Goal: Transaction & Acquisition: Purchase product/service

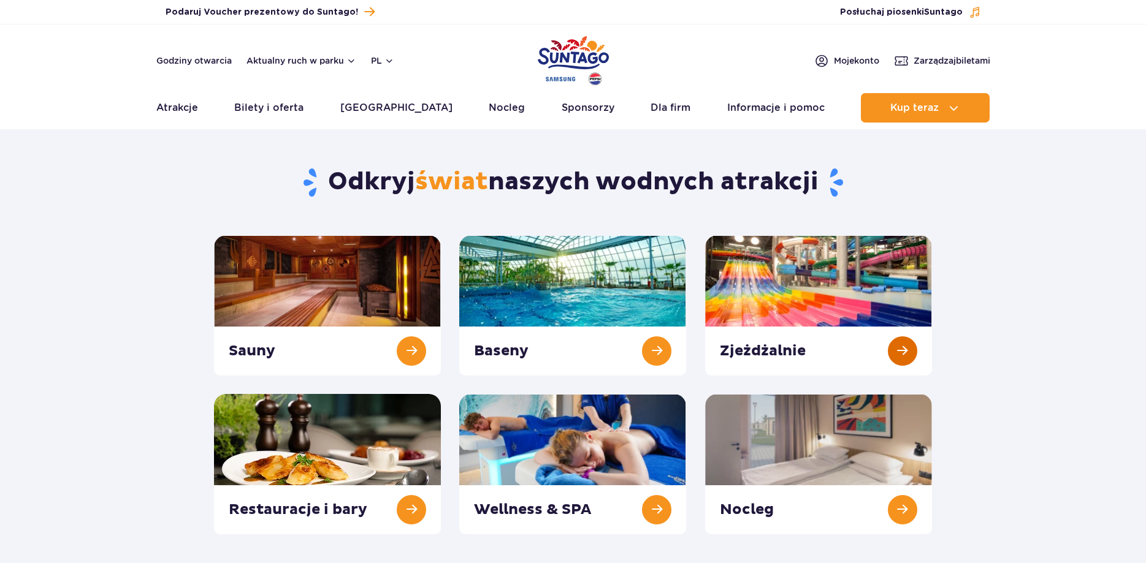
scroll to position [125, 0]
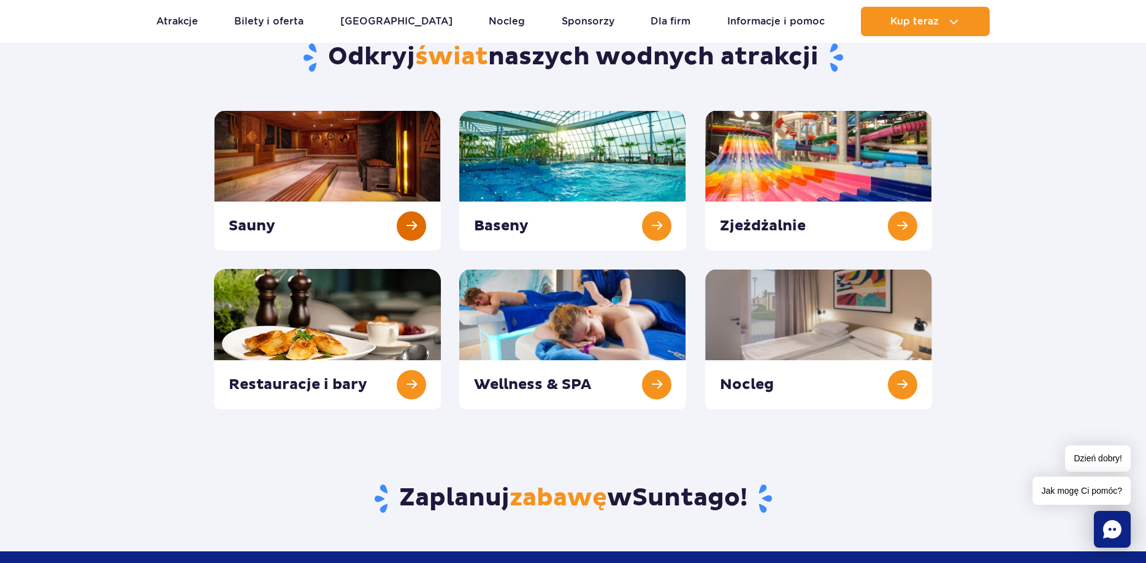
click at [410, 220] on link at bounding box center [327, 180] width 227 height 140
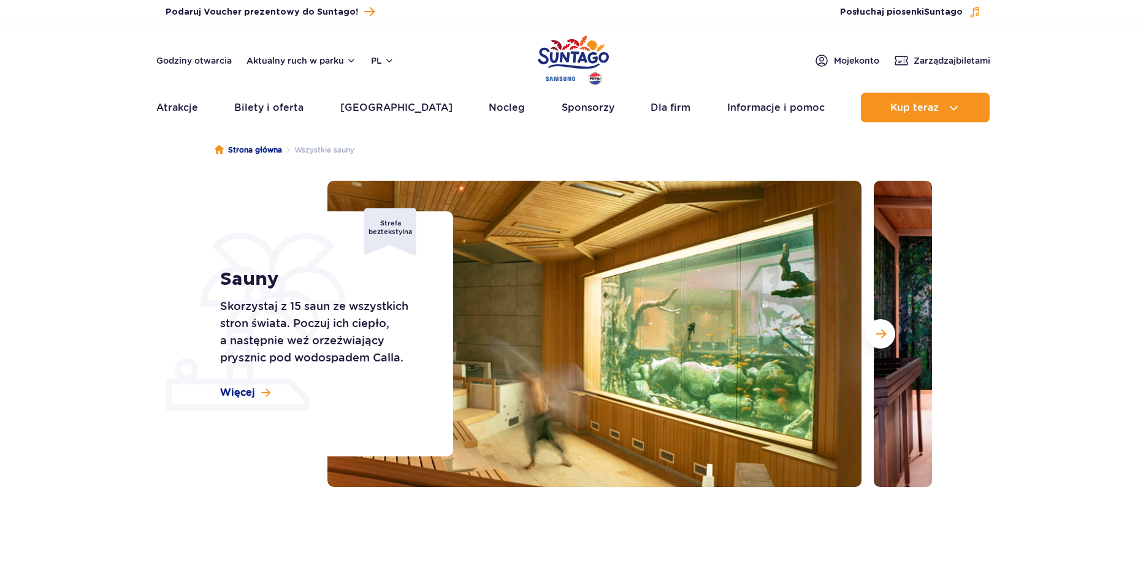
scroll to position [63, 0]
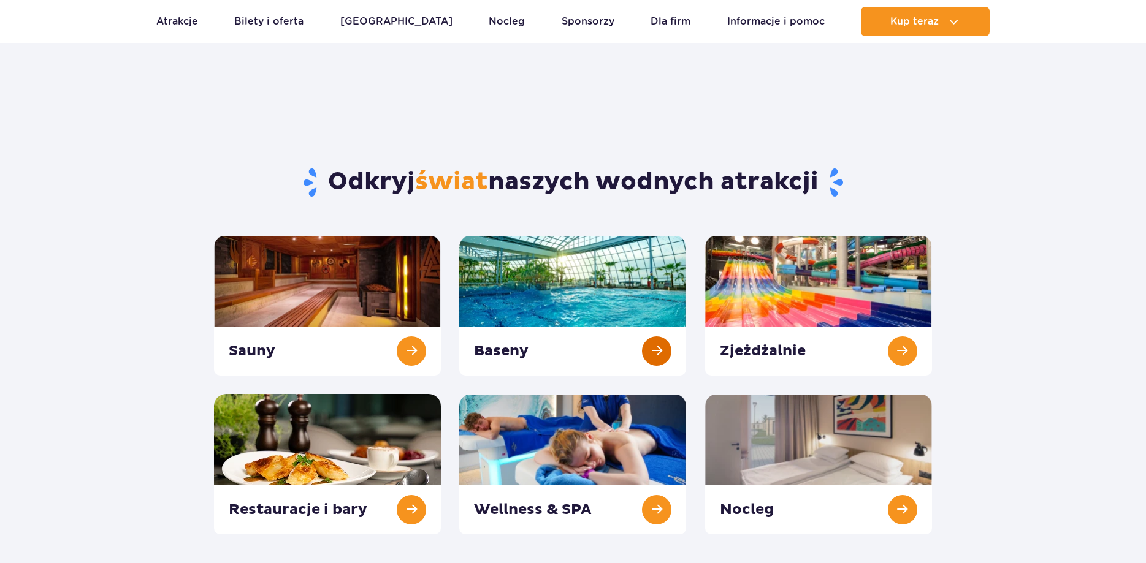
scroll to position [125, 0]
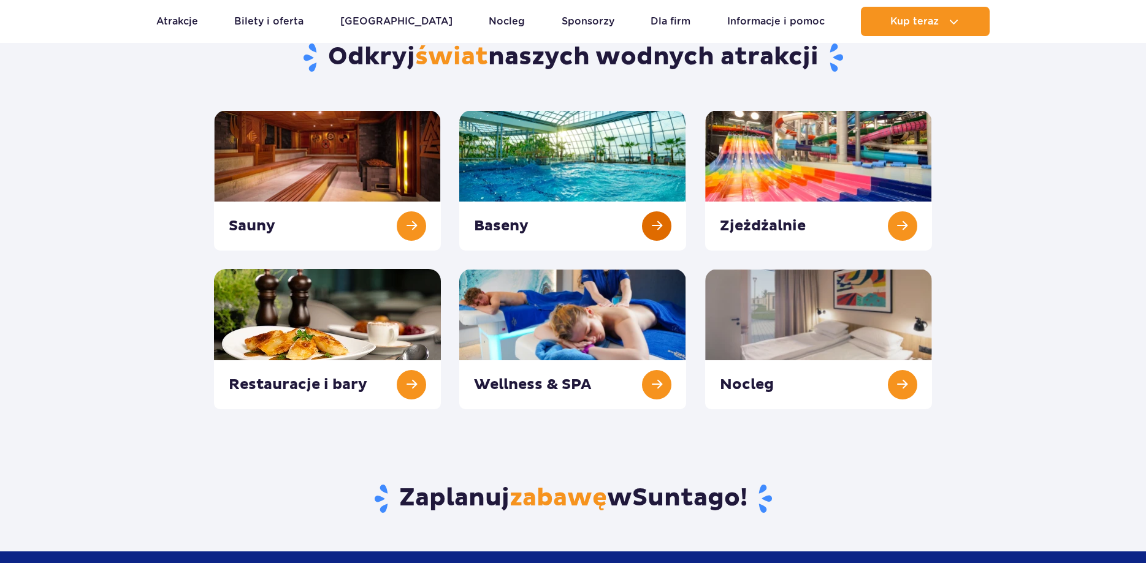
click at [634, 227] on link at bounding box center [572, 180] width 227 height 140
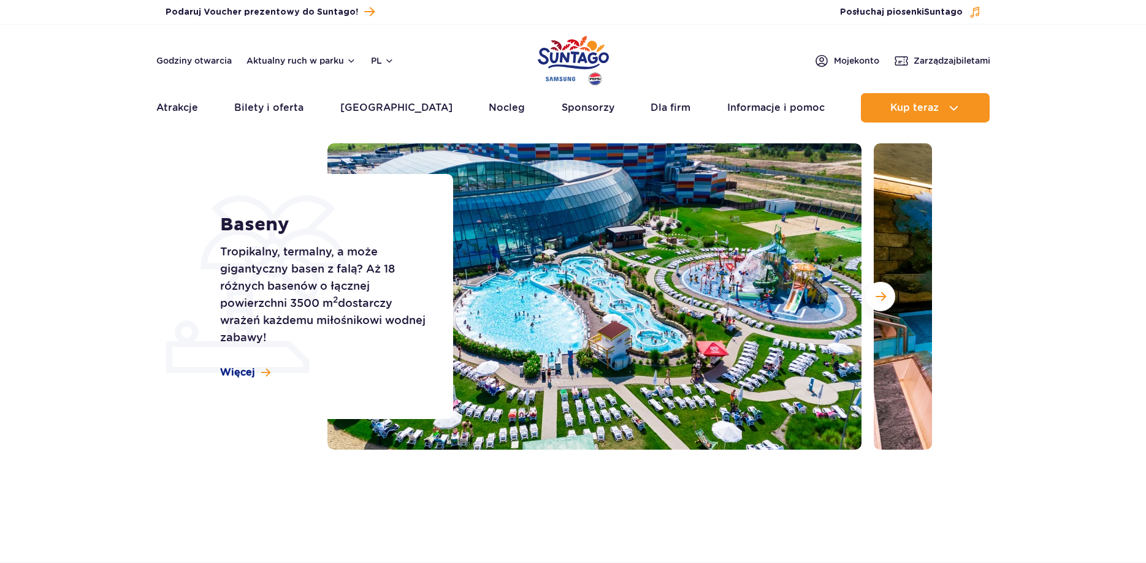
scroll to position [125, 0]
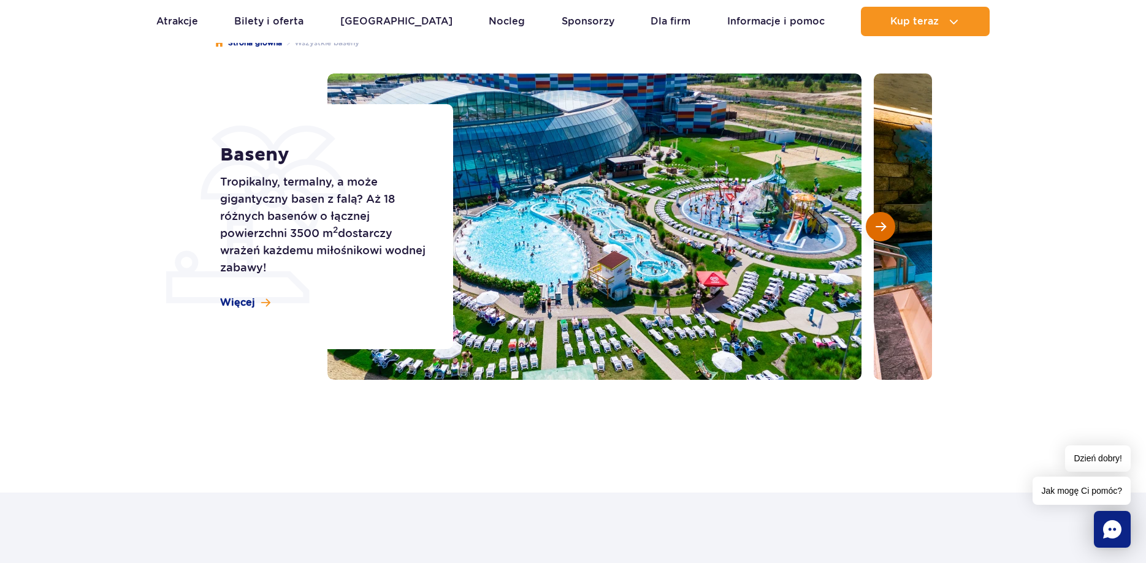
click at [886, 225] on button "Następny slajd" at bounding box center [880, 226] width 29 height 29
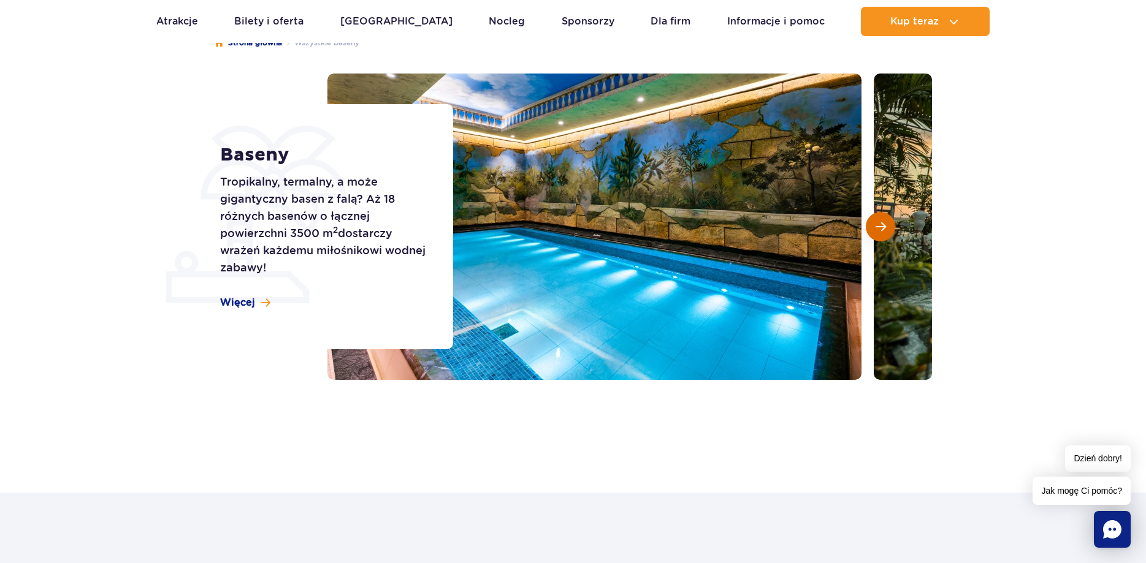
click at [872, 227] on button "Następny slajd" at bounding box center [880, 226] width 29 height 29
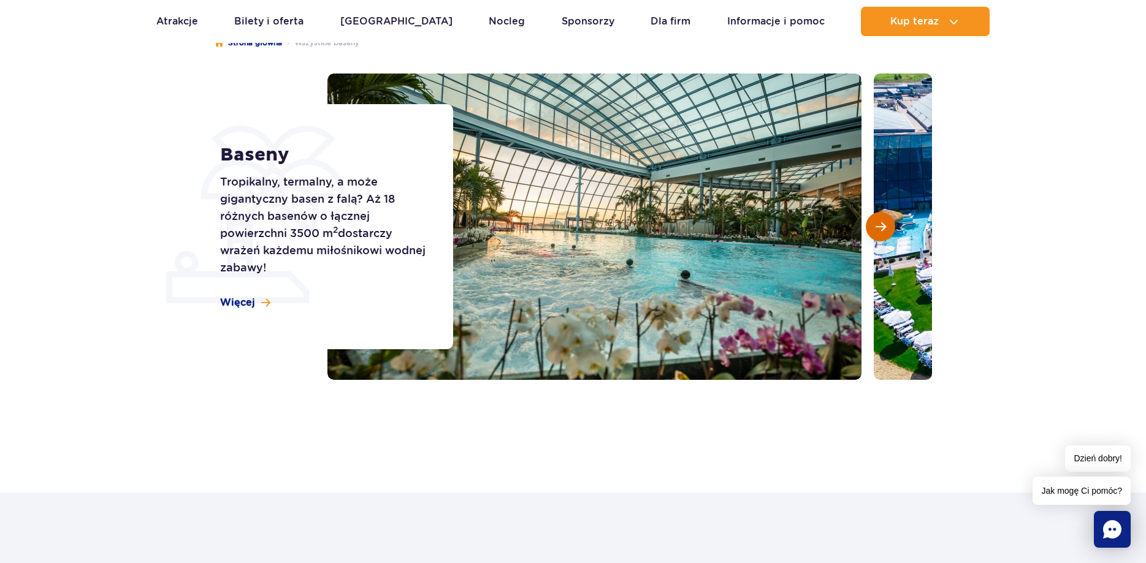
click at [873, 229] on button "Następny slajd" at bounding box center [880, 226] width 29 height 29
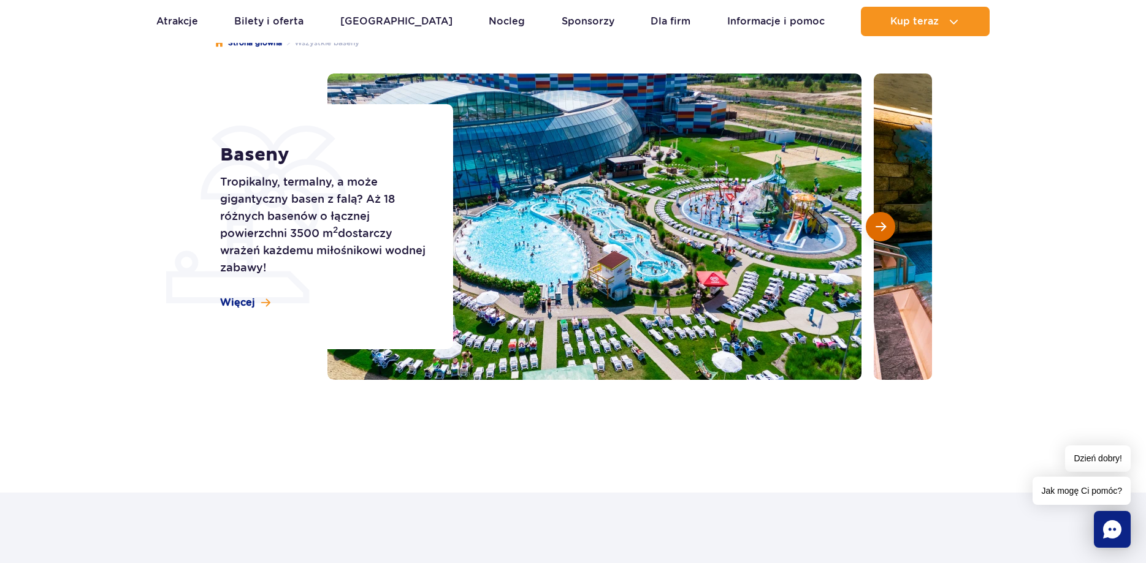
click at [874, 229] on button "Następny slajd" at bounding box center [880, 226] width 29 height 29
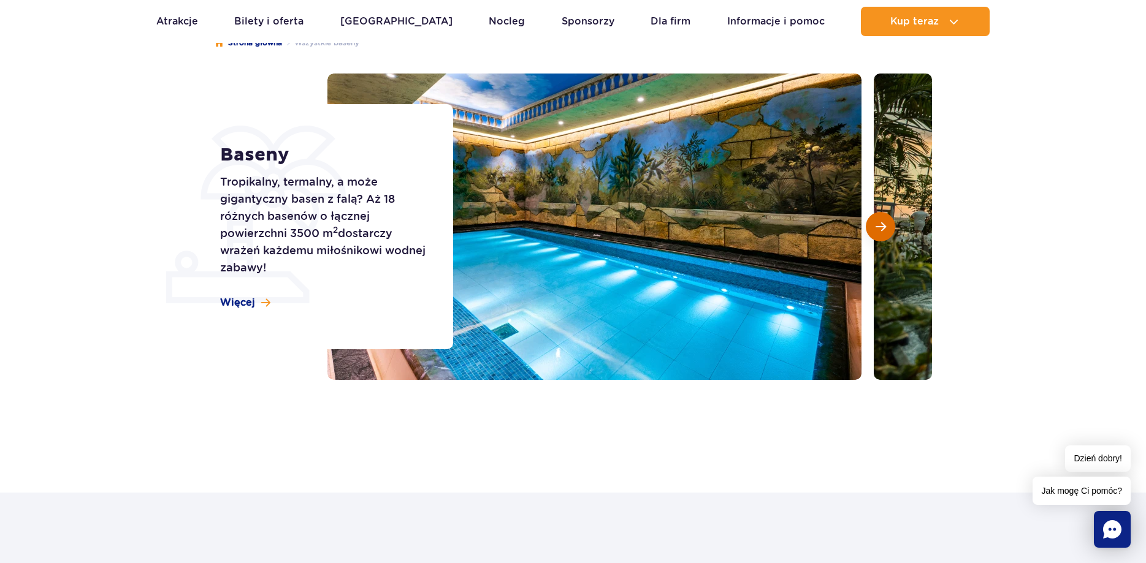
click at [874, 229] on button "Następny slajd" at bounding box center [880, 226] width 29 height 29
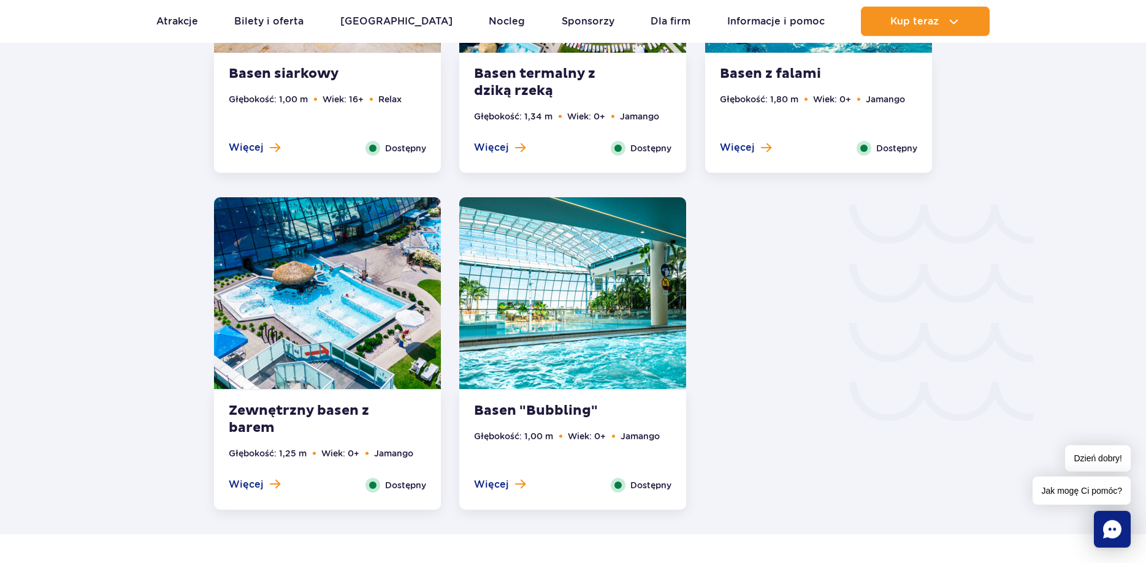
scroll to position [1813, 0]
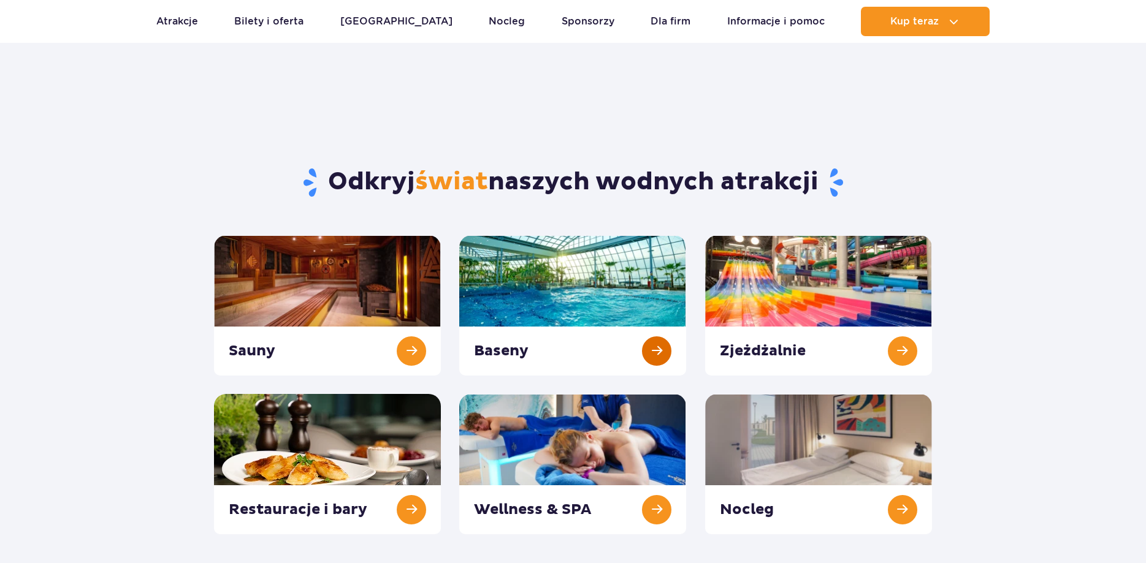
scroll to position [125, 0]
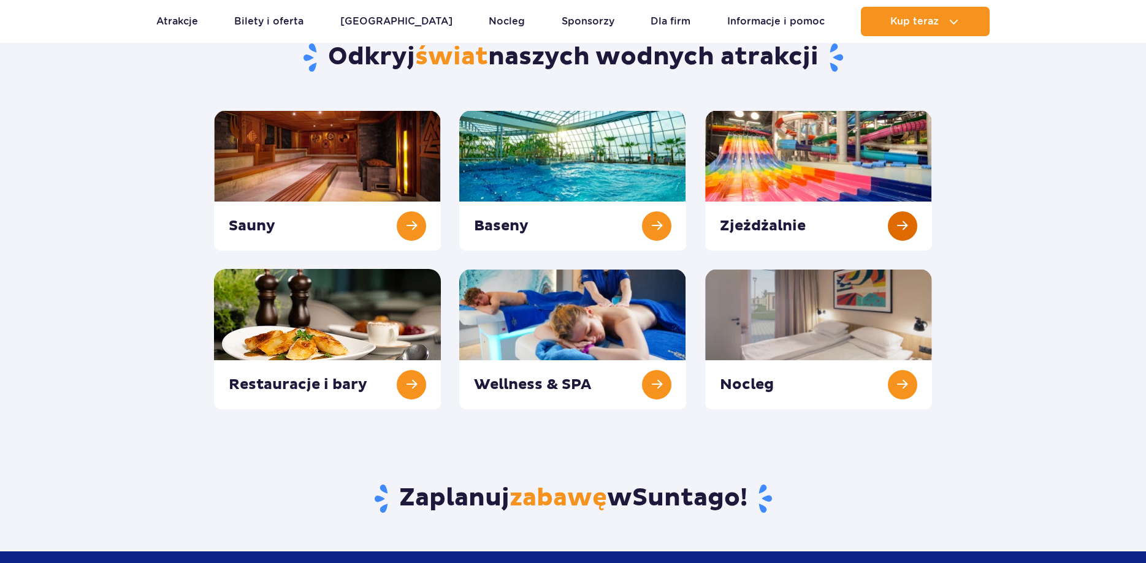
click at [913, 221] on link at bounding box center [818, 180] width 227 height 140
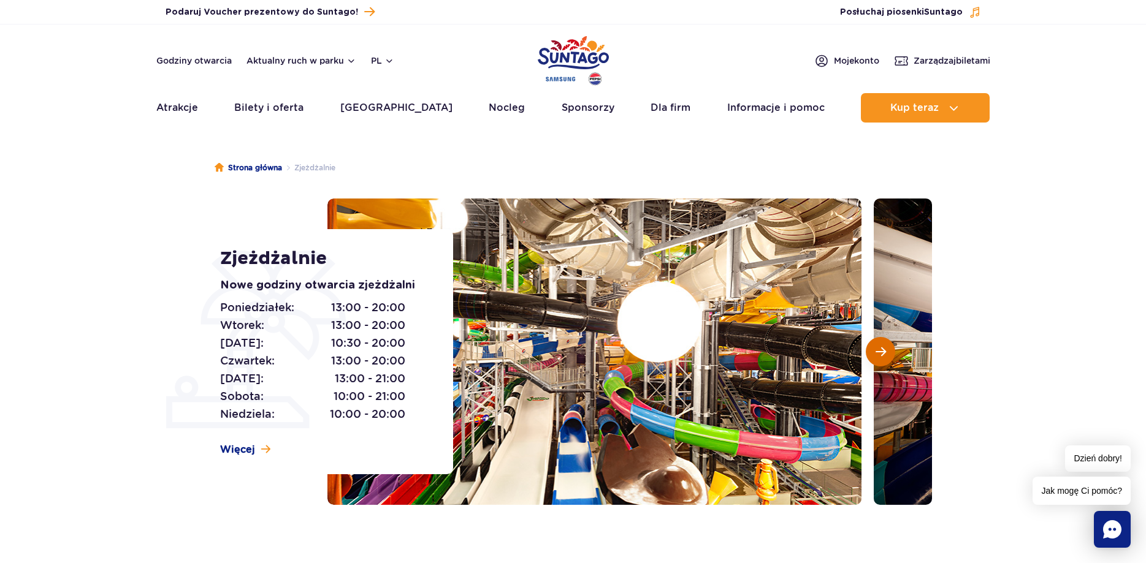
click at [877, 345] on button "Następny slajd" at bounding box center [880, 351] width 29 height 29
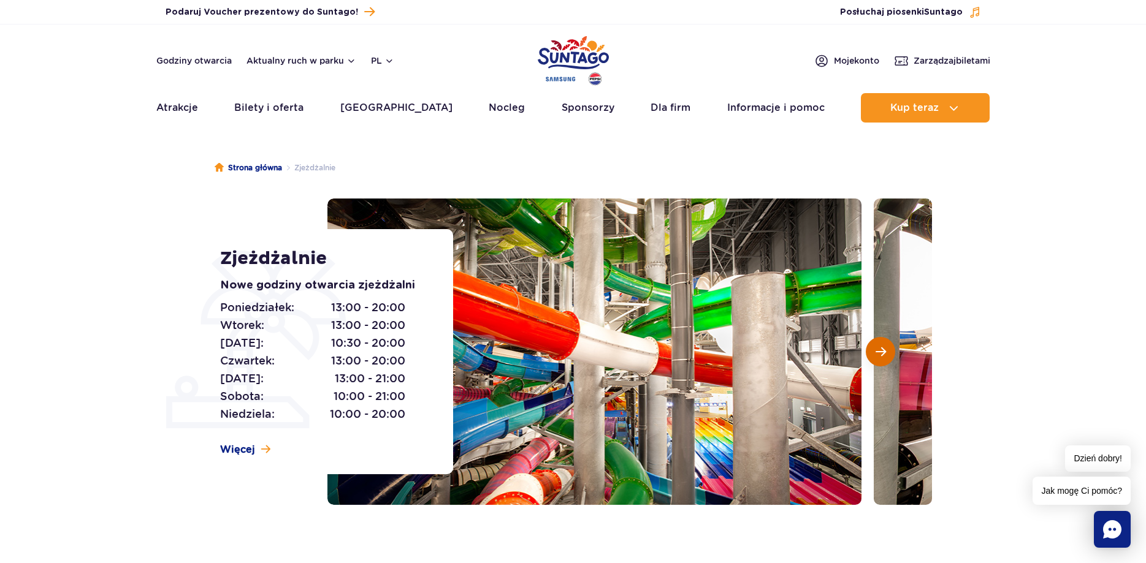
click at [871, 347] on button "Następny slajd" at bounding box center [880, 351] width 29 height 29
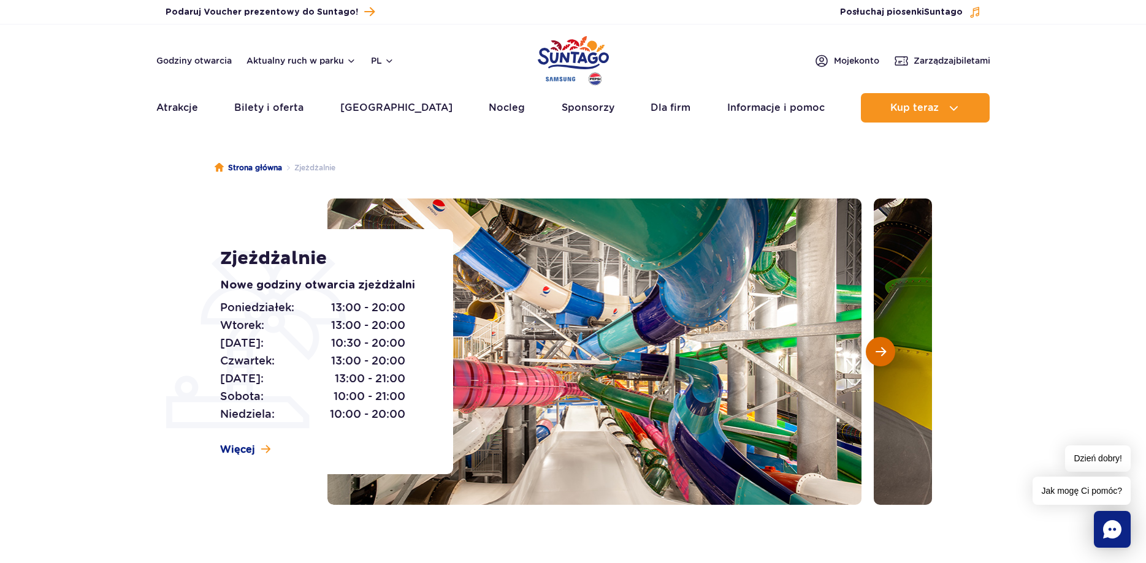
click at [890, 350] on button "Następny slajd" at bounding box center [880, 351] width 29 height 29
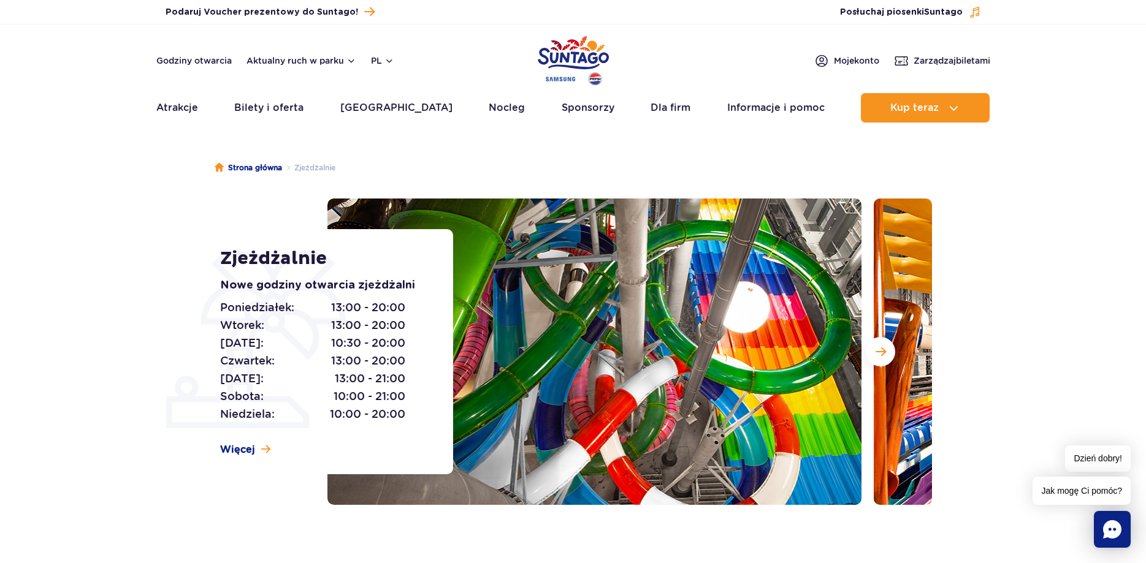
click at [893, 365] on img at bounding box center [1141, 352] width 534 height 307
click at [893, 354] on button "Następny slajd" at bounding box center [880, 351] width 29 height 29
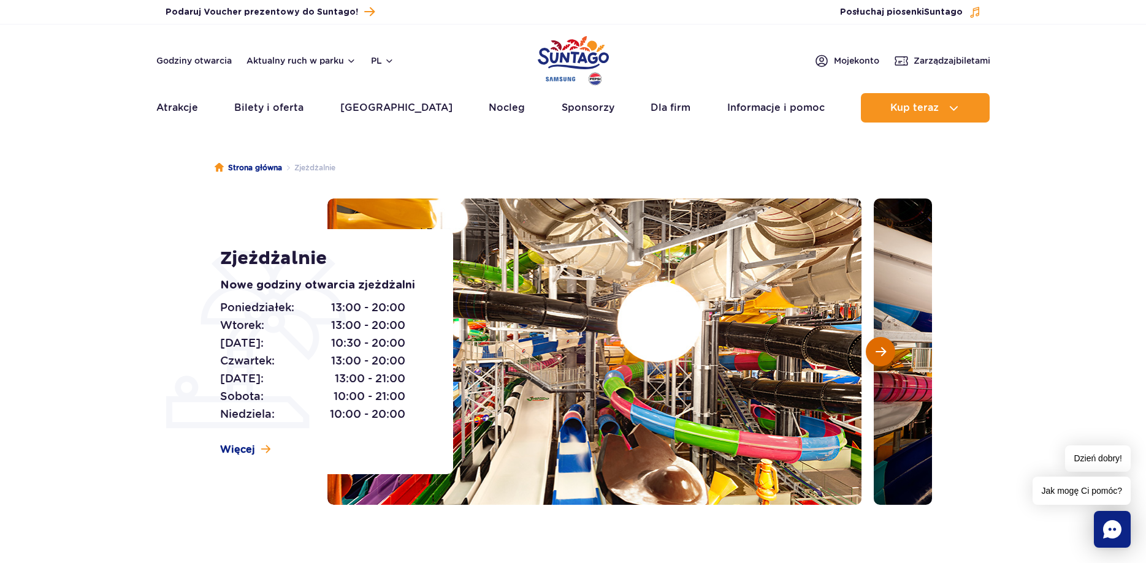
click at [883, 356] on span "Następny slajd" at bounding box center [880, 351] width 10 height 11
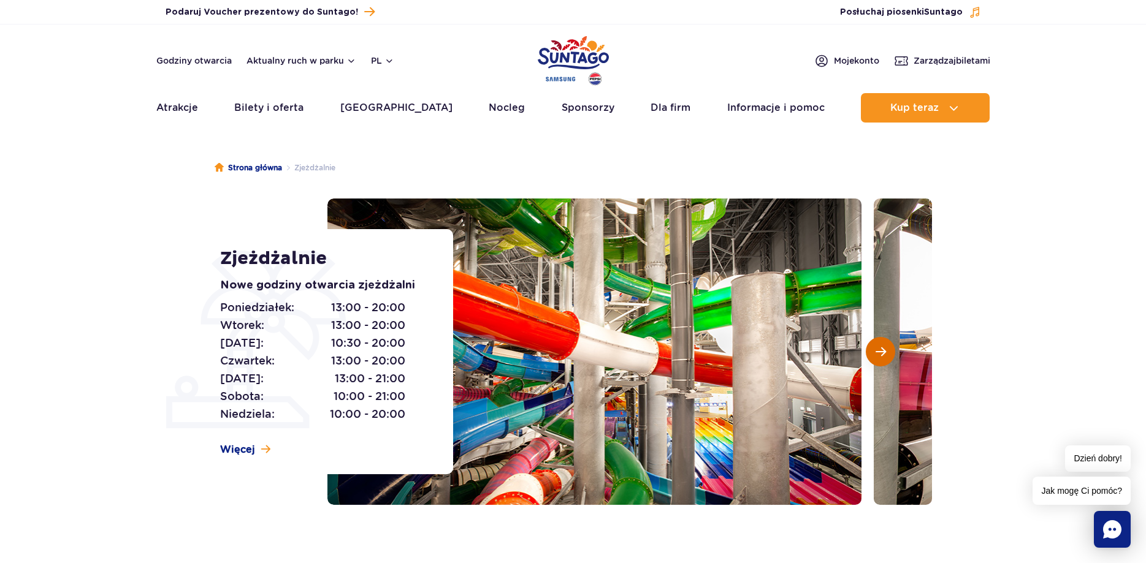
click at [883, 356] on span "Następny slajd" at bounding box center [880, 351] width 10 height 11
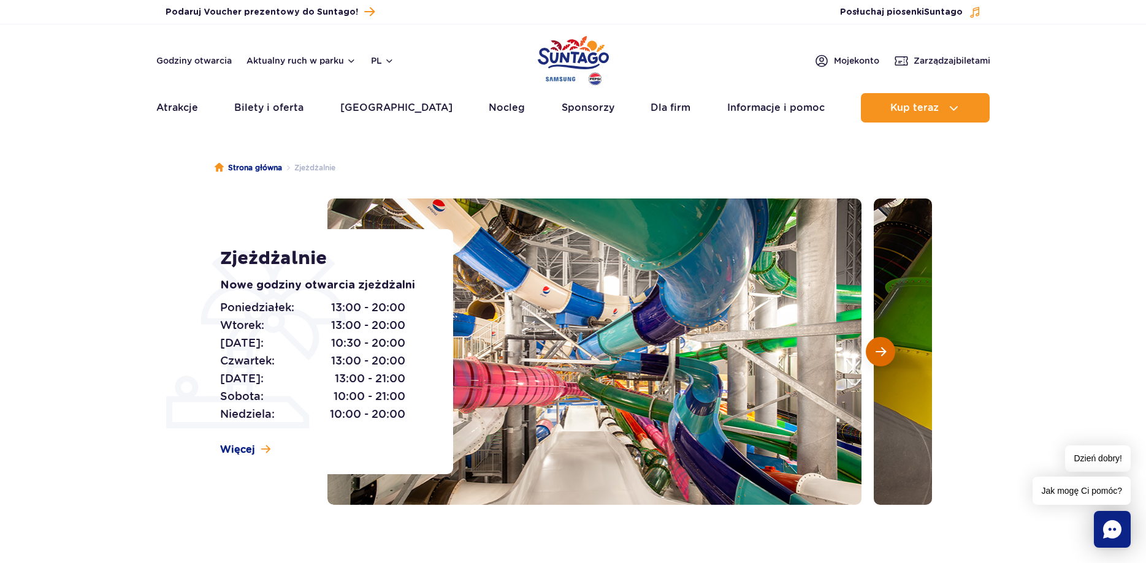
click at [883, 356] on span "Następny slajd" at bounding box center [880, 351] width 10 height 11
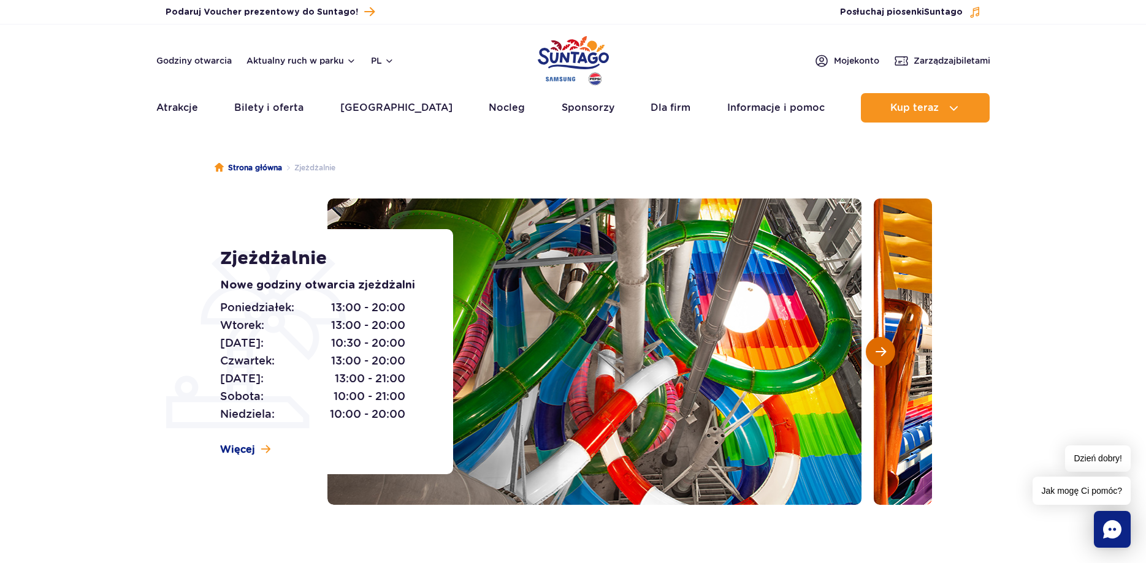
click at [883, 356] on span "Następny slajd" at bounding box center [880, 351] width 10 height 11
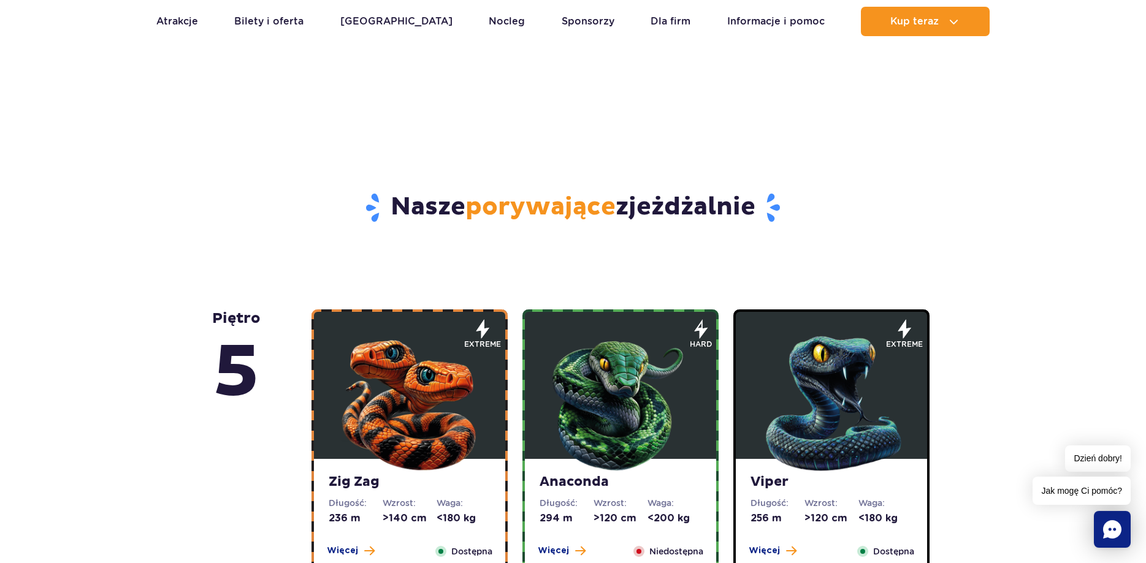
scroll to position [500, 0]
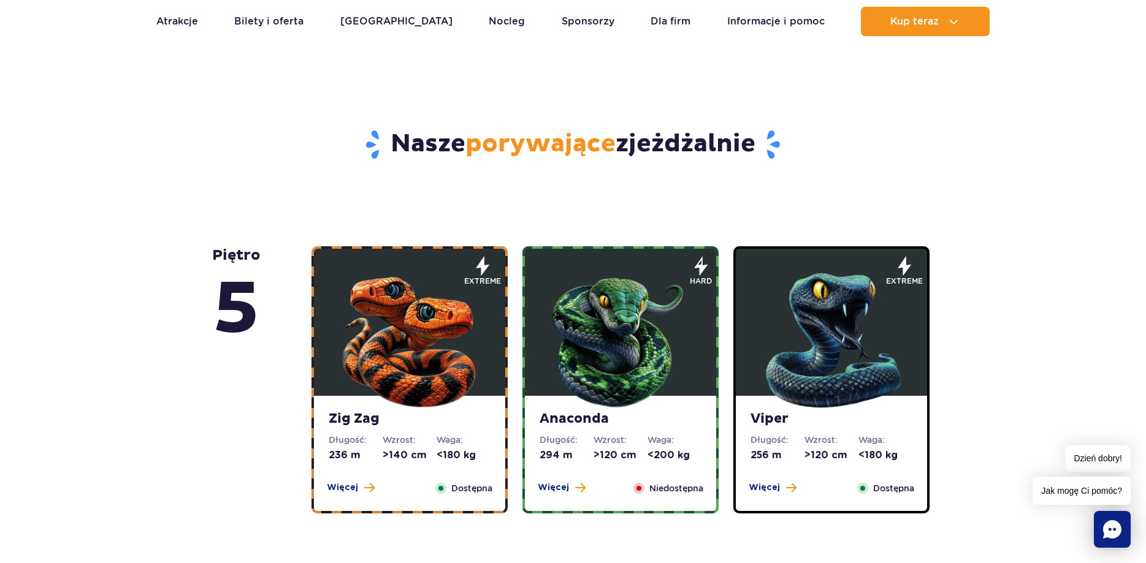
click at [642, 484] on div "Niedostępna" at bounding box center [668, 488] width 70 height 13
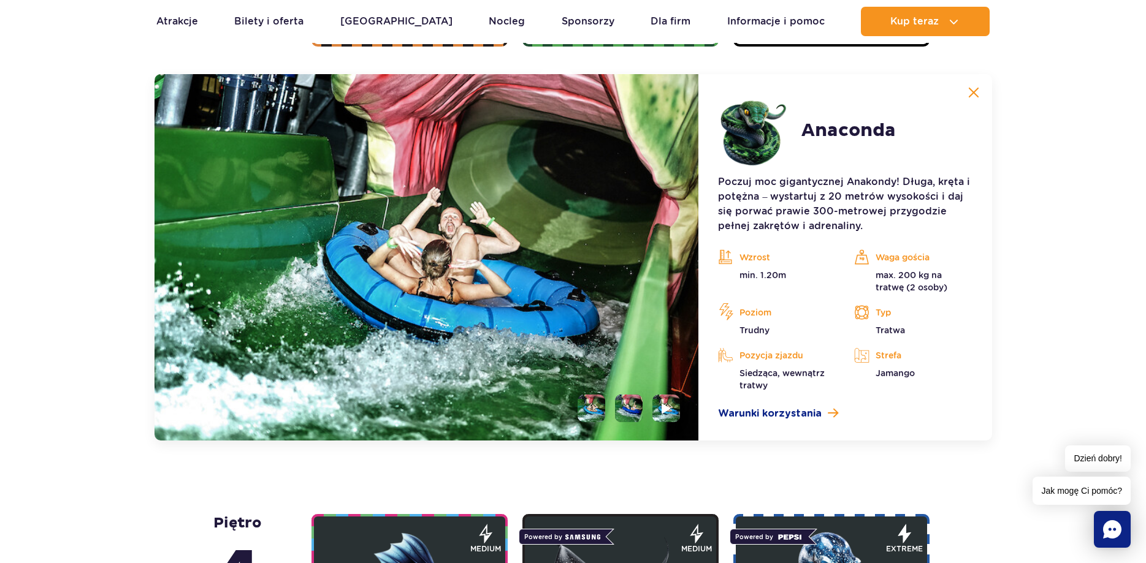
scroll to position [1031, 0]
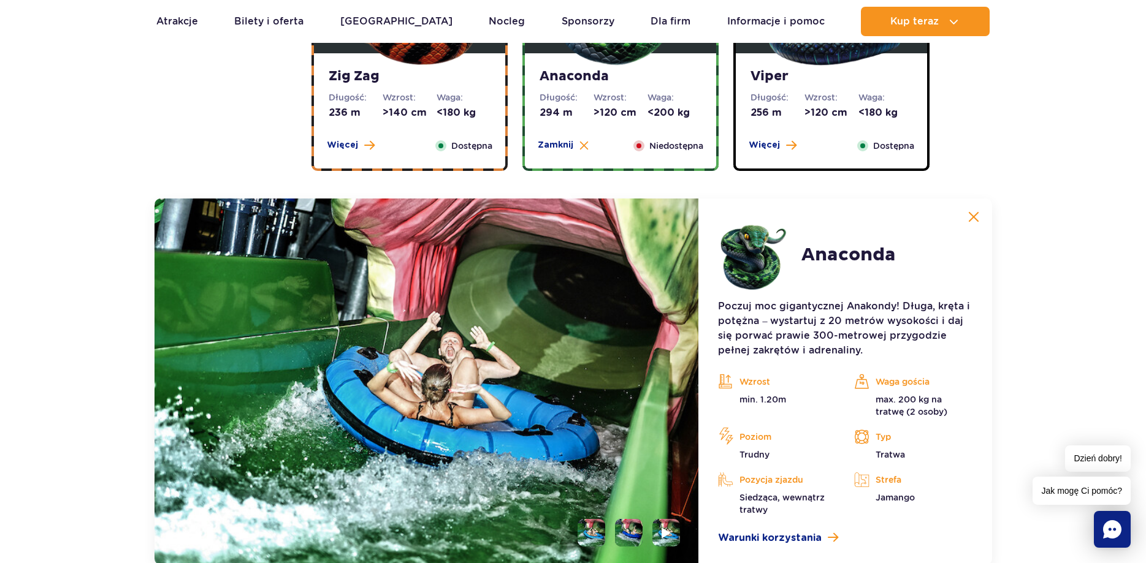
click at [974, 223] on button at bounding box center [973, 217] width 25 height 25
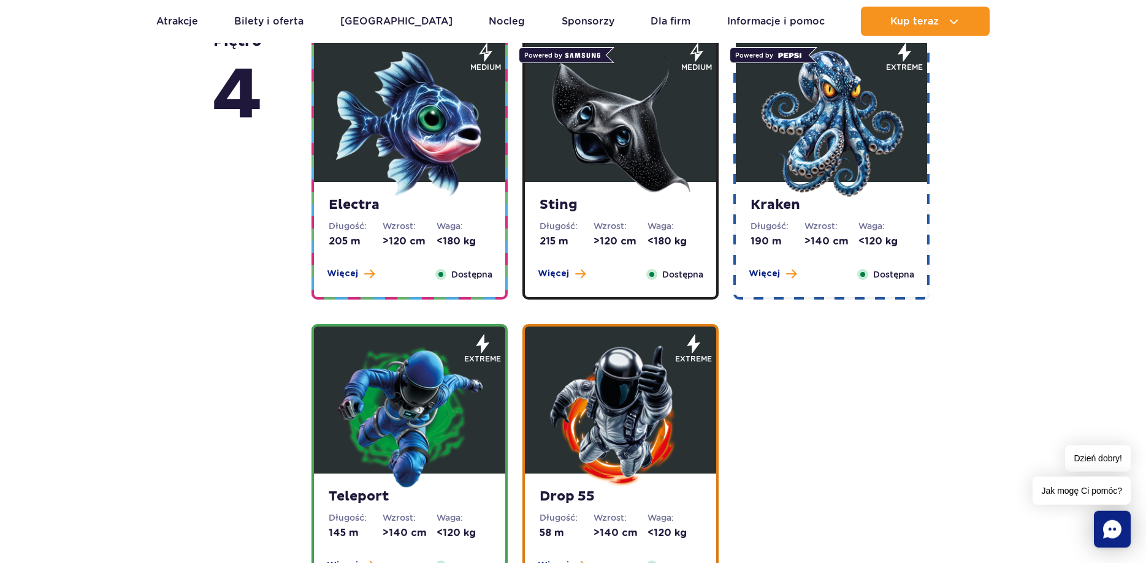
scroll to position [1093, 0]
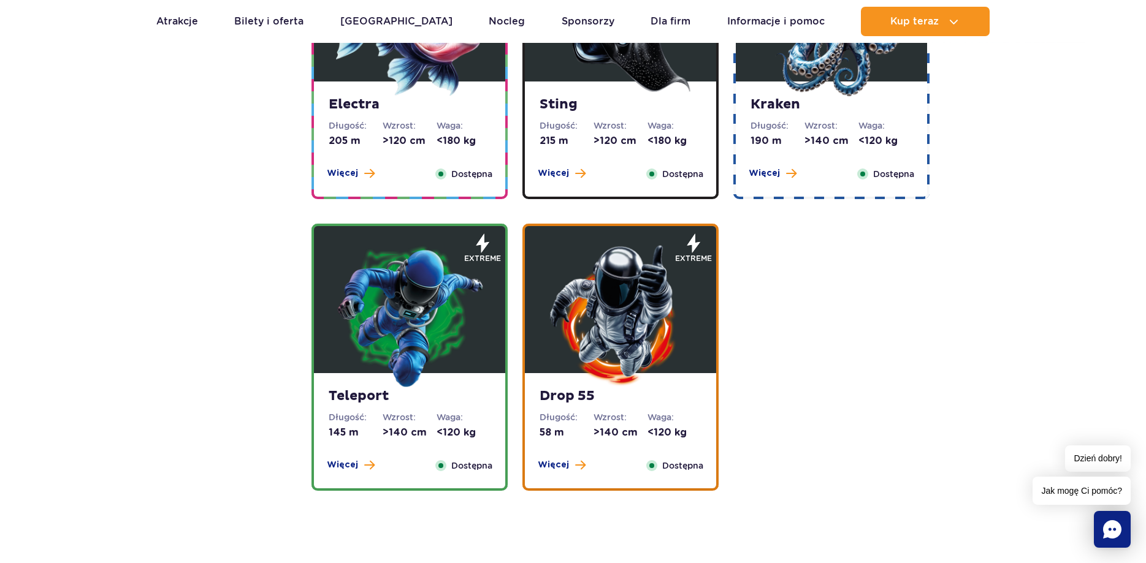
click at [634, 324] on img at bounding box center [620, 315] width 147 height 147
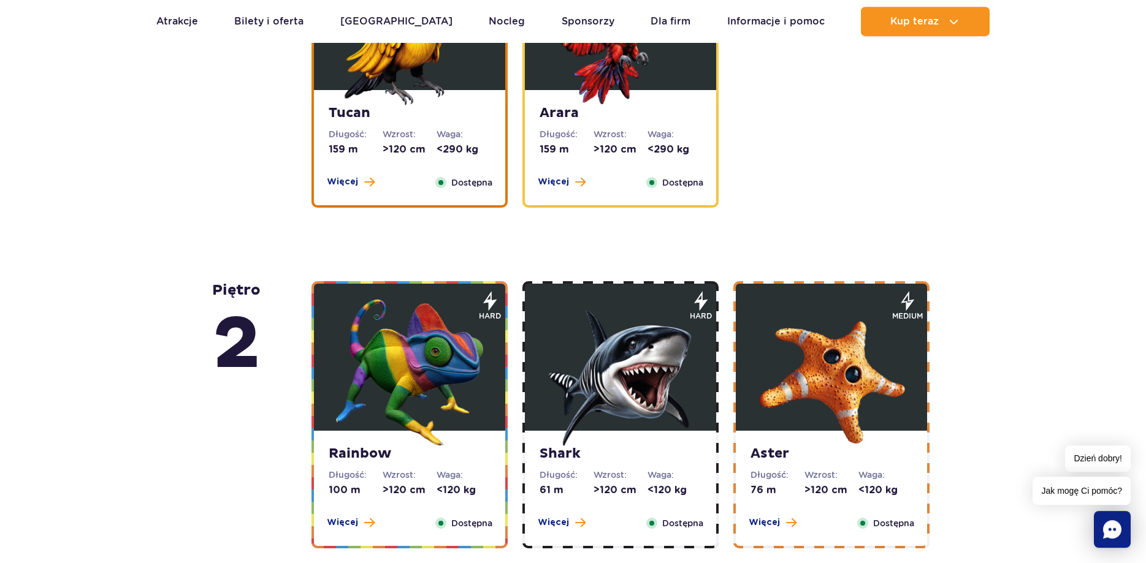
scroll to position [1851, 0]
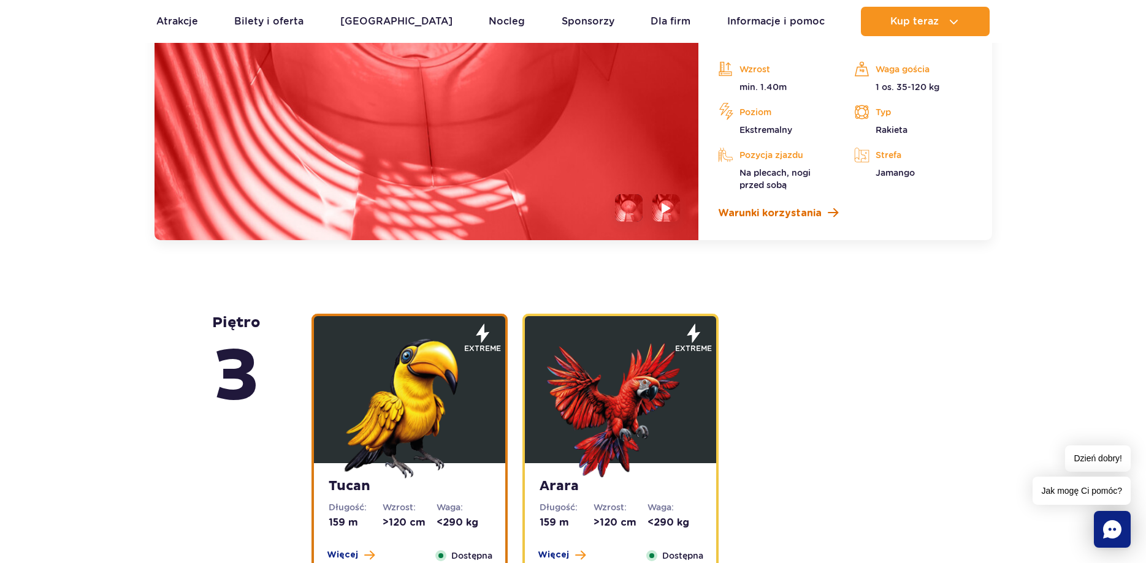
click at [806, 206] on span "Warunki korzystania" at bounding box center [770, 213] width 104 height 15
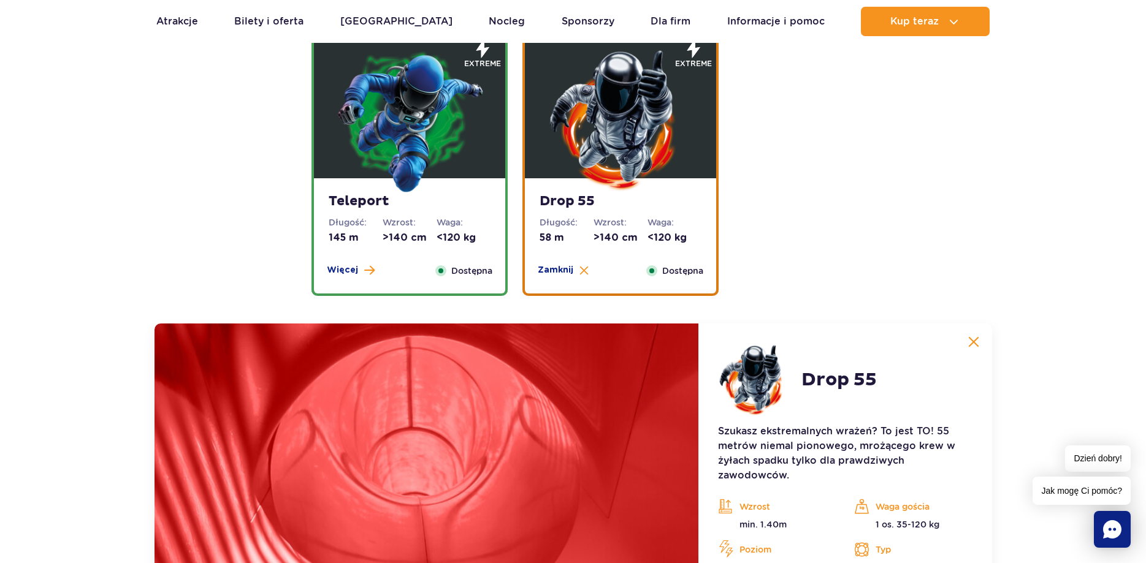
click at [963, 339] on button at bounding box center [973, 342] width 25 height 25
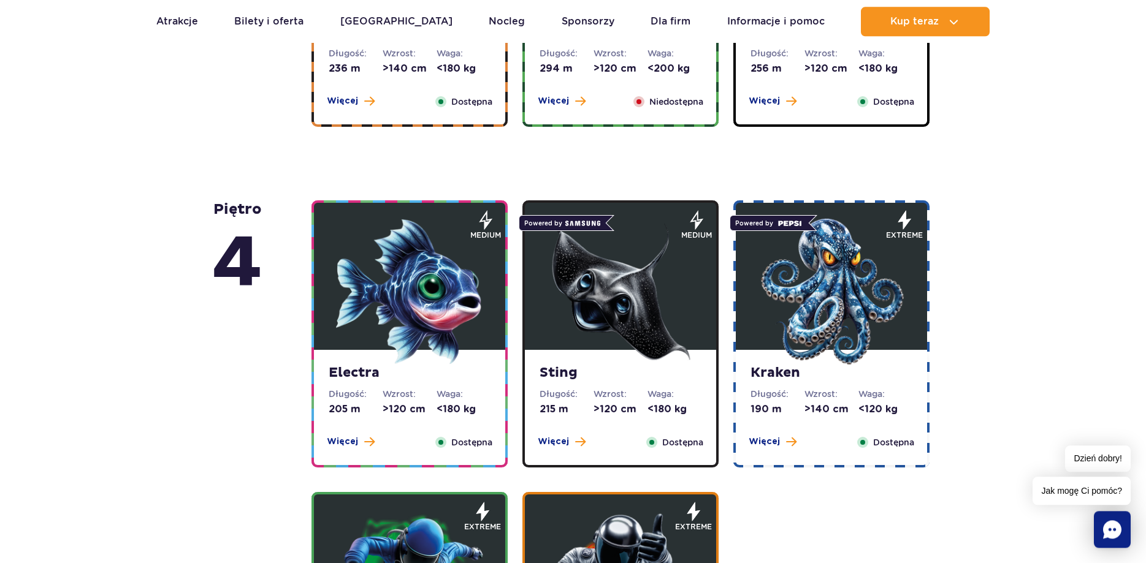
scroll to position [788, 0]
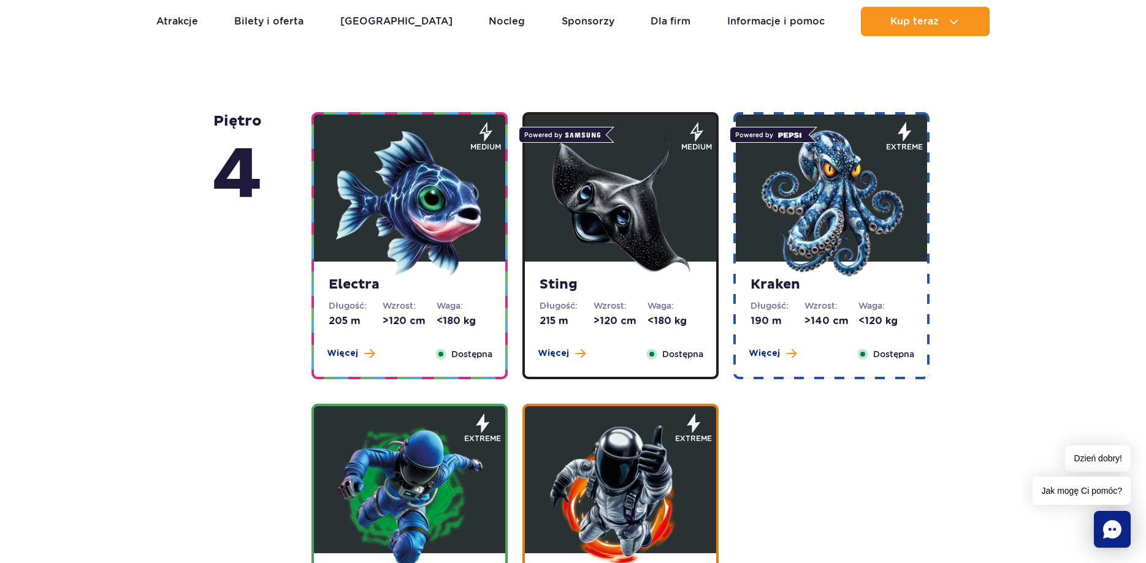
click at [649, 240] on img at bounding box center [620, 203] width 147 height 147
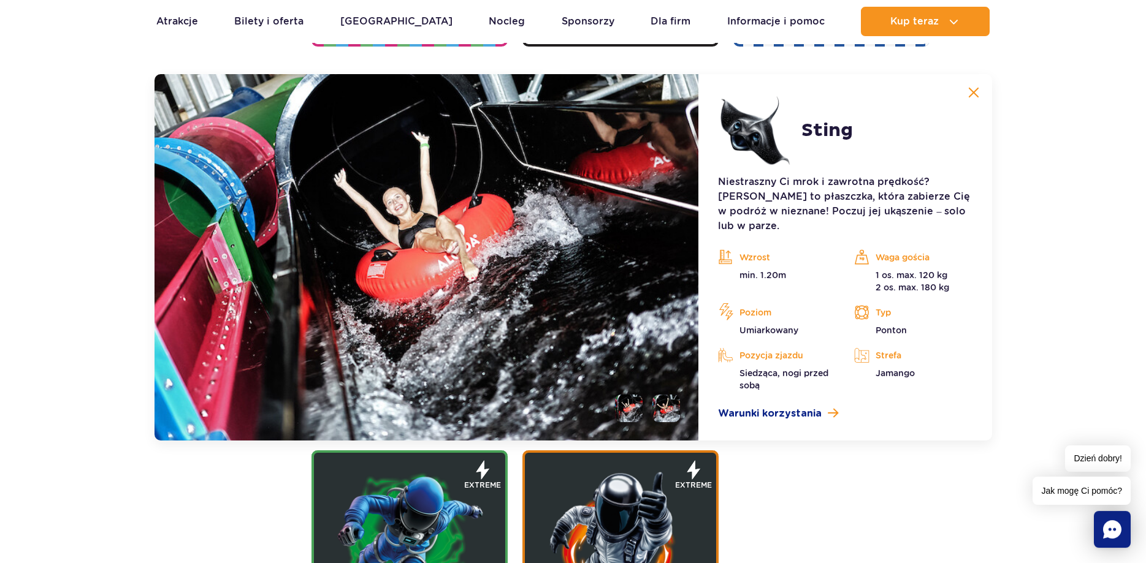
scroll to position [1371, 0]
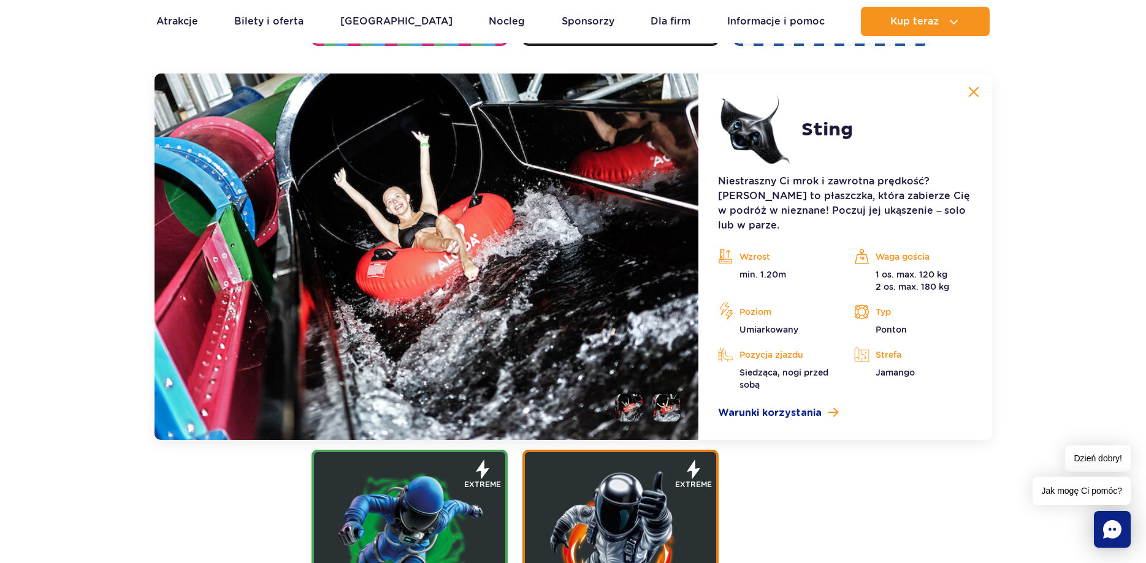
click at [969, 93] on img at bounding box center [973, 91] width 11 height 11
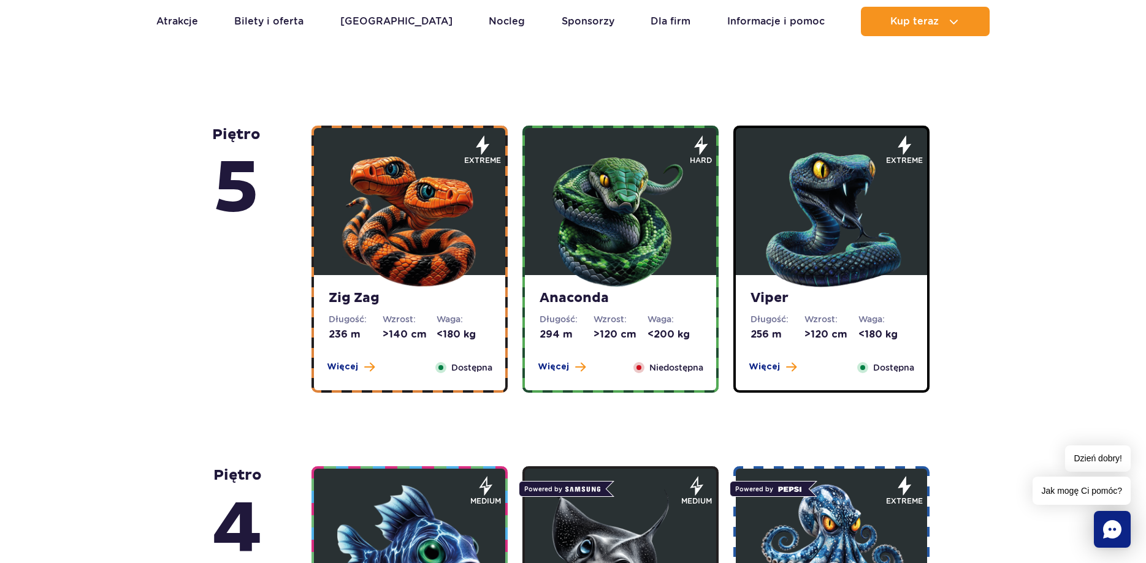
click at [430, 248] on img at bounding box center [409, 216] width 147 height 147
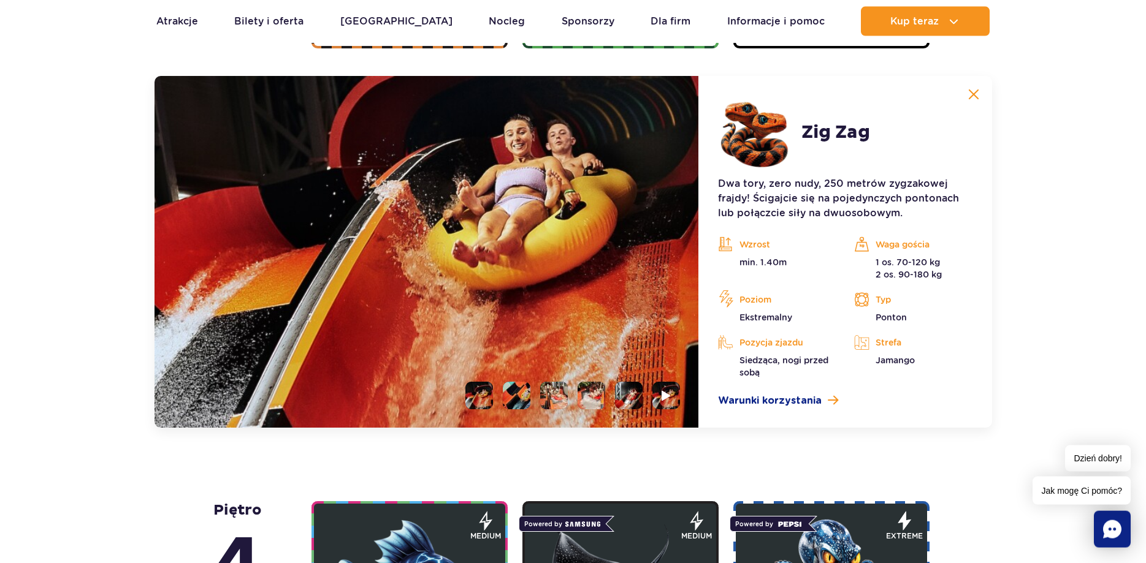
scroll to position [1031, 0]
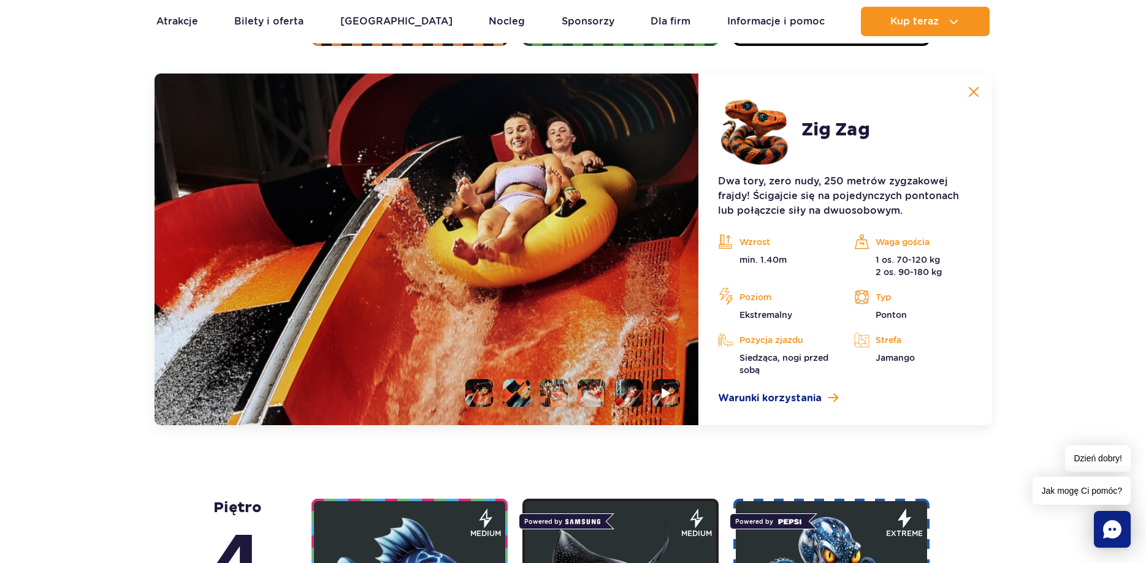
click at [498, 388] on ul at bounding box center [567, 393] width 224 height 28
click at [506, 390] on li at bounding box center [517, 393] width 28 height 28
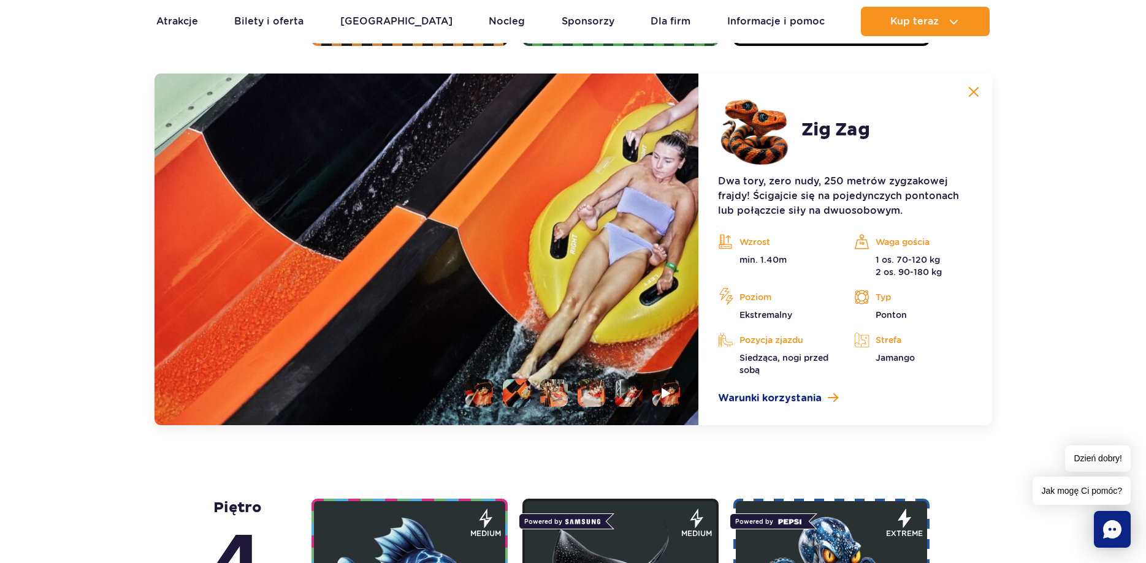
click at [557, 392] on li at bounding box center [554, 393] width 28 height 28
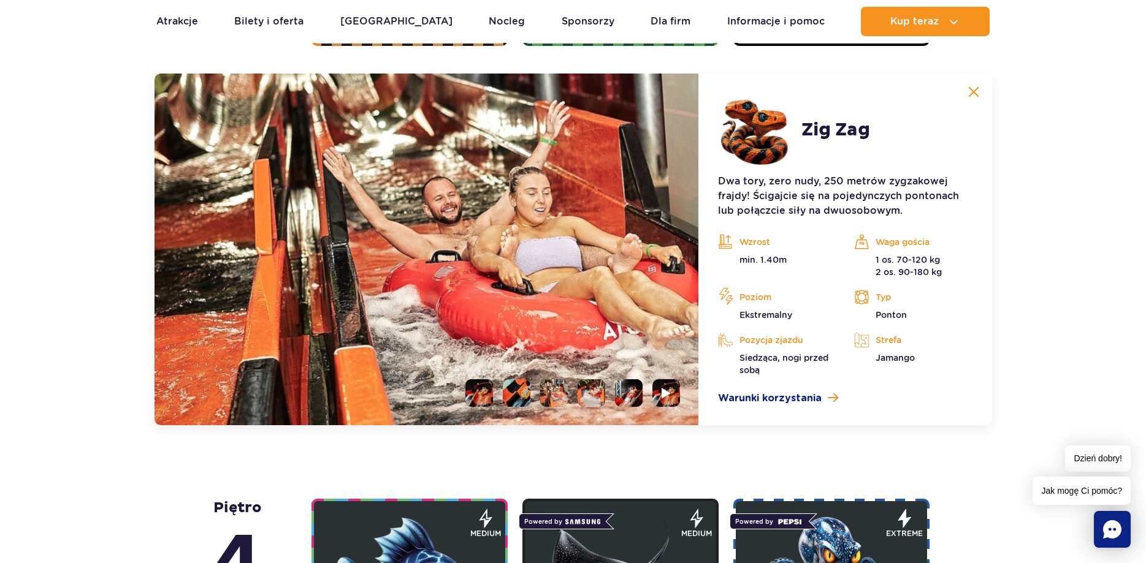
click at [591, 396] on li at bounding box center [591, 393] width 28 height 28
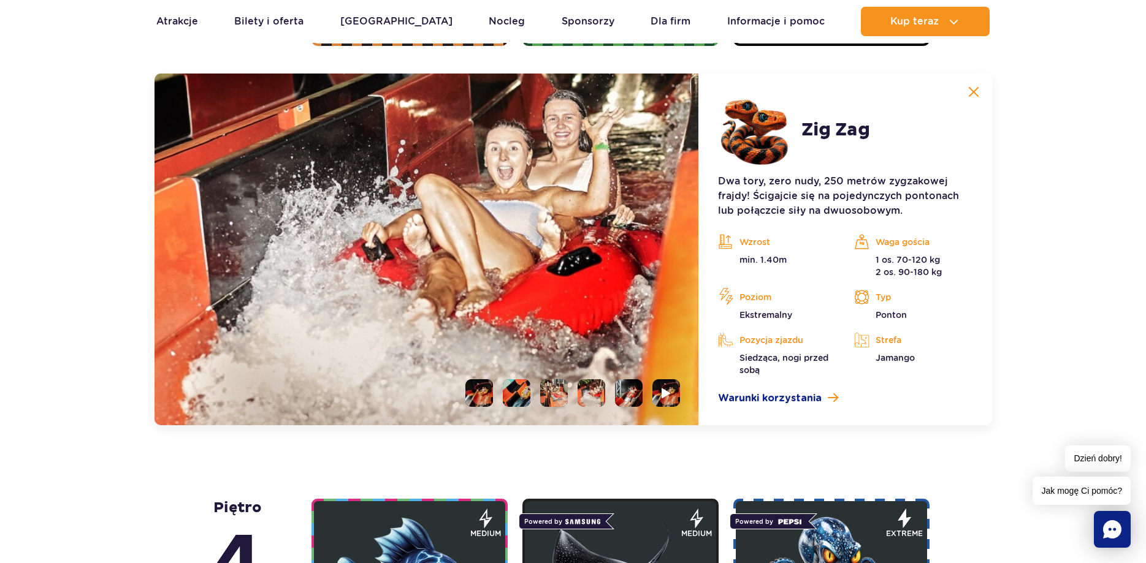
drag, startPoint x: 622, startPoint y: 396, endPoint x: 629, endPoint y: 395, distance: 7.5
click at [622, 396] on li at bounding box center [629, 393] width 28 height 28
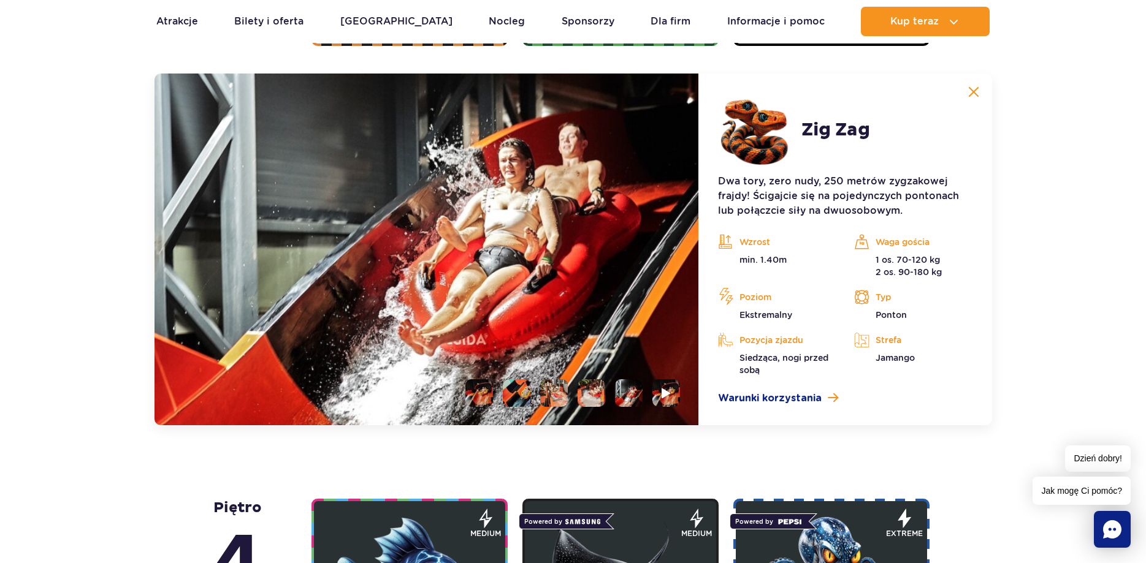
click at [970, 93] on img at bounding box center [973, 91] width 11 height 11
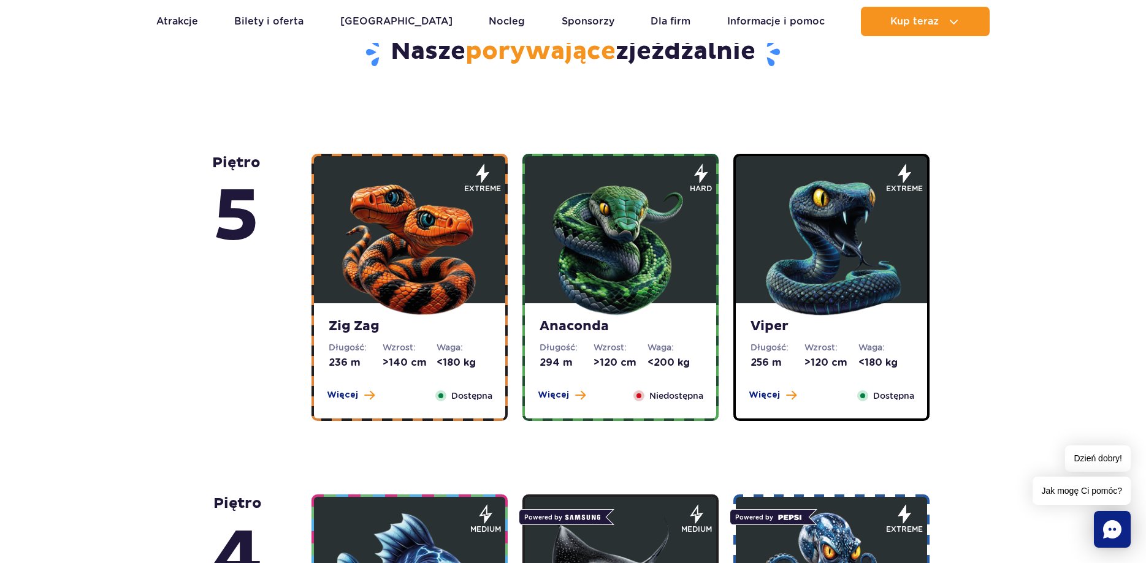
scroll to position [593, 0]
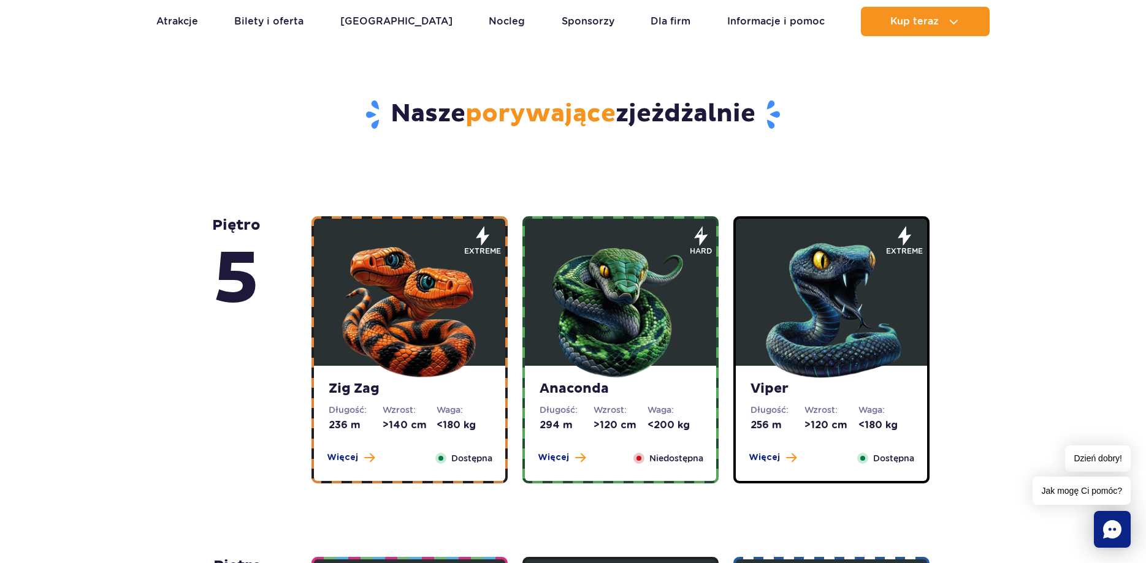
click at [807, 324] on img at bounding box center [831, 307] width 147 height 147
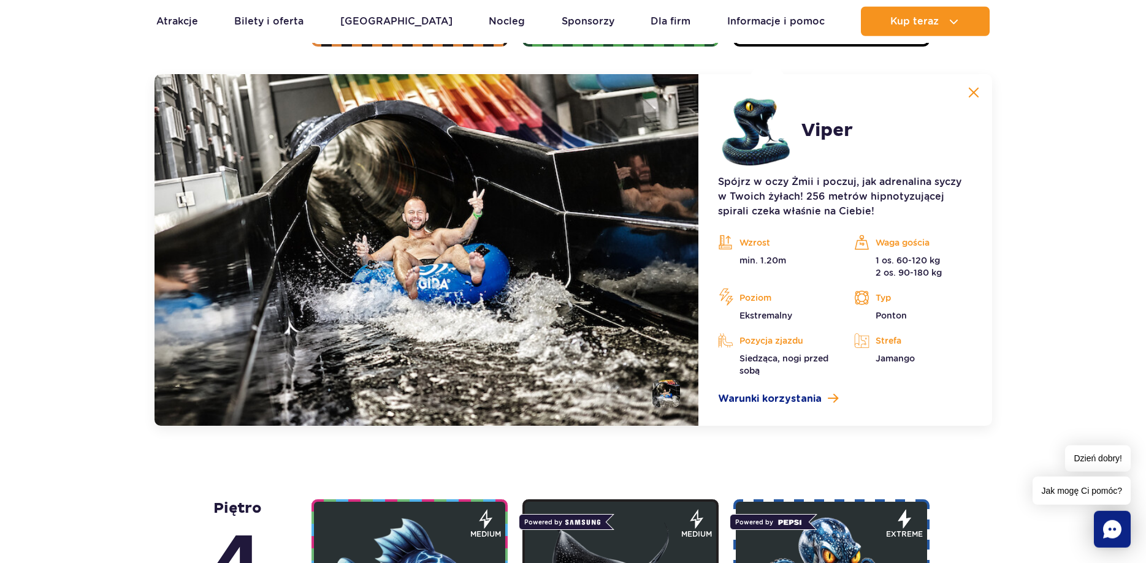
scroll to position [1031, 0]
click at [674, 395] on li at bounding box center [666, 393] width 28 height 28
click at [964, 93] on button at bounding box center [973, 92] width 25 height 25
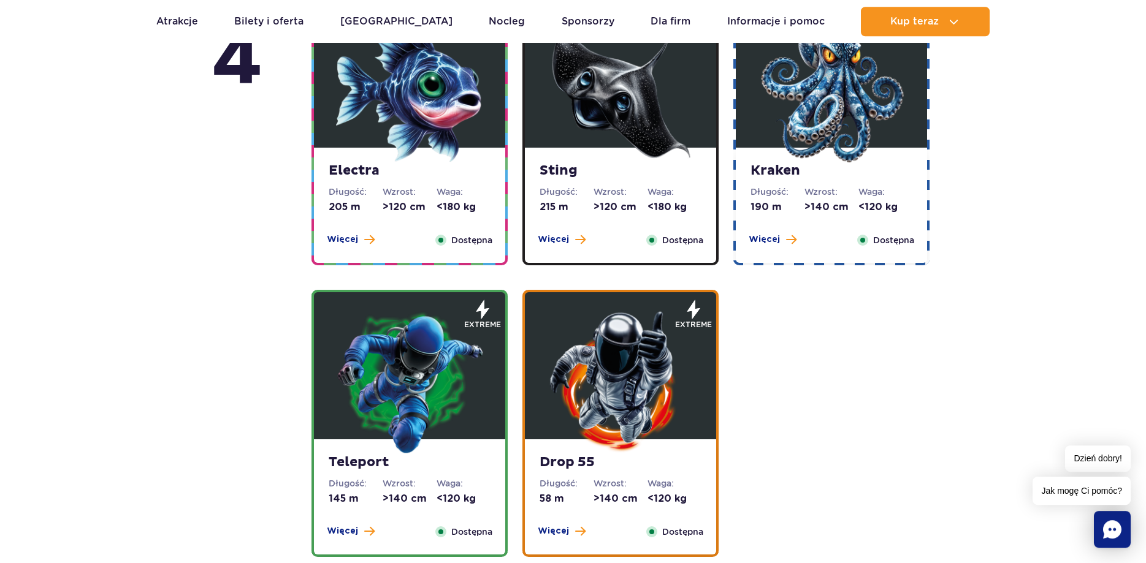
scroll to position [1156, 0]
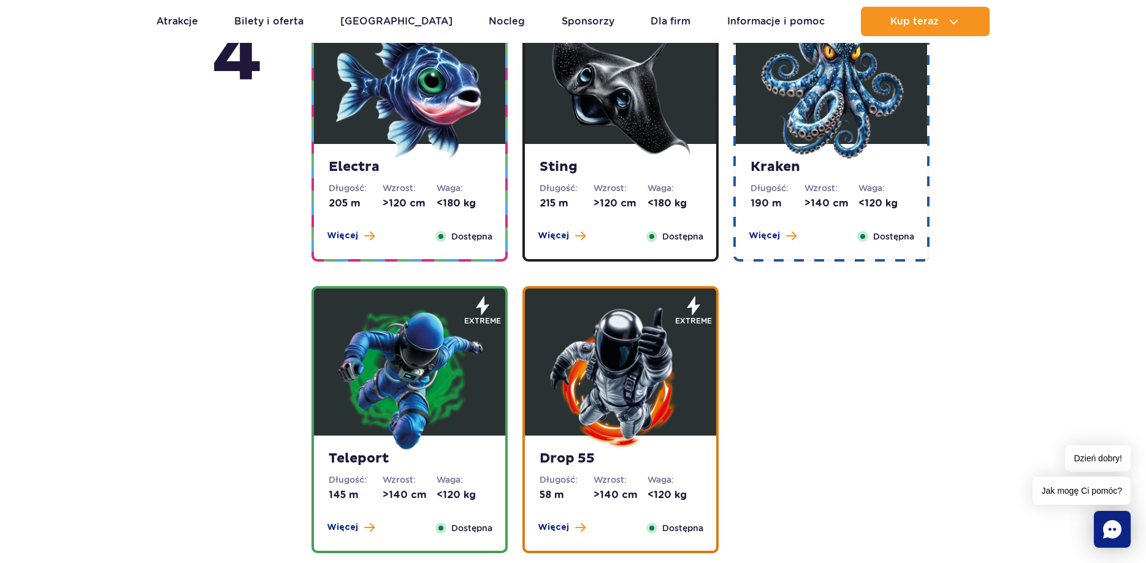
click at [456, 384] on img at bounding box center [409, 377] width 147 height 147
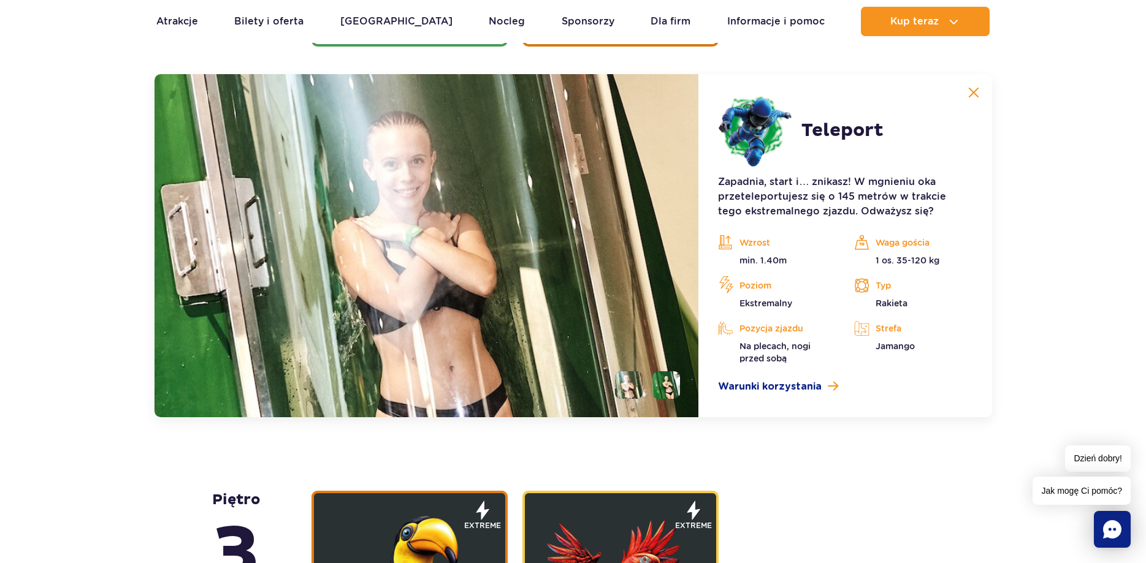
scroll to position [1663, 0]
click at [967, 97] on button at bounding box center [973, 92] width 25 height 25
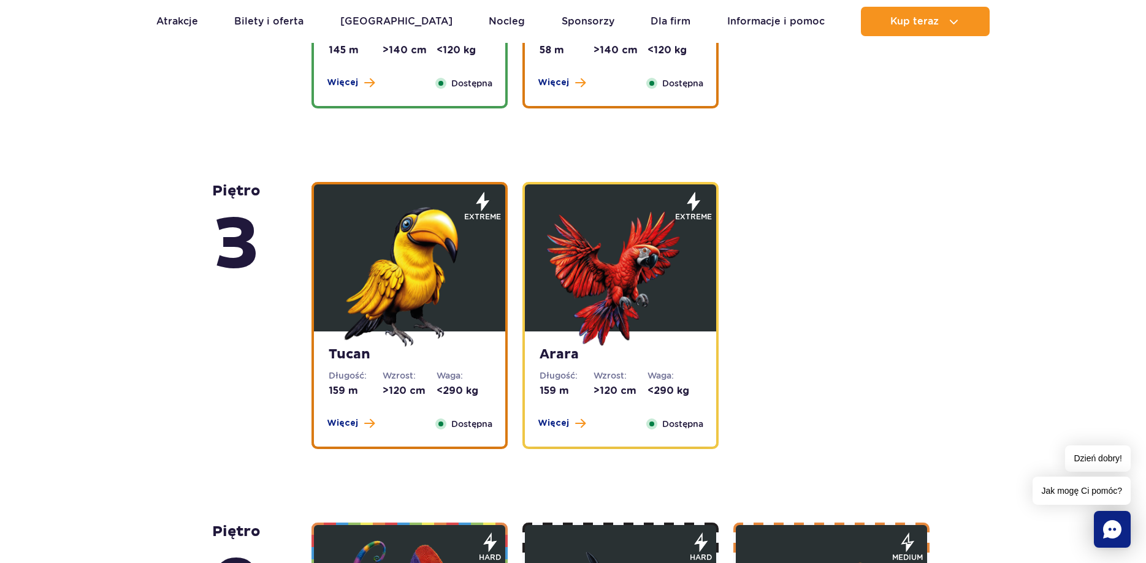
click at [434, 232] on img at bounding box center [409, 273] width 147 height 147
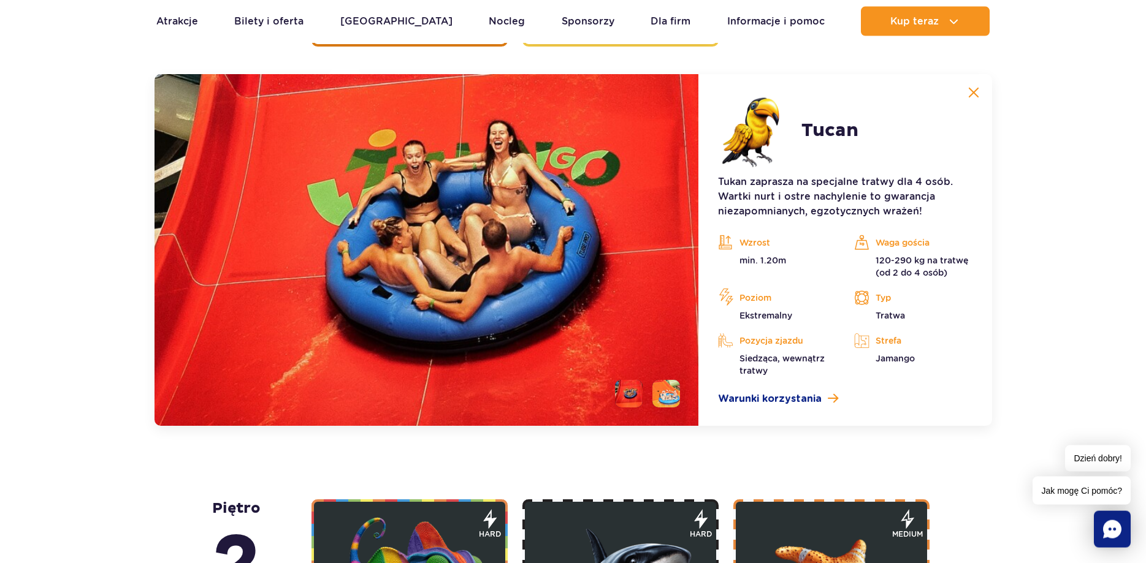
scroll to position [2004, 0]
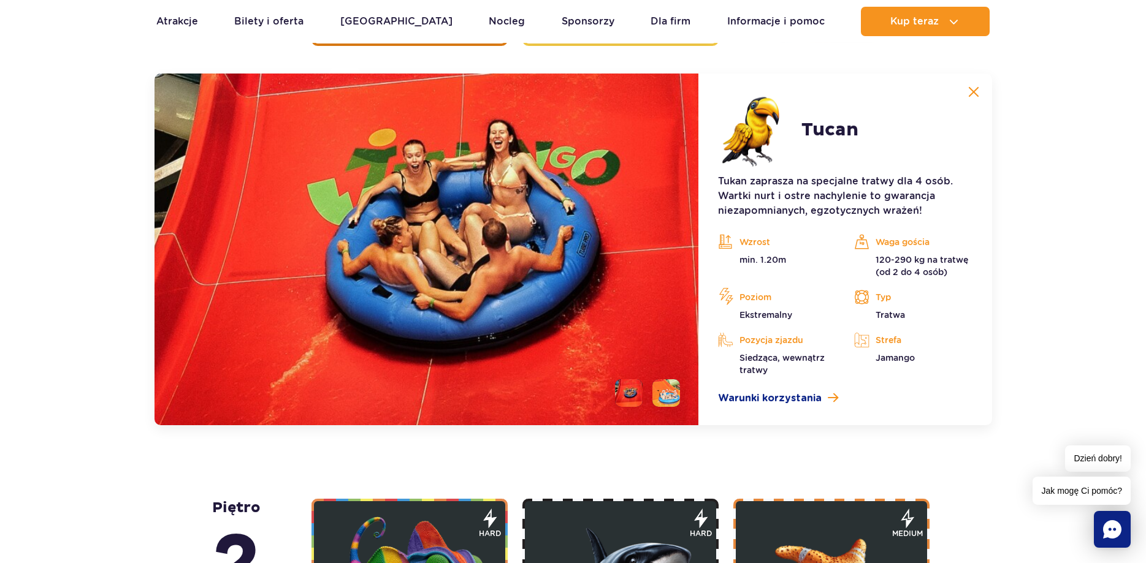
click at [634, 386] on li at bounding box center [629, 393] width 28 height 28
click at [665, 386] on li at bounding box center [666, 393] width 28 height 28
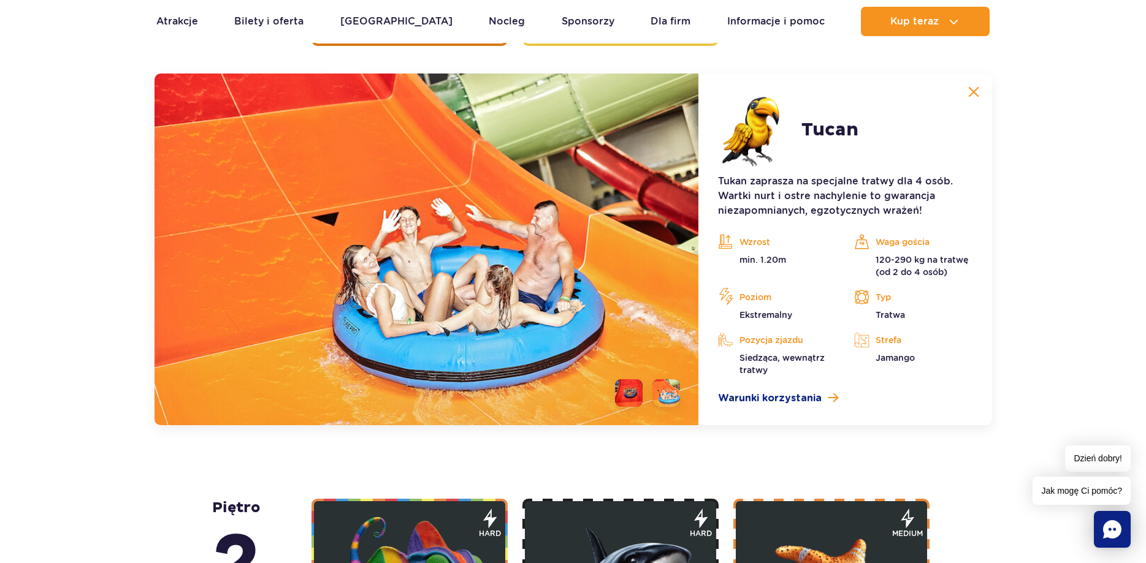
click at [630, 393] on li at bounding box center [629, 393] width 28 height 28
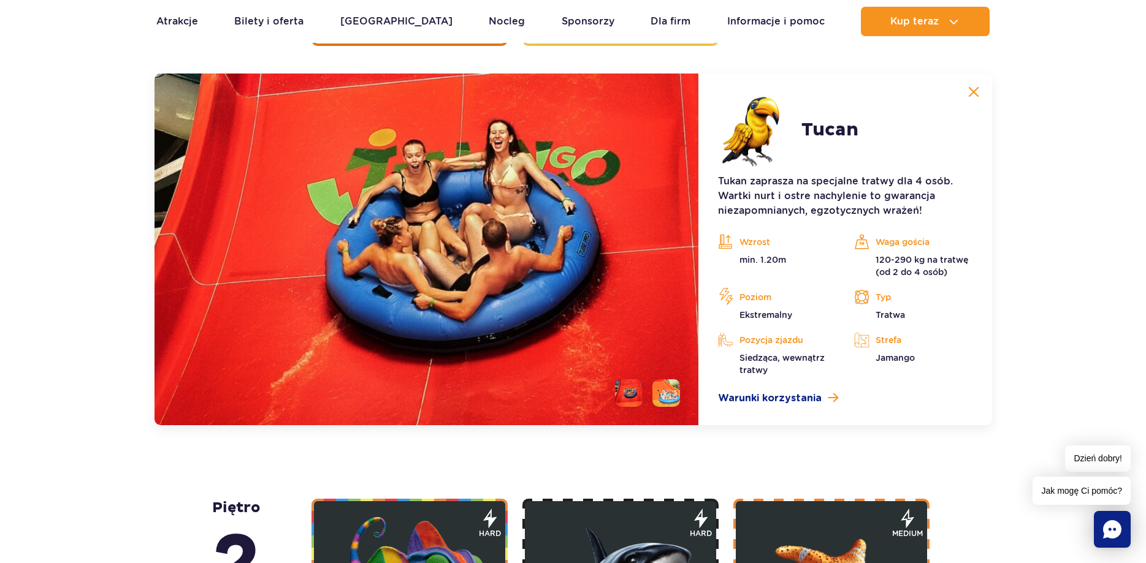
click at [969, 94] on img at bounding box center [973, 91] width 11 height 11
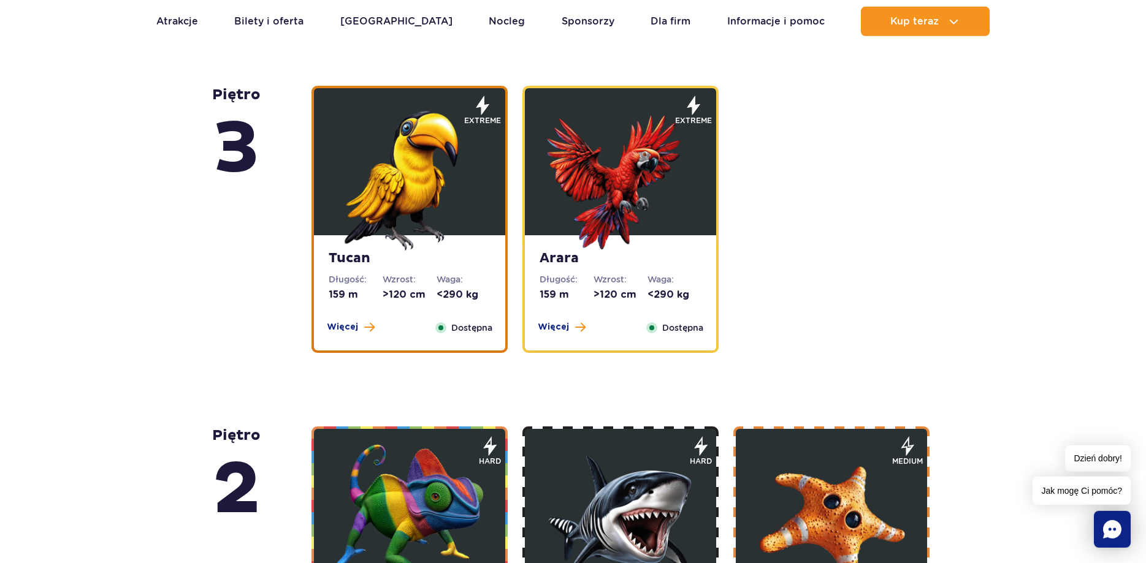
scroll to position [1691, 0]
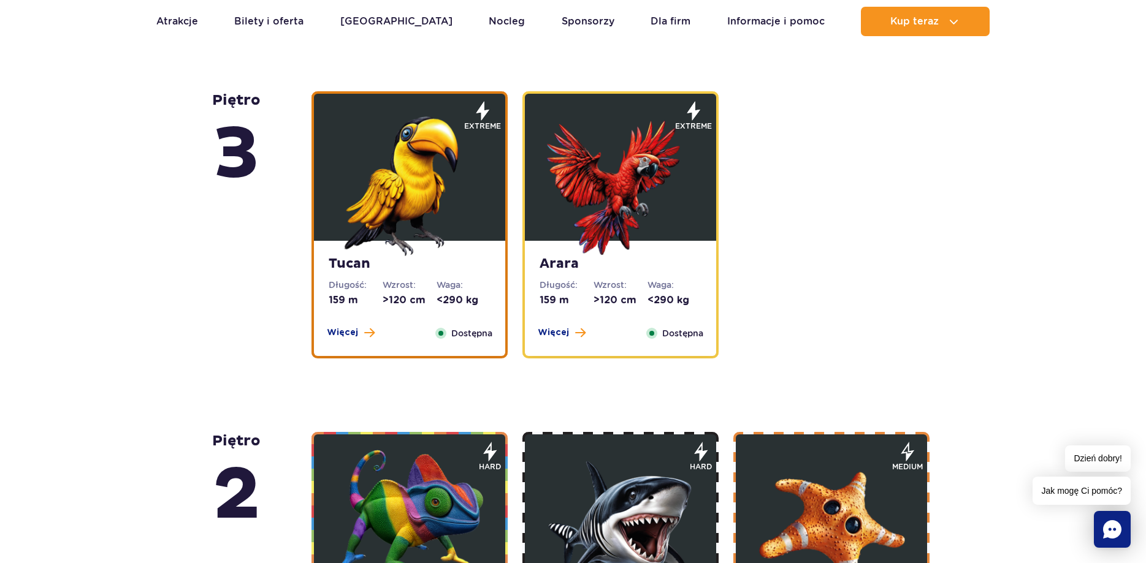
click at [600, 185] on img at bounding box center [620, 182] width 147 height 147
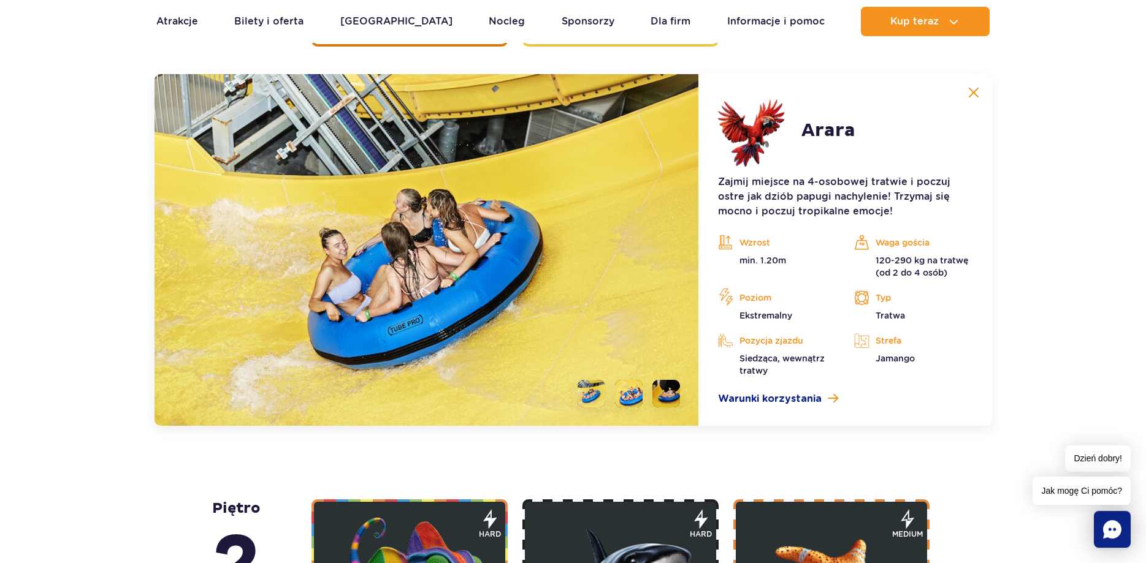
scroll to position [2004, 0]
click at [596, 391] on li at bounding box center [591, 393] width 28 height 28
click at [641, 389] on li at bounding box center [629, 393] width 28 height 28
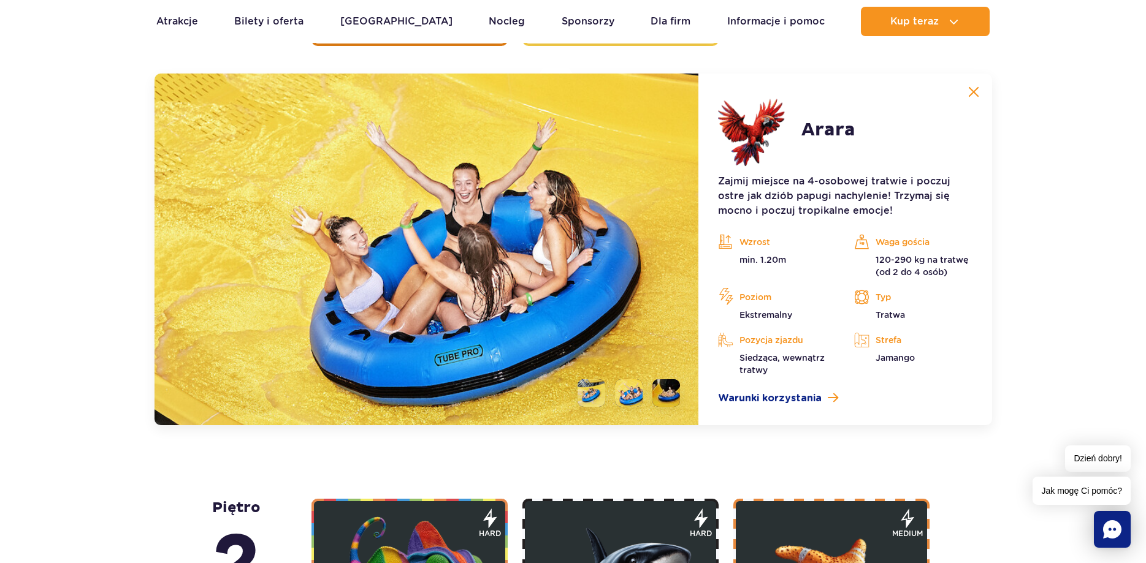
click at [672, 395] on li at bounding box center [666, 393] width 28 height 28
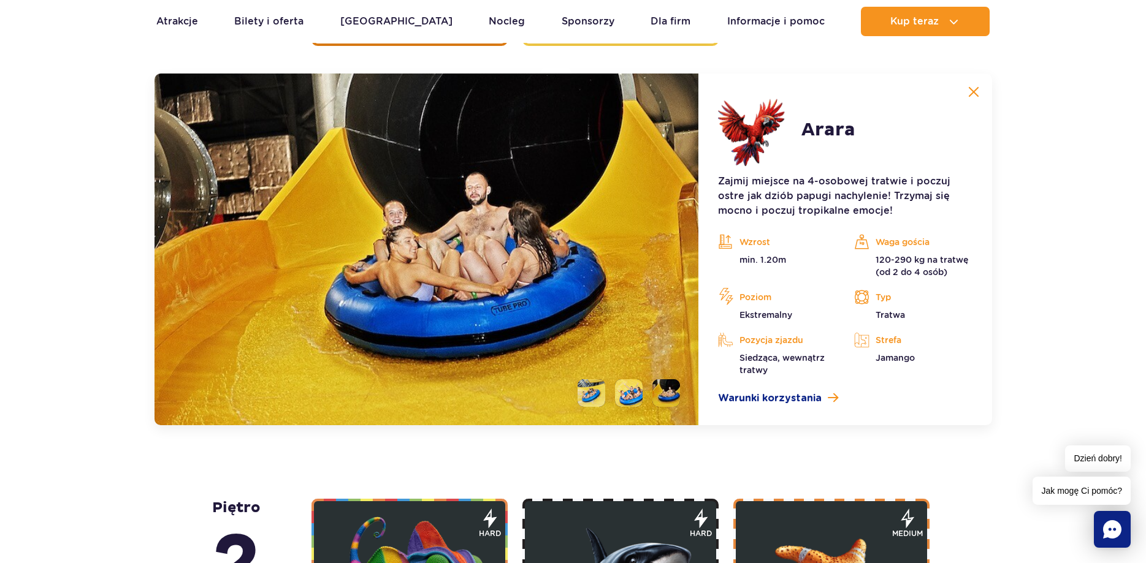
click at [972, 85] on button at bounding box center [973, 92] width 25 height 25
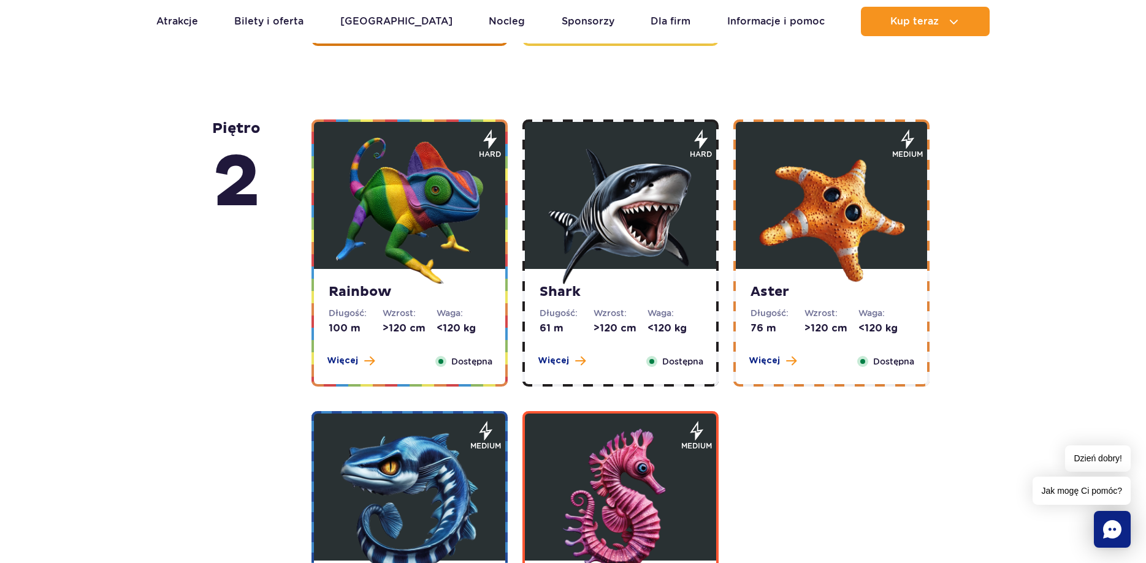
click at [454, 253] on img at bounding box center [409, 210] width 147 height 147
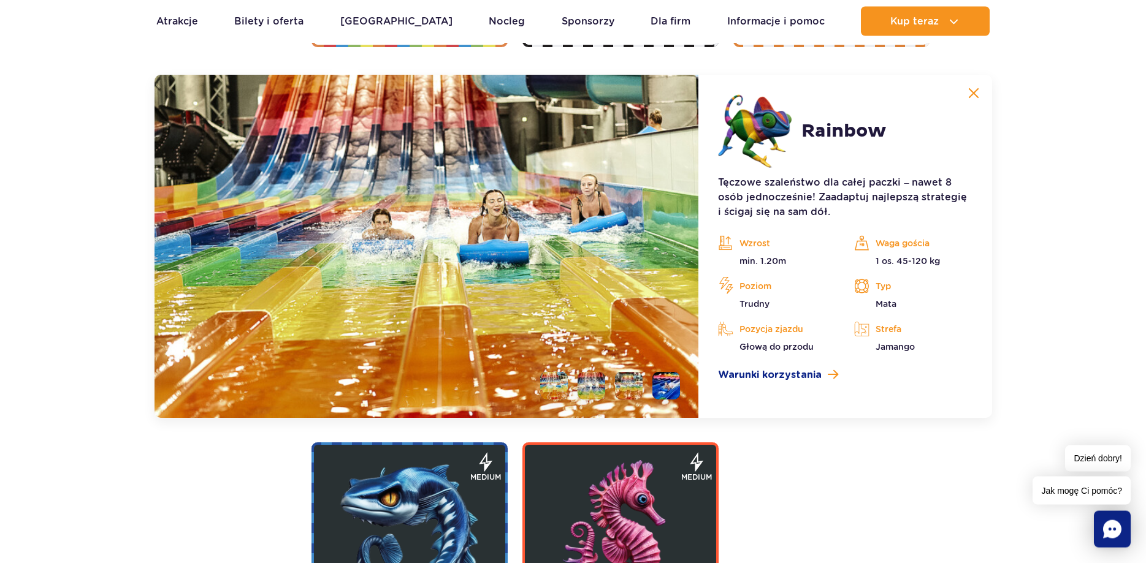
scroll to position [2345, 0]
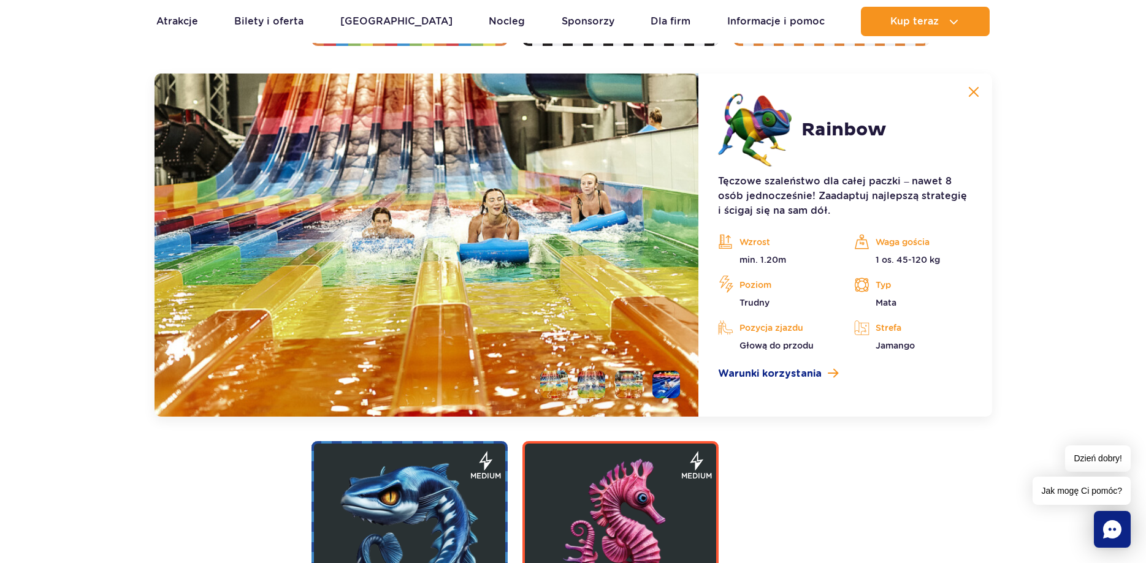
click at [593, 391] on li at bounding box center [591, 385] width 28 height 28
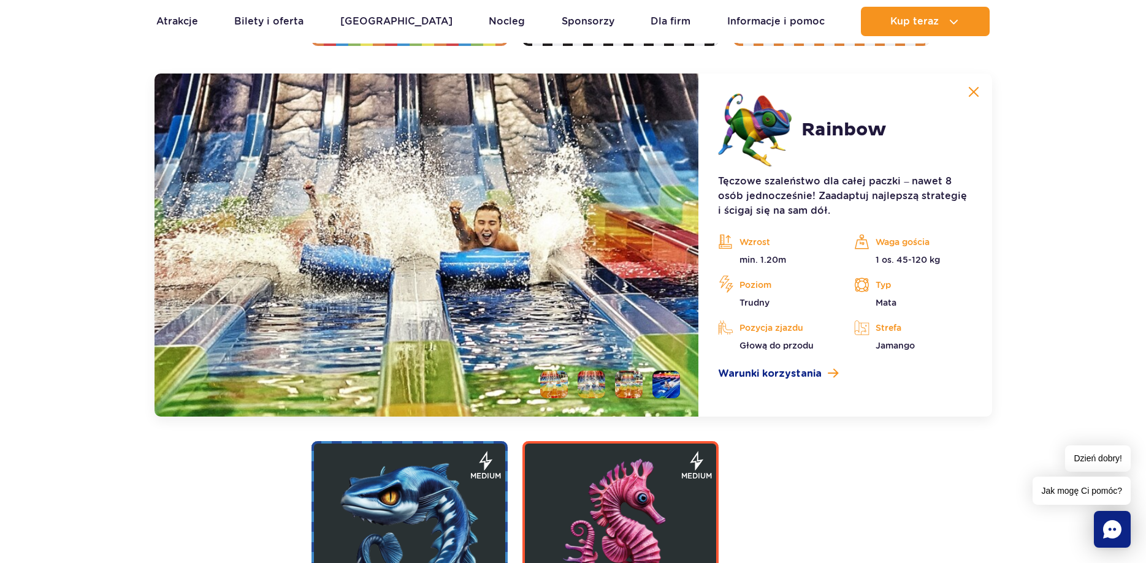
click at [627, 381] on li at bounding box center [629, 385] width 28 height 28
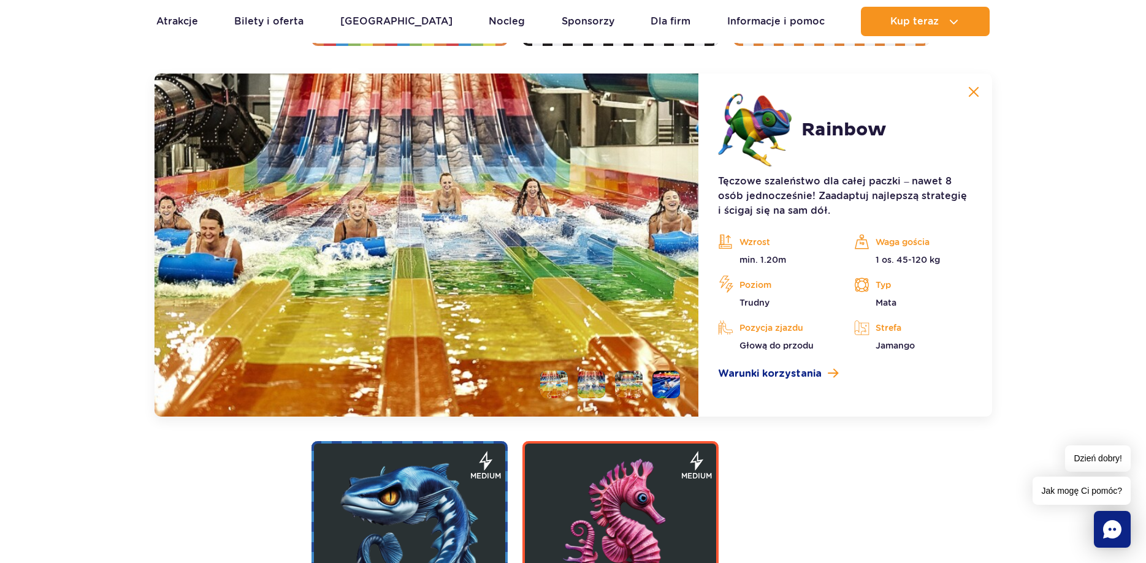
click at [666, 381] on li at bounding box center [666, 385] width 28 height 28
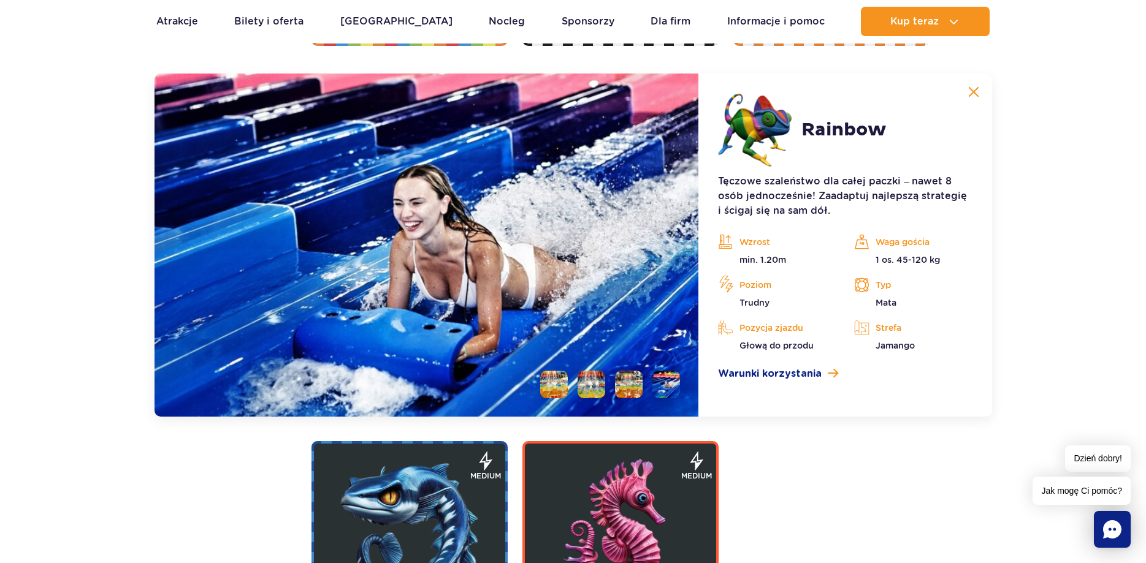
click at [964, 96] on button at bounding box center [973, 92] width 25 height 25
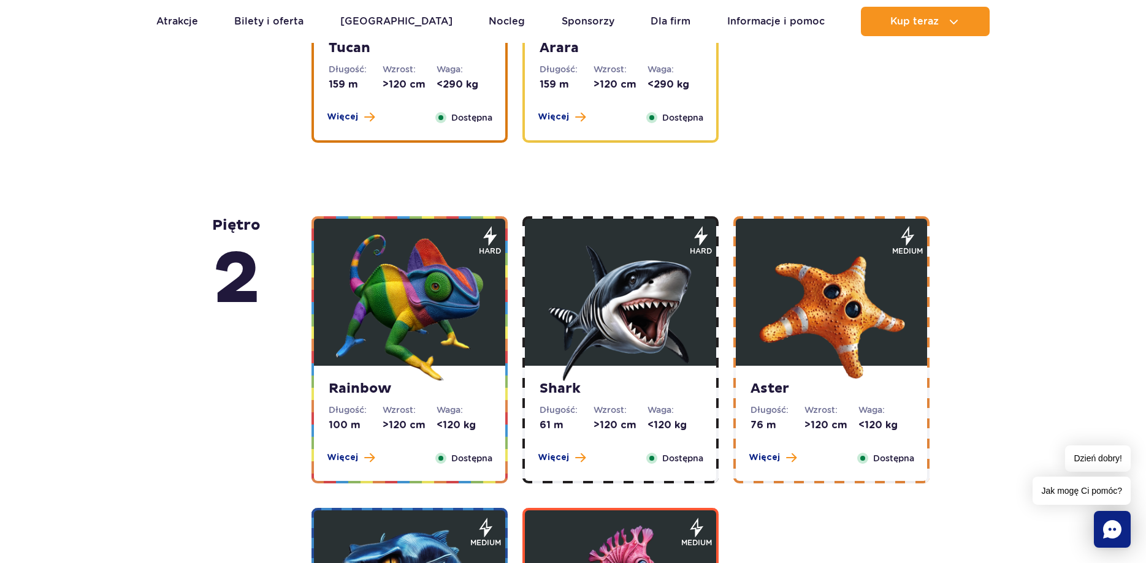
click at [631, 297] on img at bounding box center [620, 307] width 147 height 147
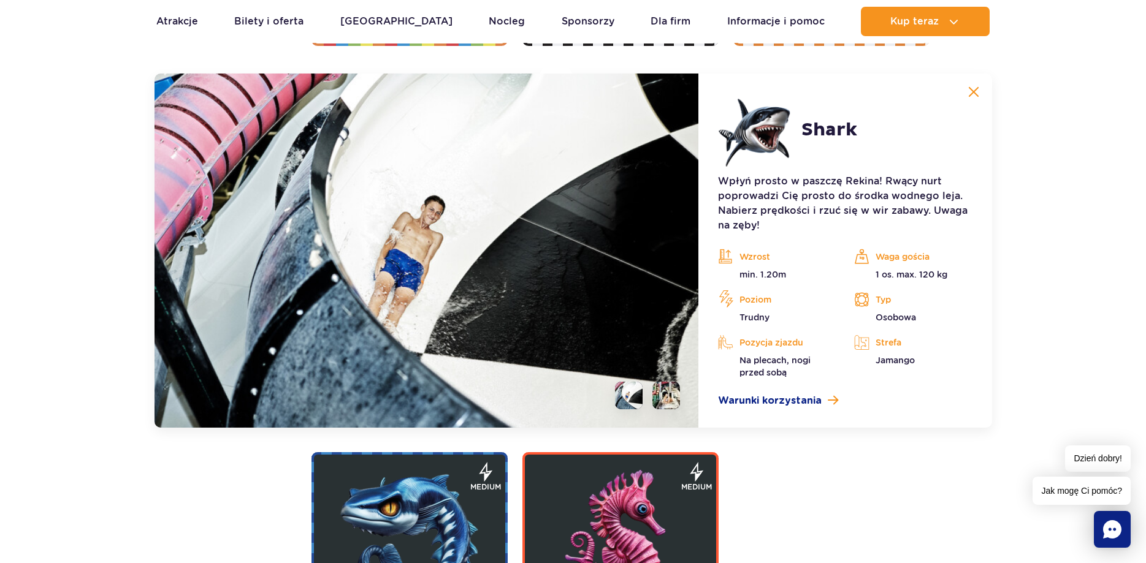
drag, startPoint x: 634, startPoint y: 388, endPoint x: 675, endPoint y: 387, distance: 40.5
click at [634, 387] on li at bounding box center [629, 396] width 28 height 28
click at [676, 387] on li at bounding box center [666, 396] width 28 height 28
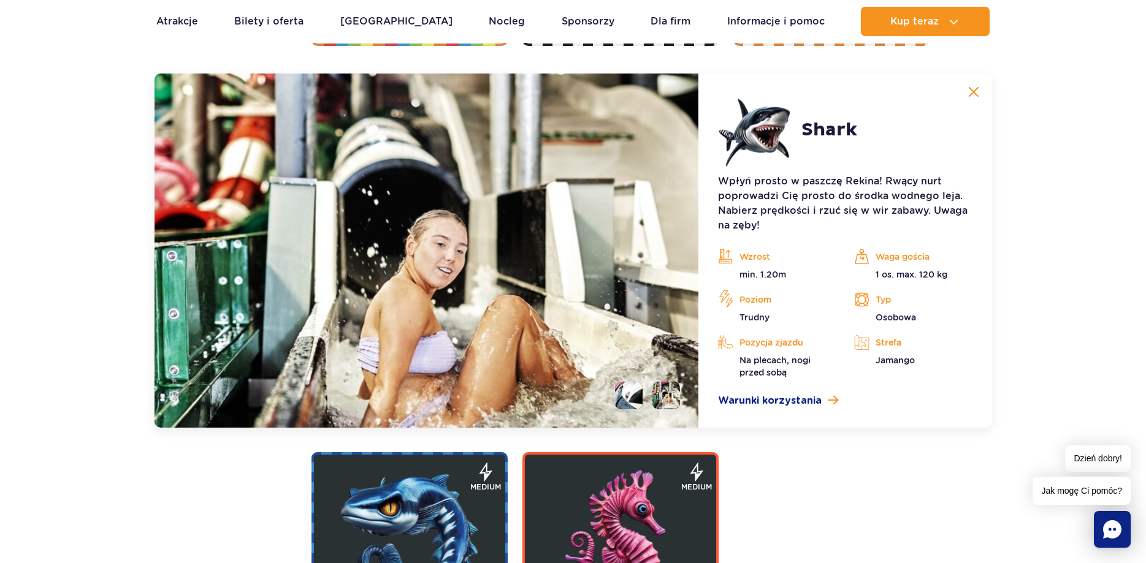
click at [632, 391] on li at bounding box center [629, 396] width 28 height 28
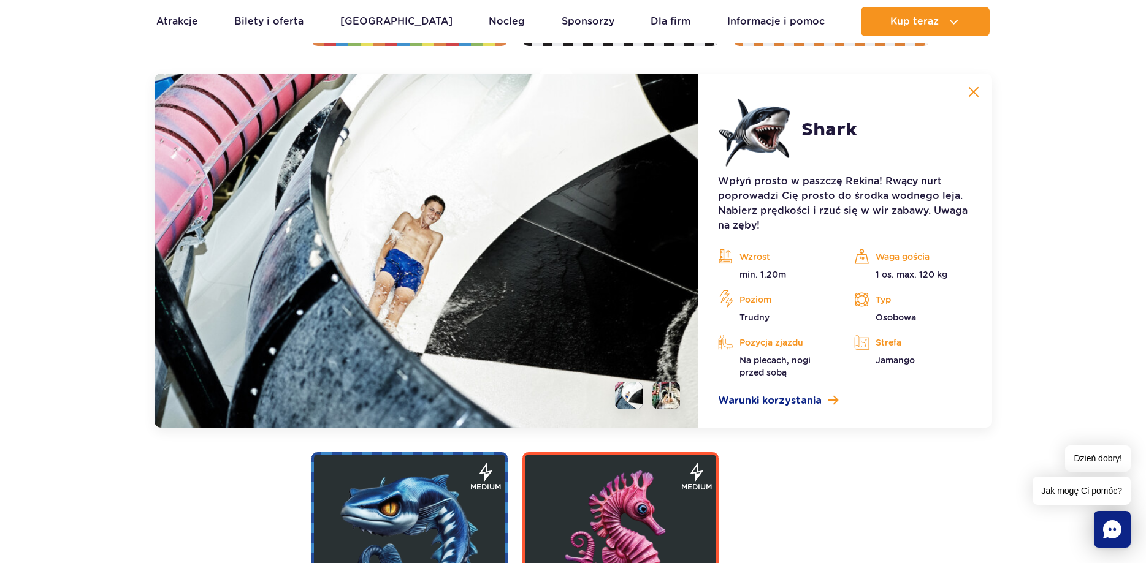
click at [635, 397] on img at bounding box center [629, 396] width 28 height 28
click at [683, 390] on img at bounding box center [426, 251] width 544 height 354
click at [970, 91] on img at bounding box center [973, 91] width 11 height 11
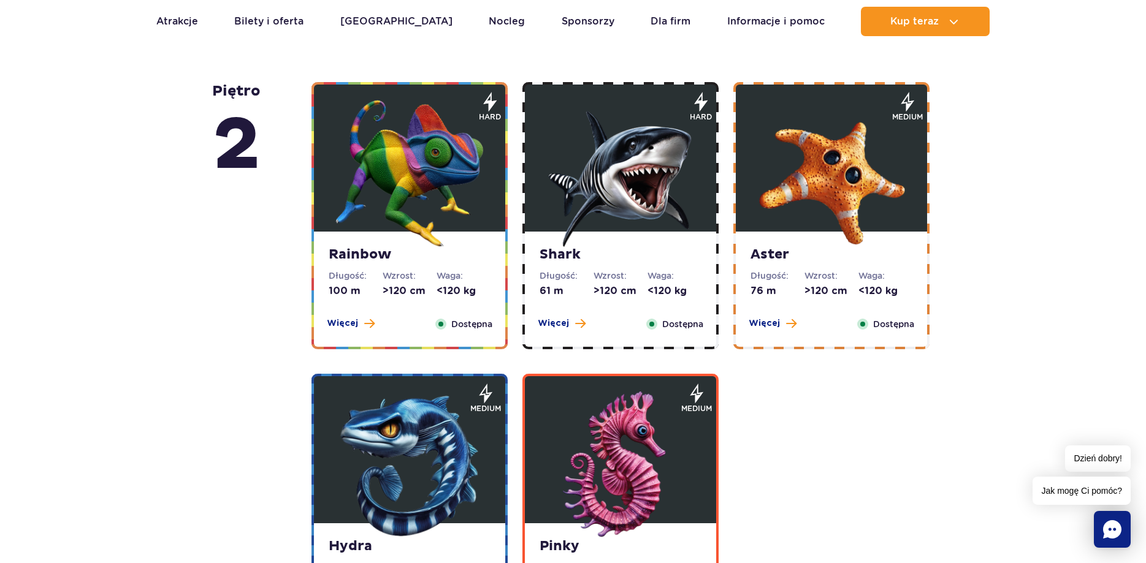
scroll to position [2032, 0]
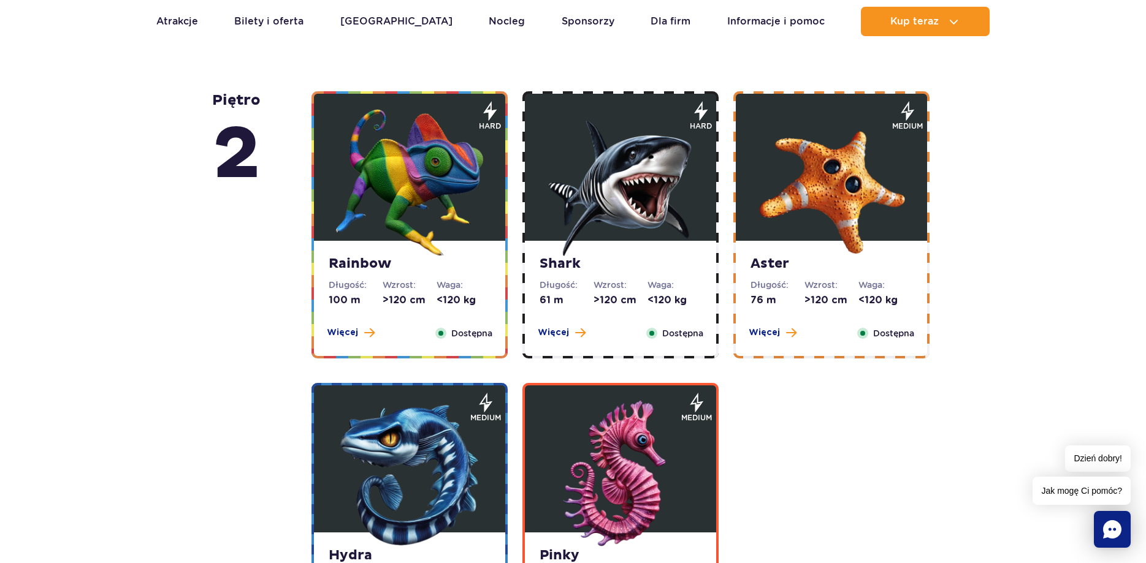
click at [820, 190] on img at bounding box center [831, 182] width 147 height 147
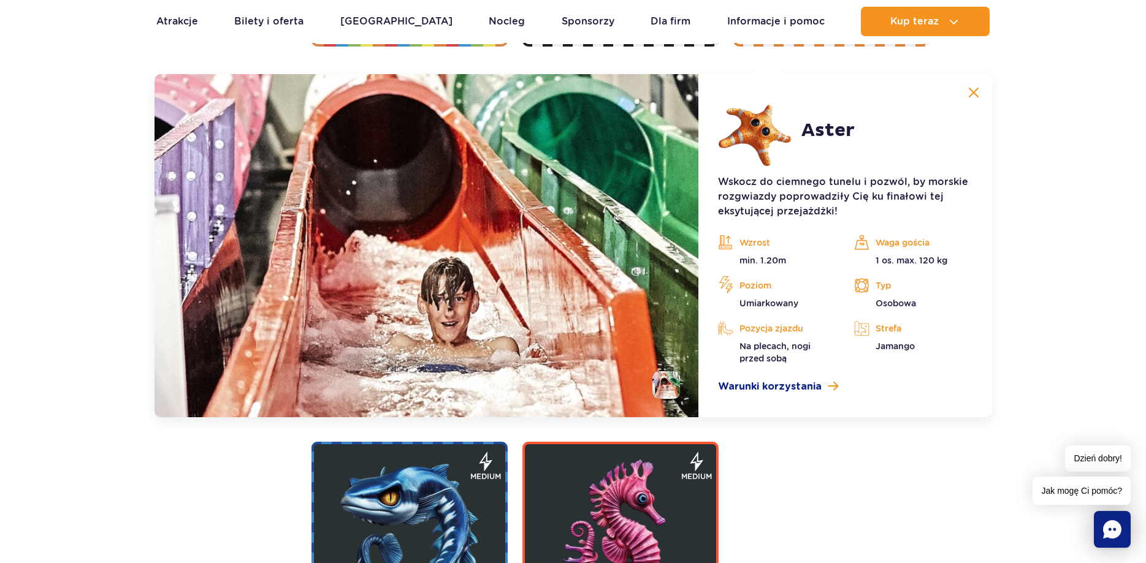
scroll to position [2345, 0]
click at [969, 92] on img at bounding box center [973, 91] width 11 height 11
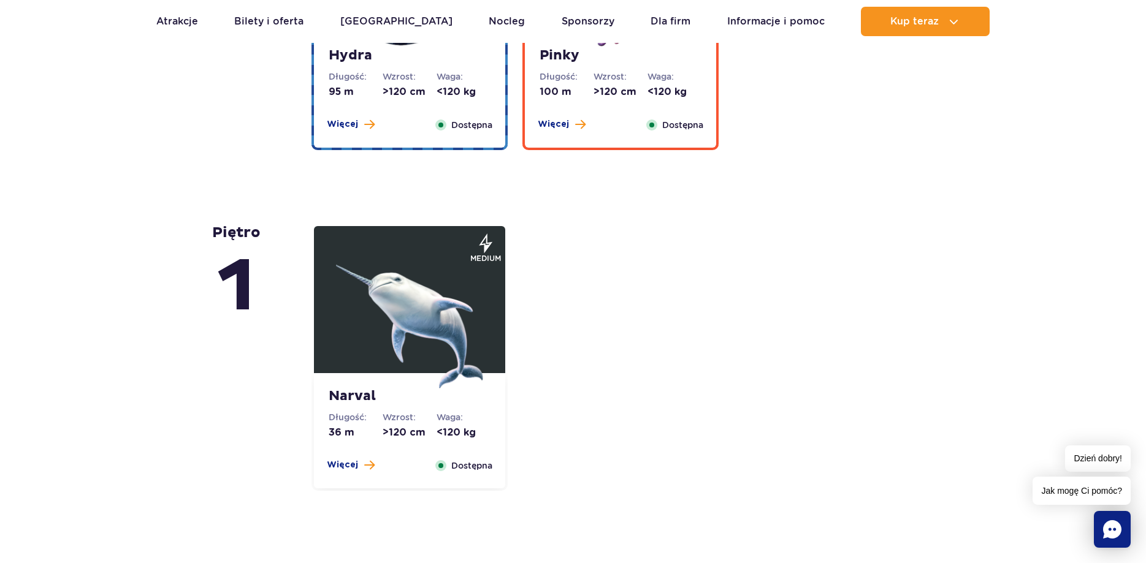
click at [454, 275] on img at bounding box center [409, 315] width 147 height 147
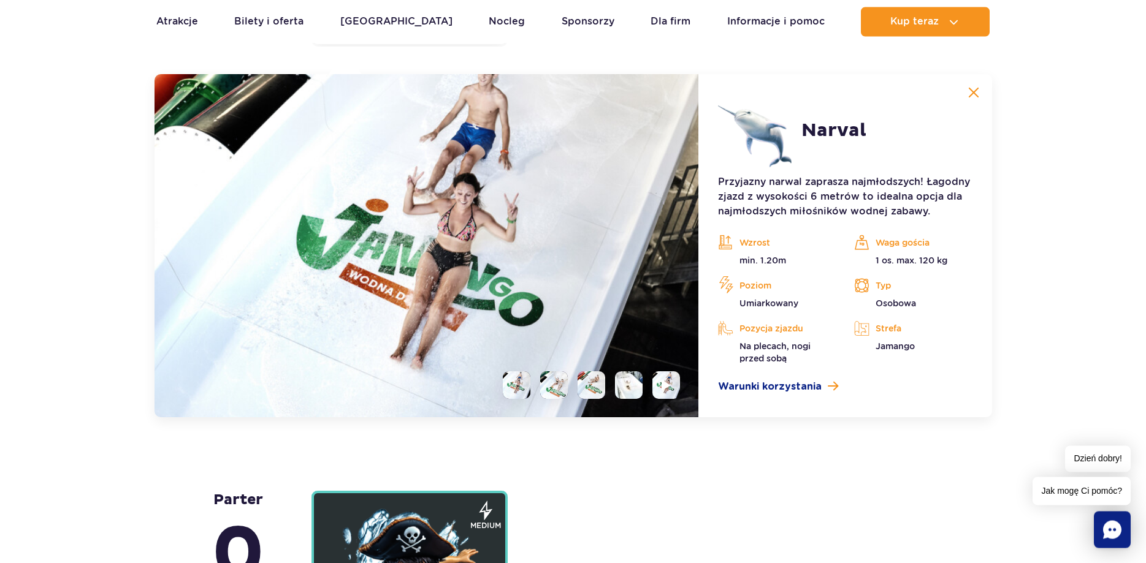
scroll to position [2977, 0]
click at [961, 93] on button at bounding box center [973, 92] width 25 height 25
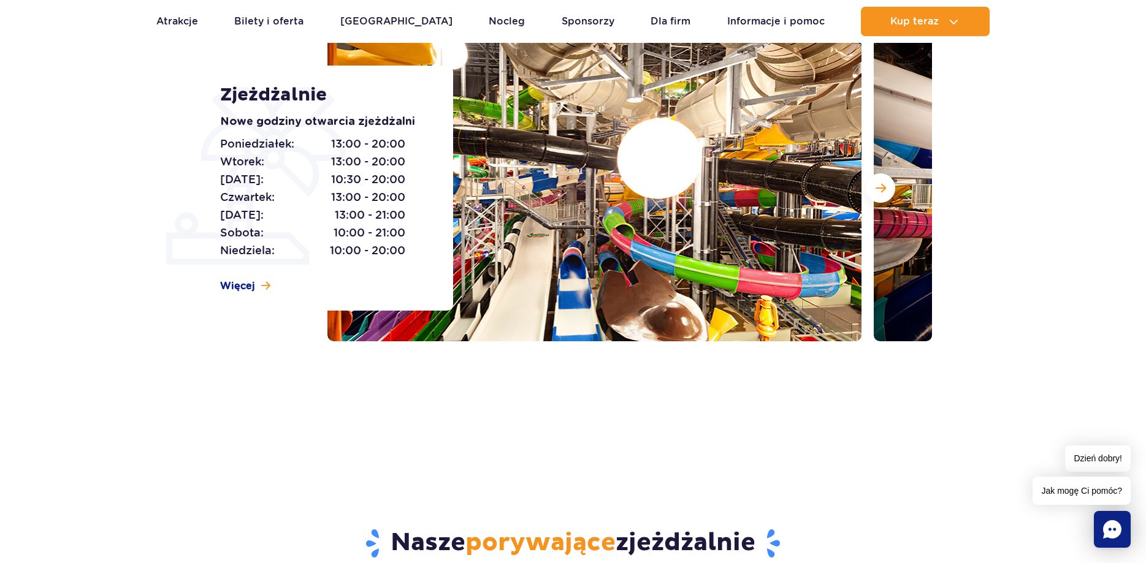
scroll to position [0, 0]
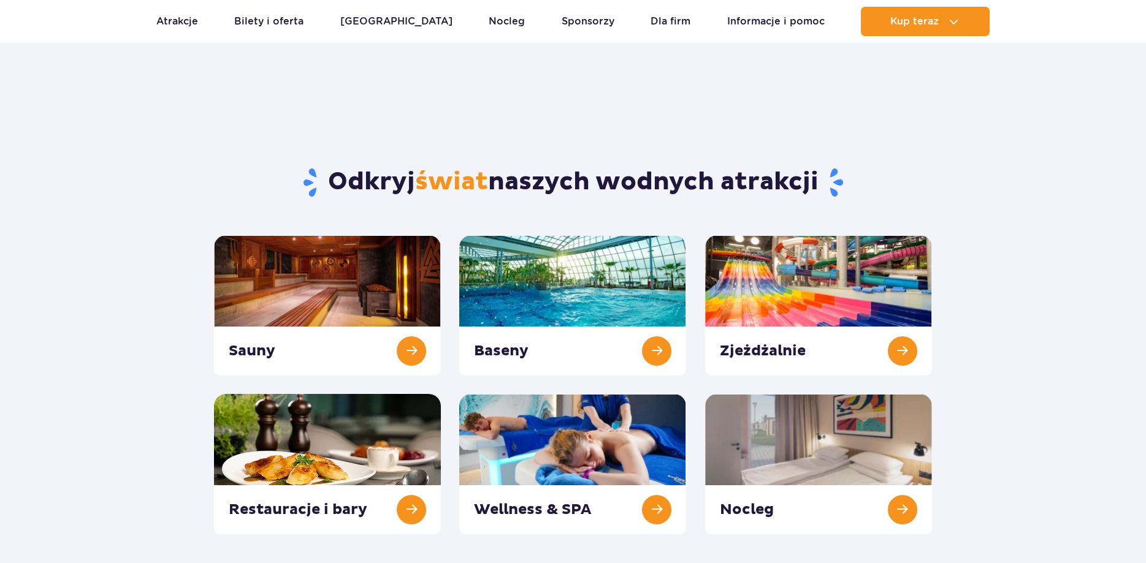
scroll to position [125, 0]
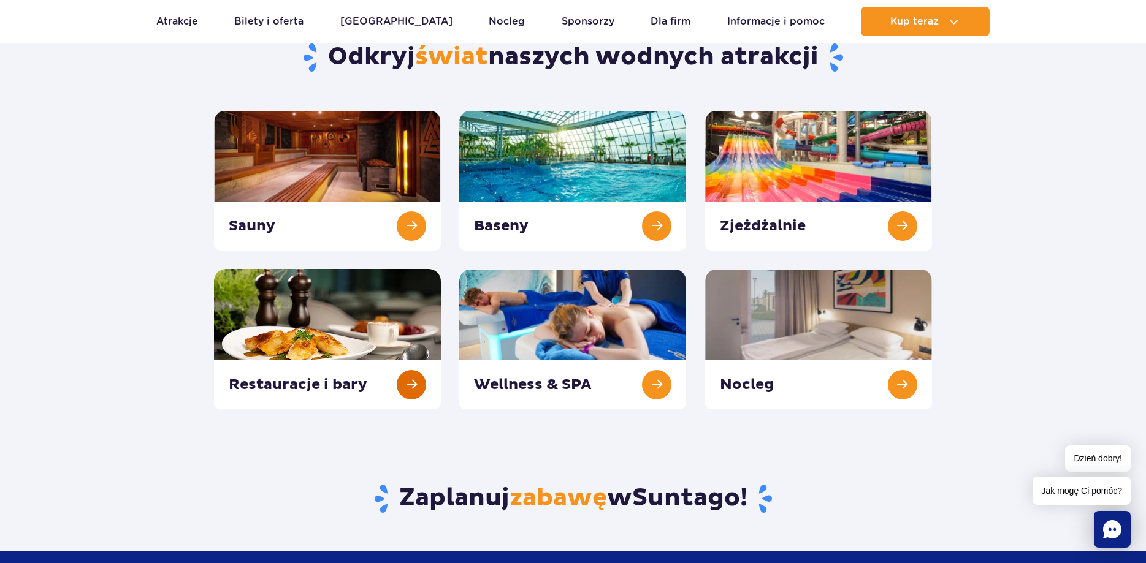
click at [397, 380] on link at bounding box center [327, 339] width 227 height 140
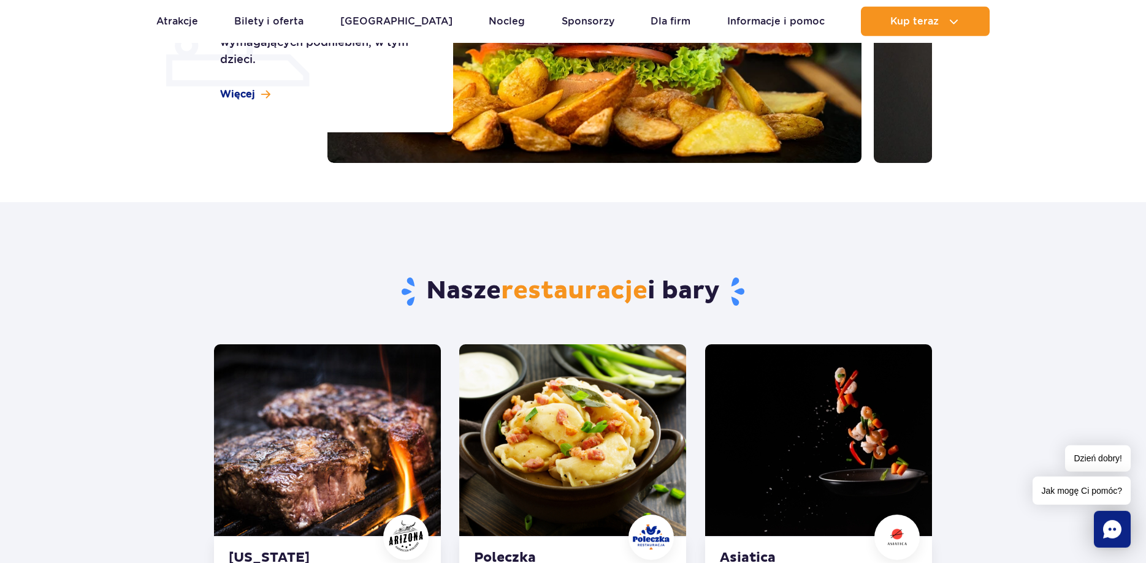
scroll to position [625, 0]
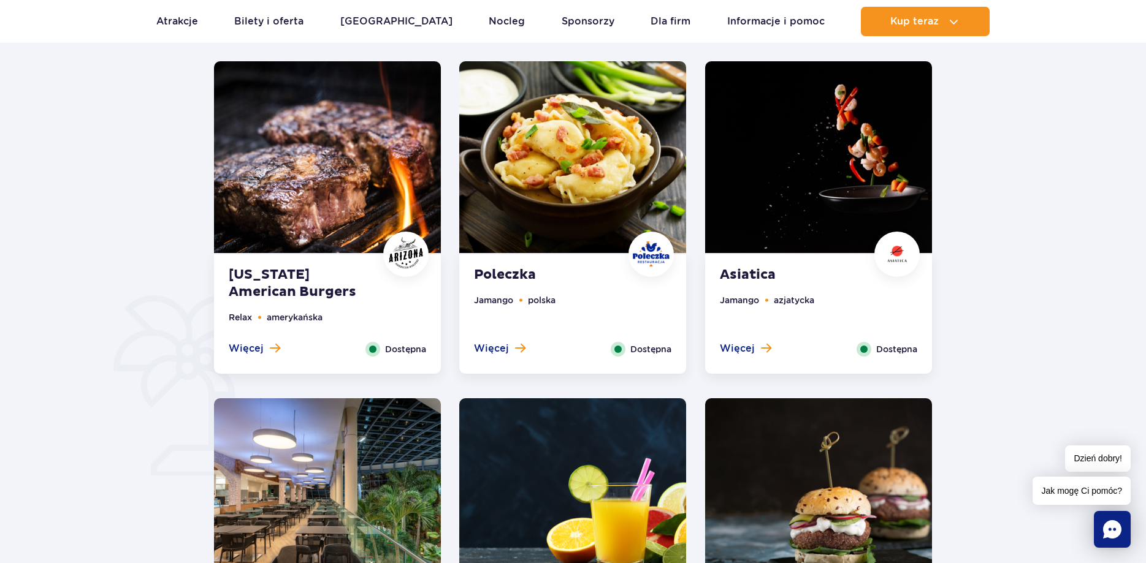
click at [356, 231] on img at bounding box center [327, 157] width 227 height 192
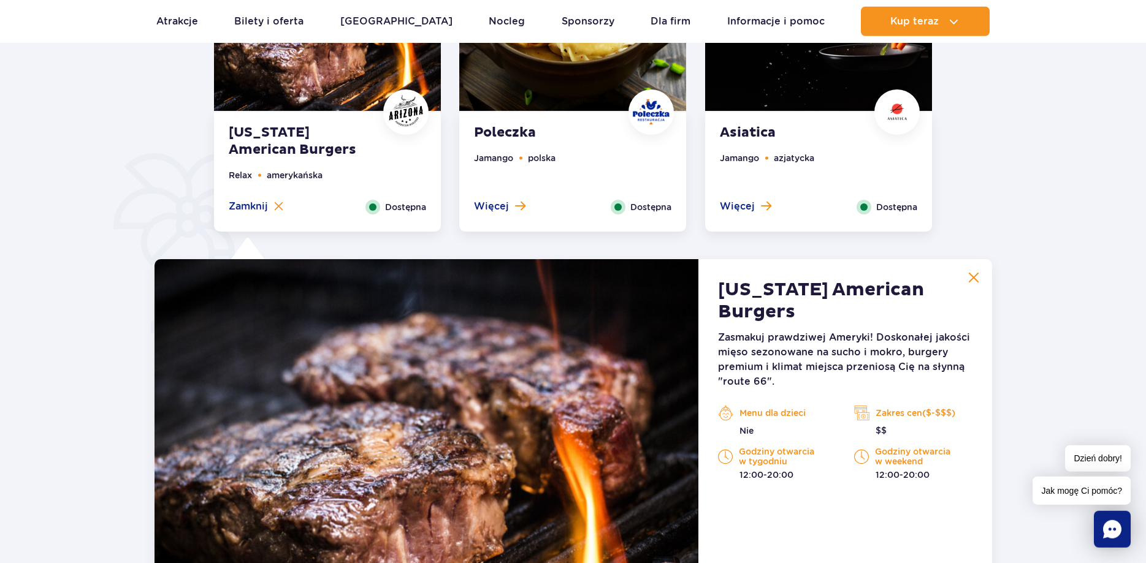
scroll to position [813, 0]
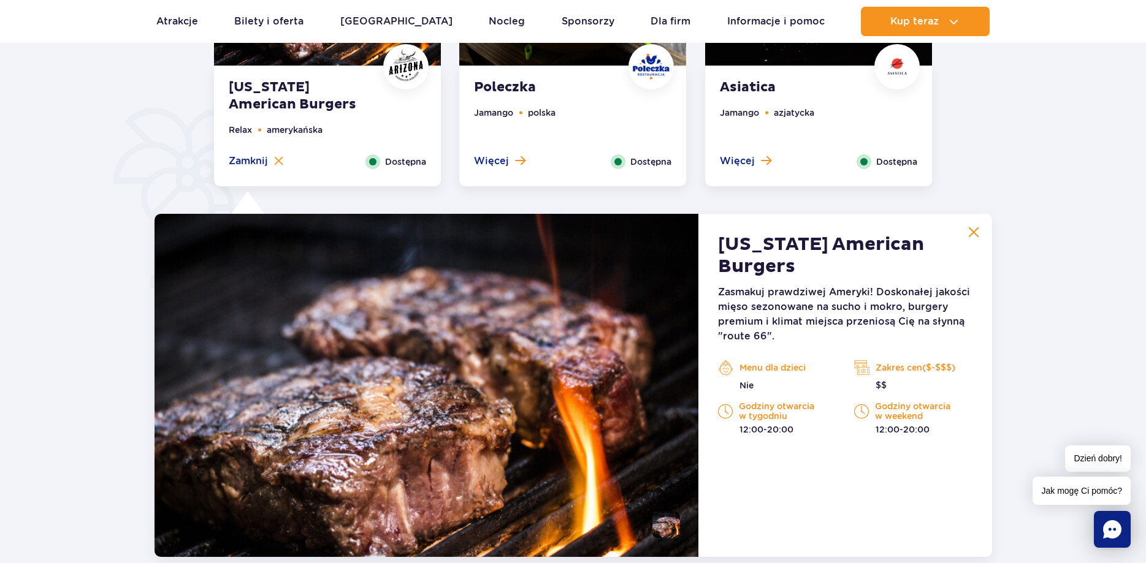
click at [964, 234] on button at bounding box center [973, 232] width 25 height 25
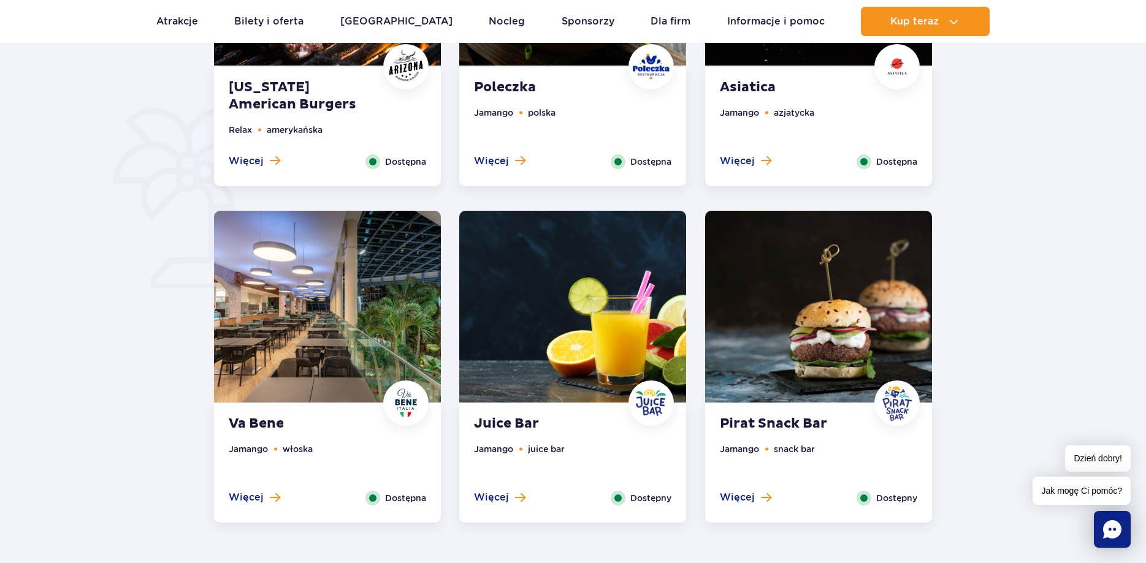
click at [615, 321] on img at bounding box center [572, 307] width 227 height 192
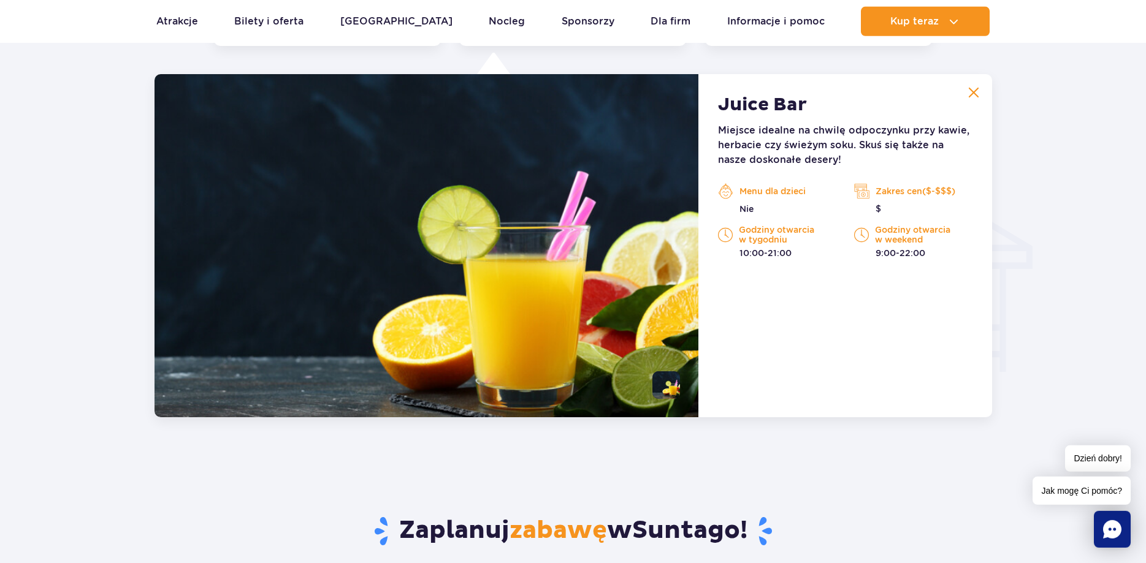
scroll to position [1290, 0]
drag, startPoint x: 877, startPoint y: 208, endPoint x: 908, endPoint y: 204, distance: 31.5
click at [908, 204] on p "$" at bounding box center [913, 208] width 118 height 12
click at [919, 193] on p "Zakres cen($-$$$)" at bounding box center [913, 190] width 118 height 18
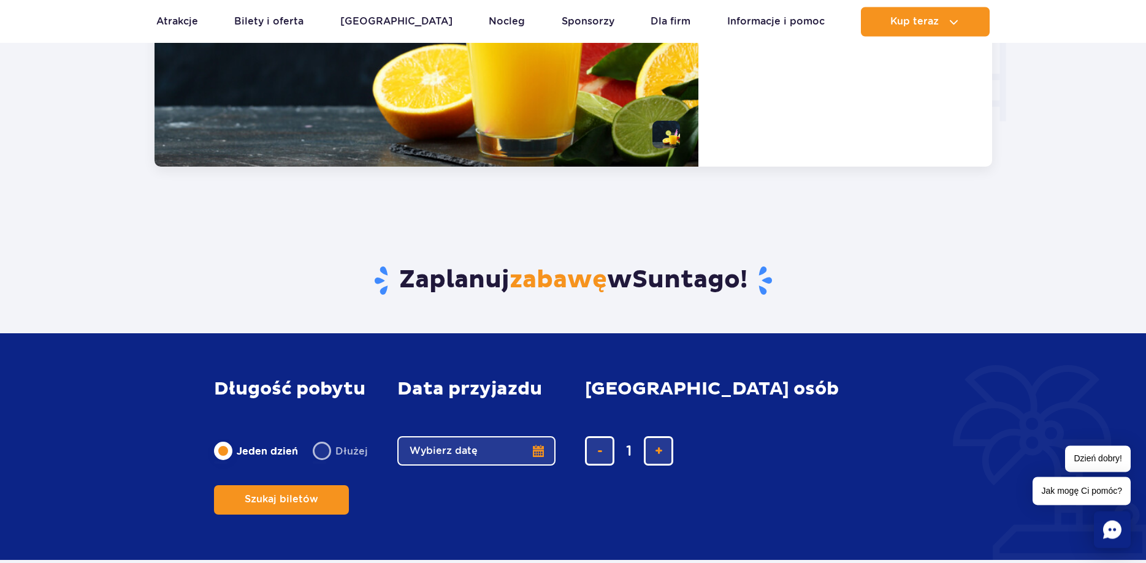
scroll to position [1165, 0]
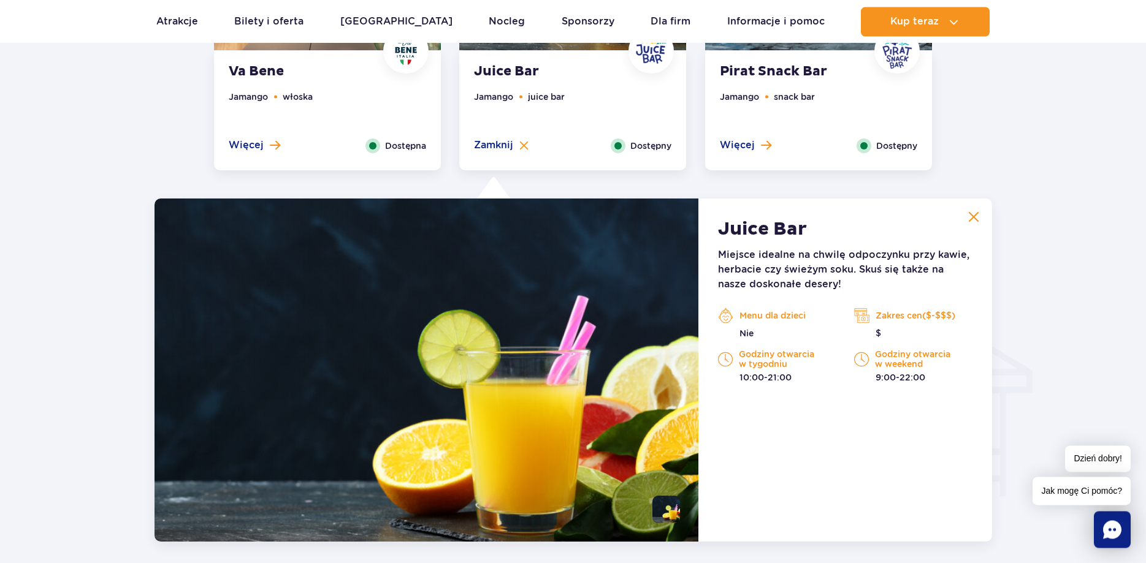
click at [983, 204] on div "Juice Bar Miejsce idealne na chwilę odpoczynku przy kawie, herbacie czy świeżym…" at bounding box center [844, 370] width 293 height 343
click at [976, 213] on img at bounding box center [973, 216] width 11 height 11
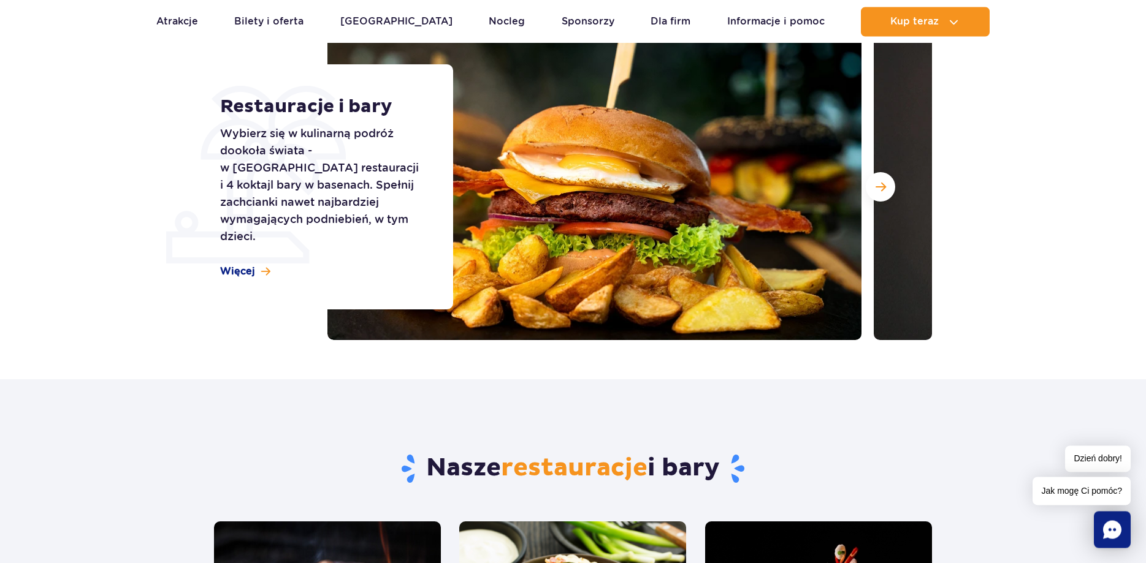
scroll to position [0, 0]
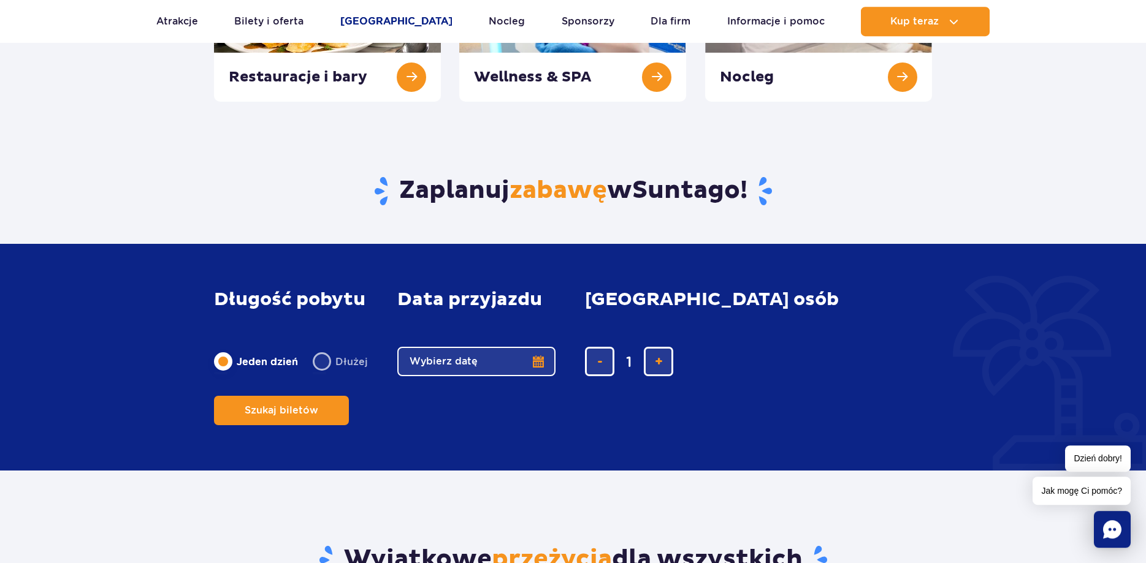
scroll to position [356, 0]
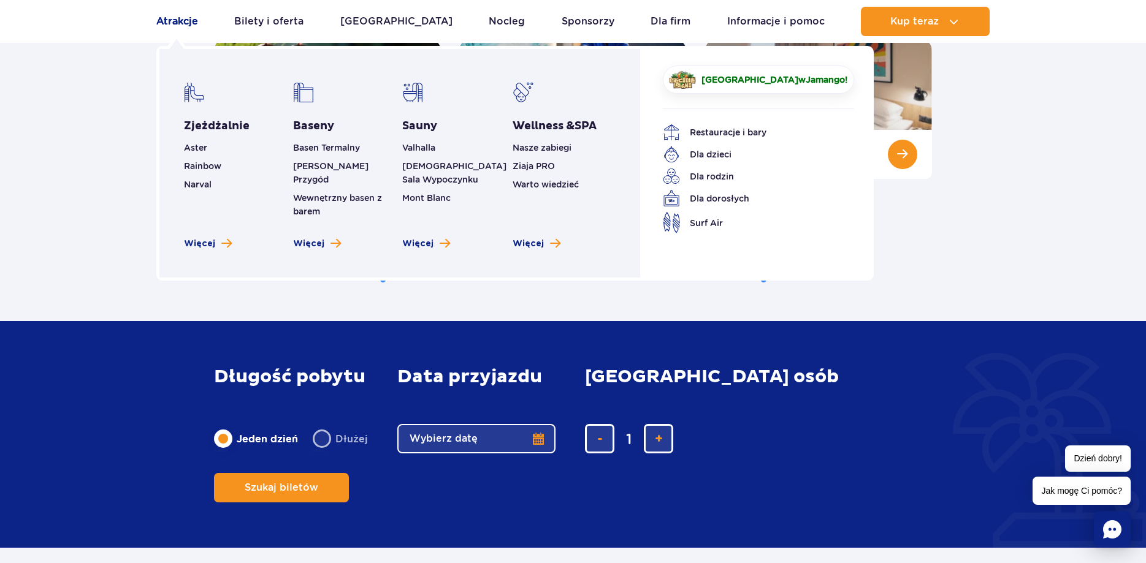
click at [169, 22] on link "Atrakcje" at bounding box center [177, 21] width 42 height 29
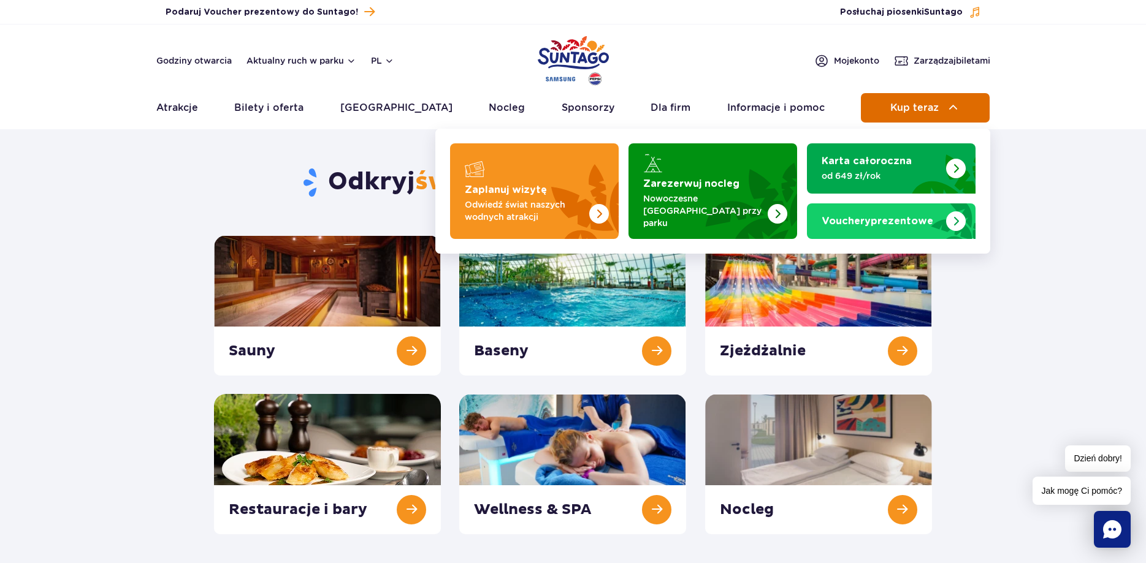
click at [921, 109] on span "Kup teraz" at bounding box center [914, 107] width 48 height 11
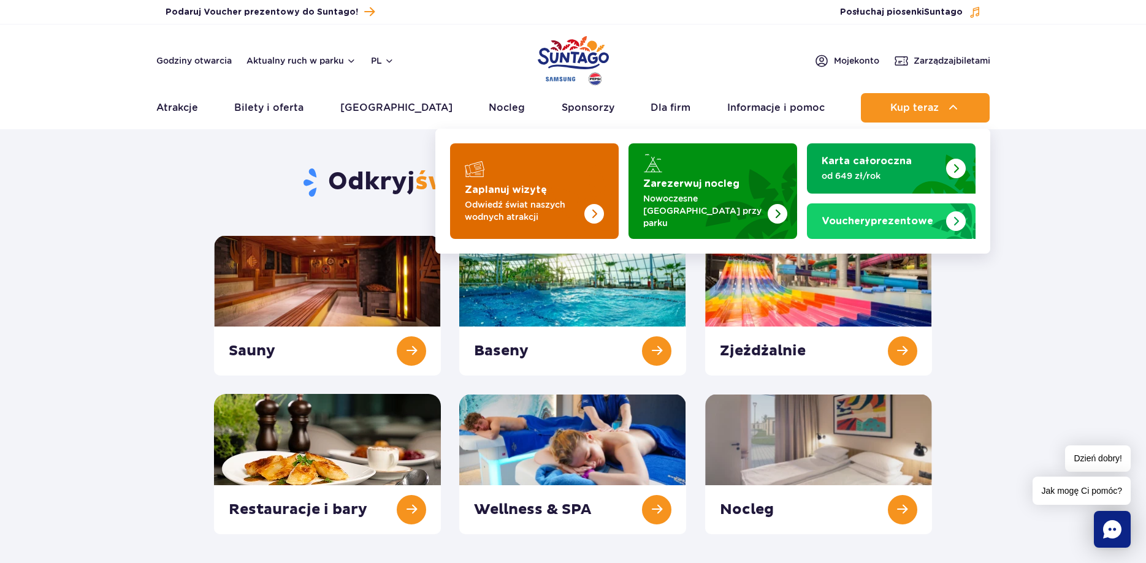
click at [565, 199] on p "Odwiedź świat naszych wodnych atrakcji" at bounding box center [525, 211] width 120 height 25
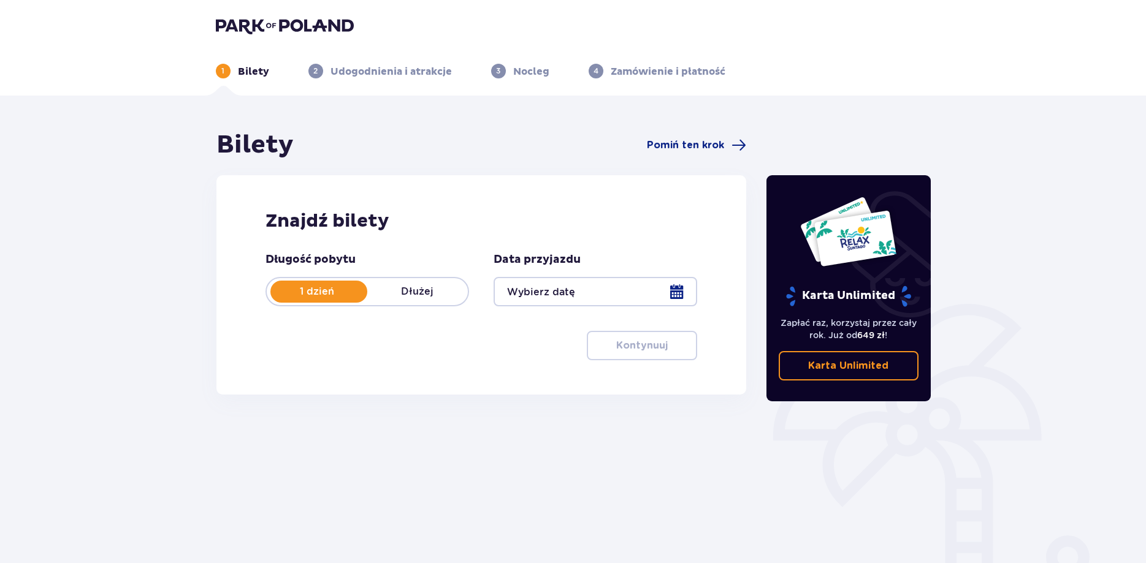
click at [597, 283] on div at bounding box center [595, 291] width 204 height 29
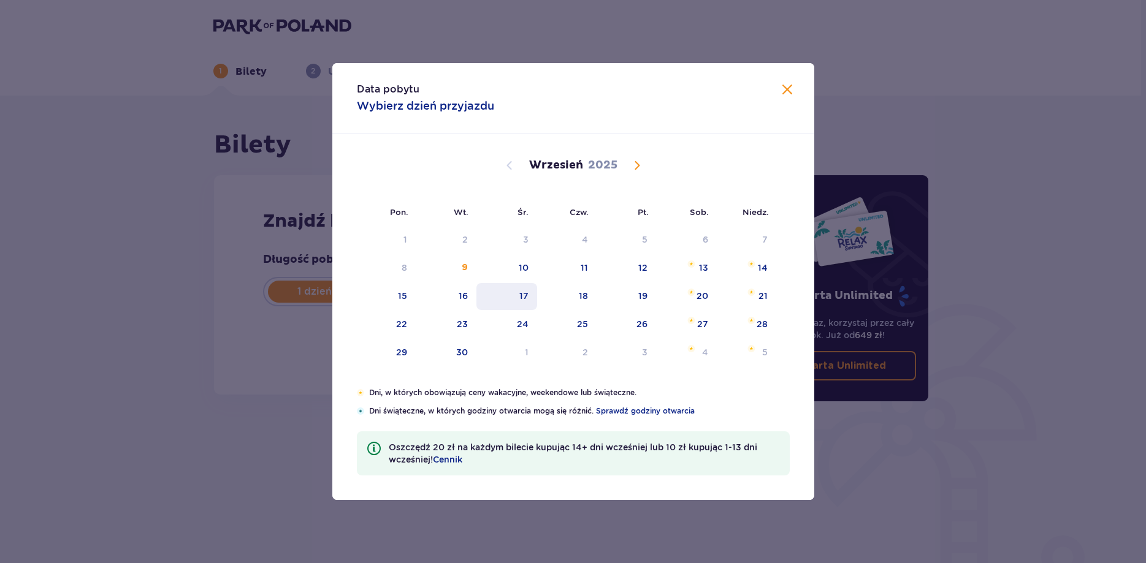
click at [525, 299] on div "17" at bounding box center [523, 296] width 9 height 12
type input "[DATE]"
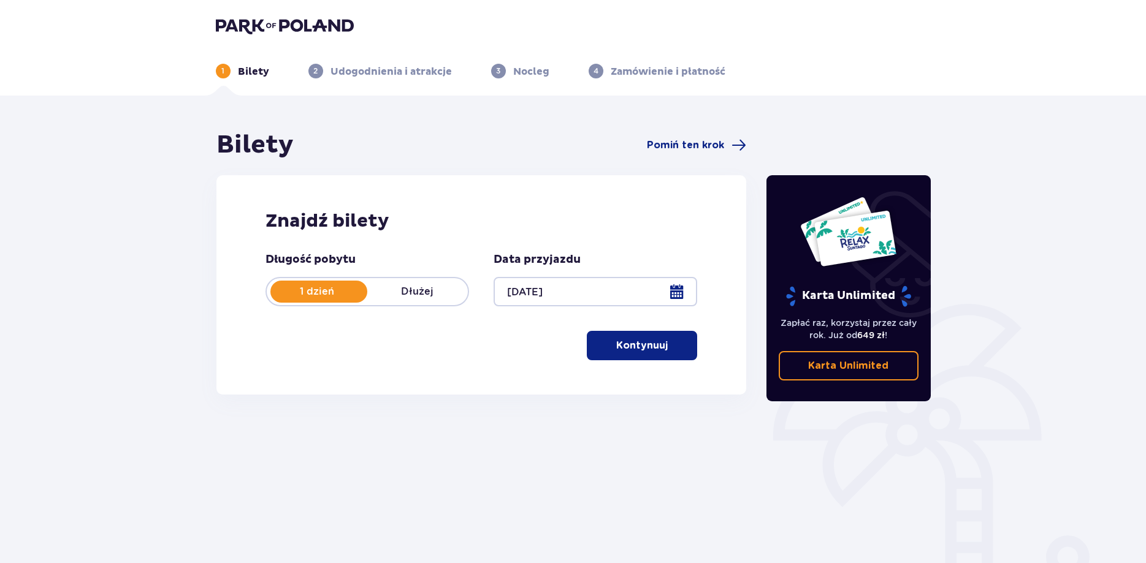
click at [657, 345] on p "Kontynuuj" at bounding box center [641, 345] width 51 height 13
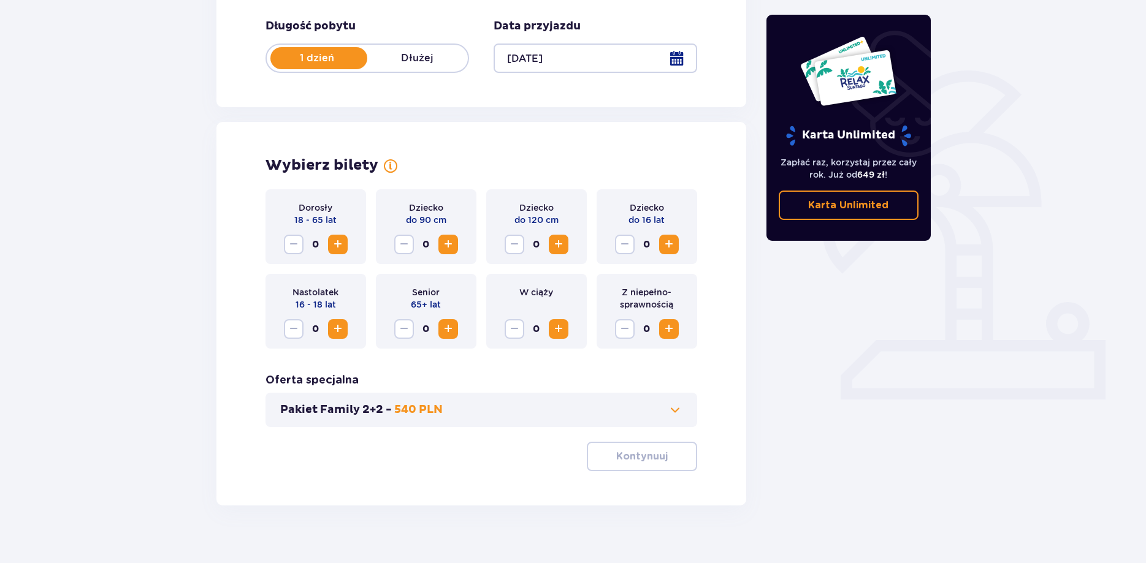
scroll to position [250, 0]
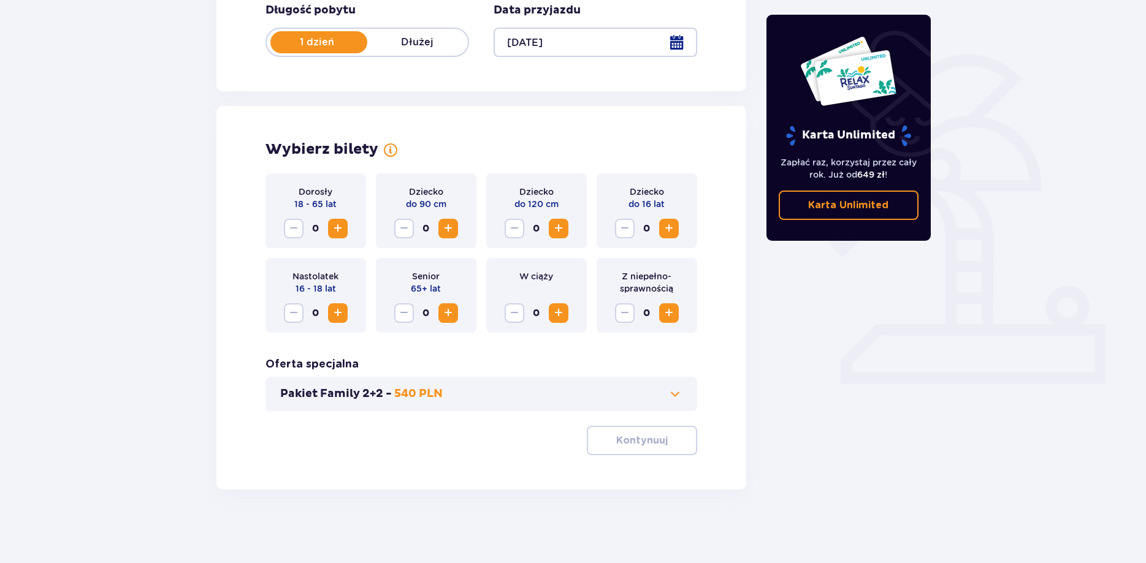
click at [340, 229] on span "Increase" at bounding box center [337, 228] width 15 height 15
click at [692, 391] on div "Pakiet Family 2+2 - 540 PLN" at bounding box center [481, 394] width 432 height 34
click at [675, 392] on span at bounding box center [675, 394] width 15 height 15
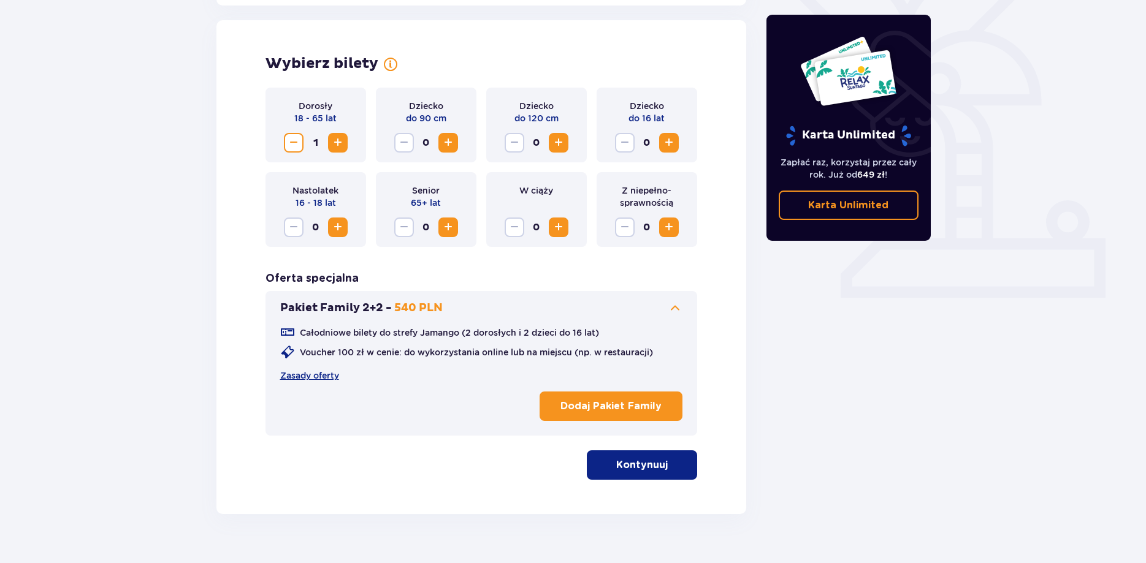
scroll to position [341, 0]
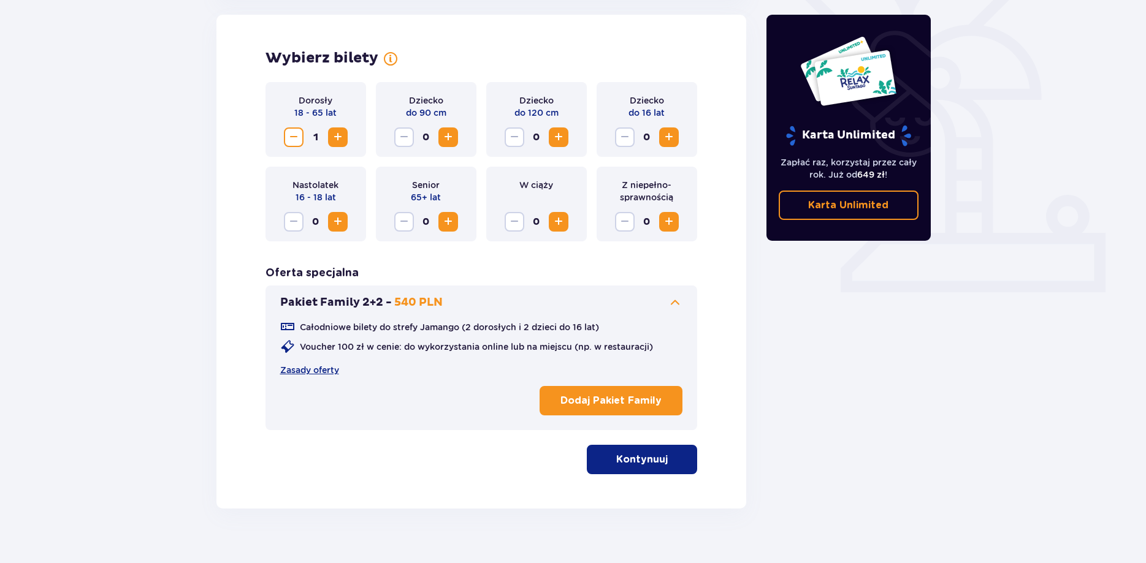
click at [280, 295] on button "Pakiet Family 2+2 - 540 PLN" at bounding box center [481, 302] width 403 height 15
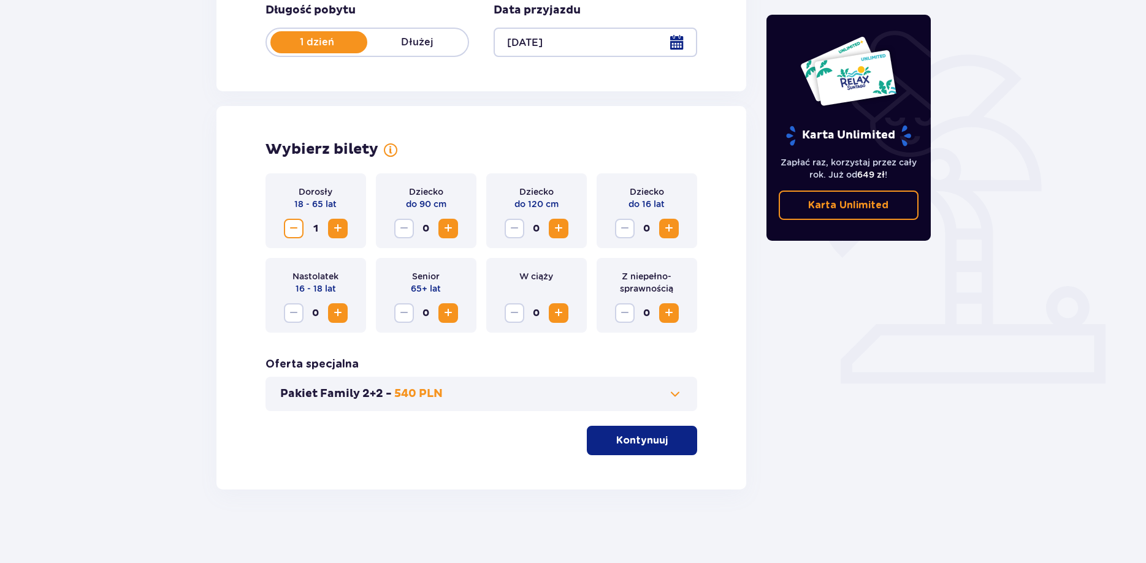
click at [675, 398] on span at bounding box center [675, 394] width 15 height 15
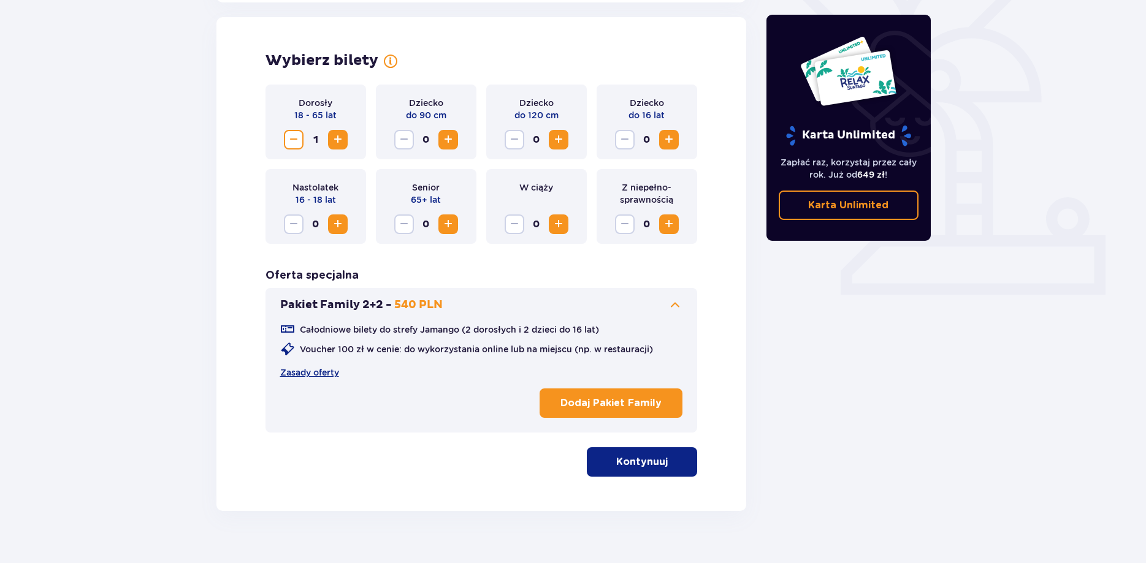
scroll to position [341, 0]
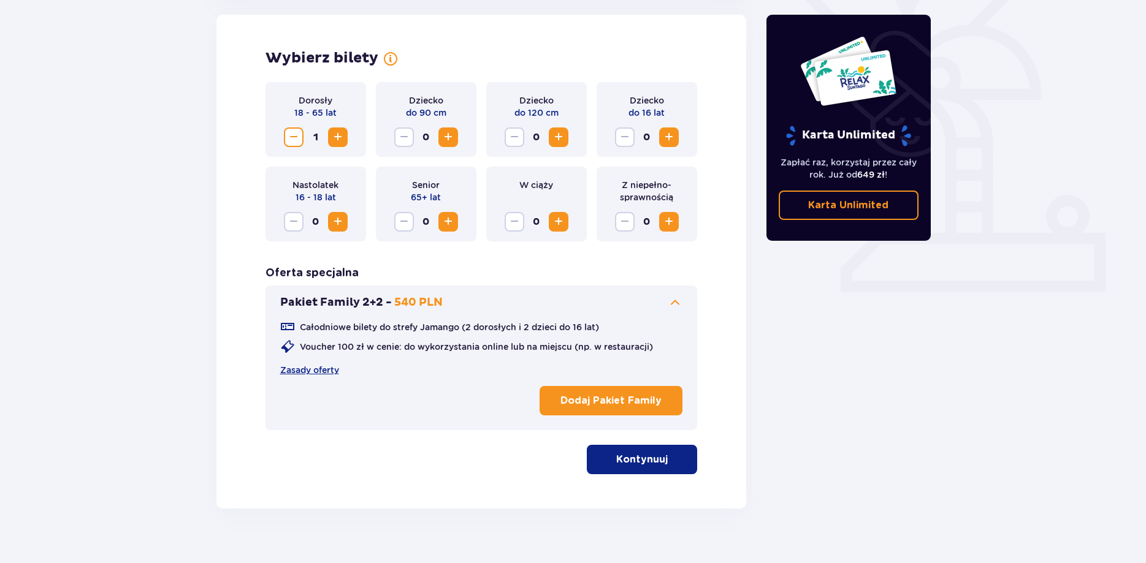
click at [655, 307] on button "Pakiet Family 2+2 - 540 PLN" at bounding box center [481, 302] width 403 height 15
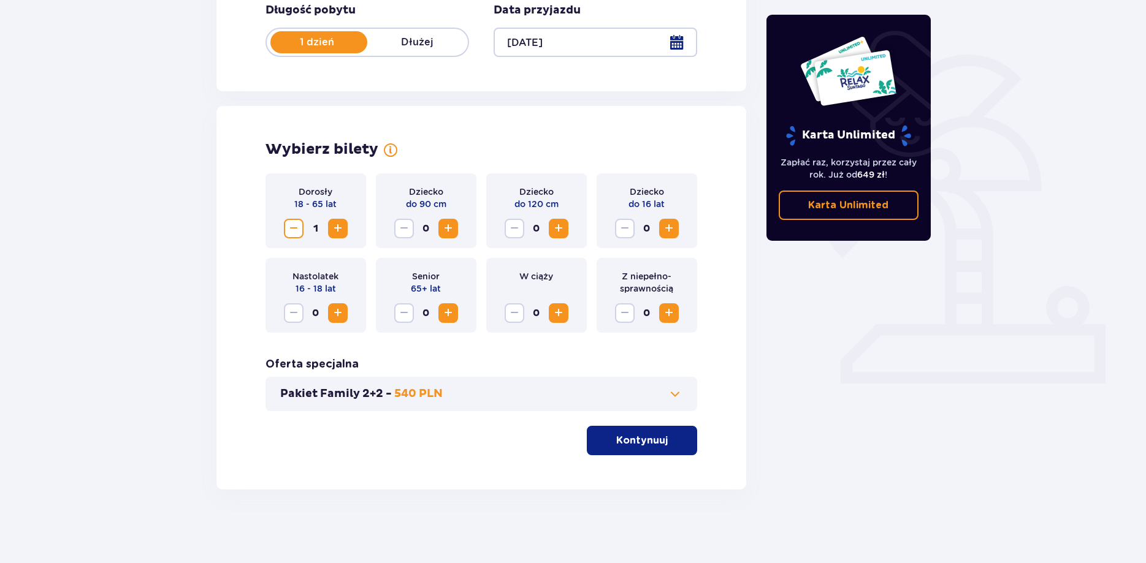
scroll to position [250, 0]
click at [653, 427] on button "Kontynuuj" at bounding box center [642, 440] width 110 height 29
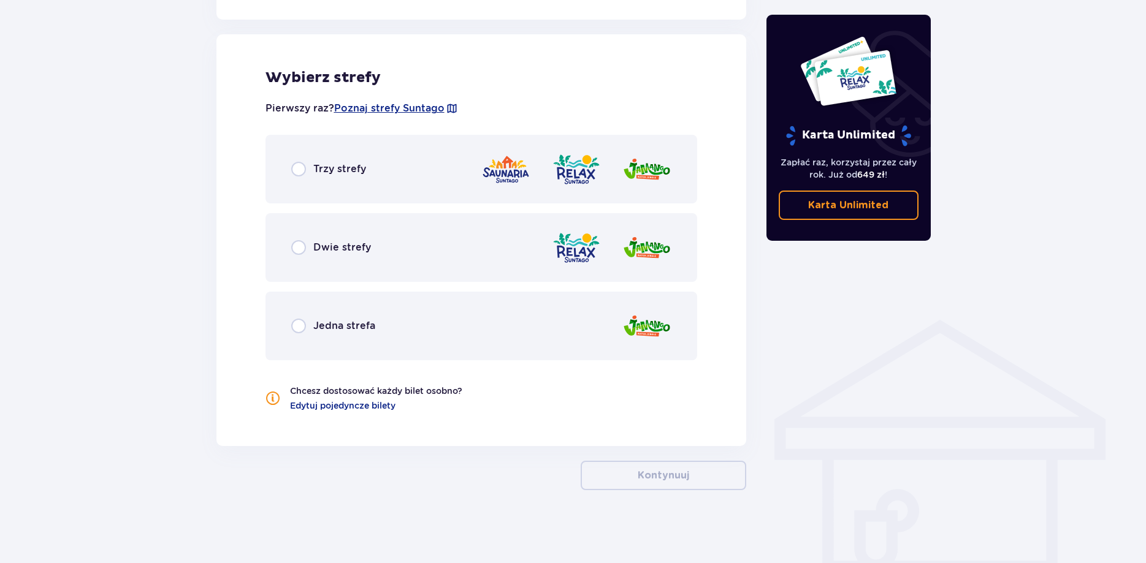
scroll to position [676, 0]
click at [312, 167] on div "Trzy strefy" at bounding box center [328, 168] width 75 height 15
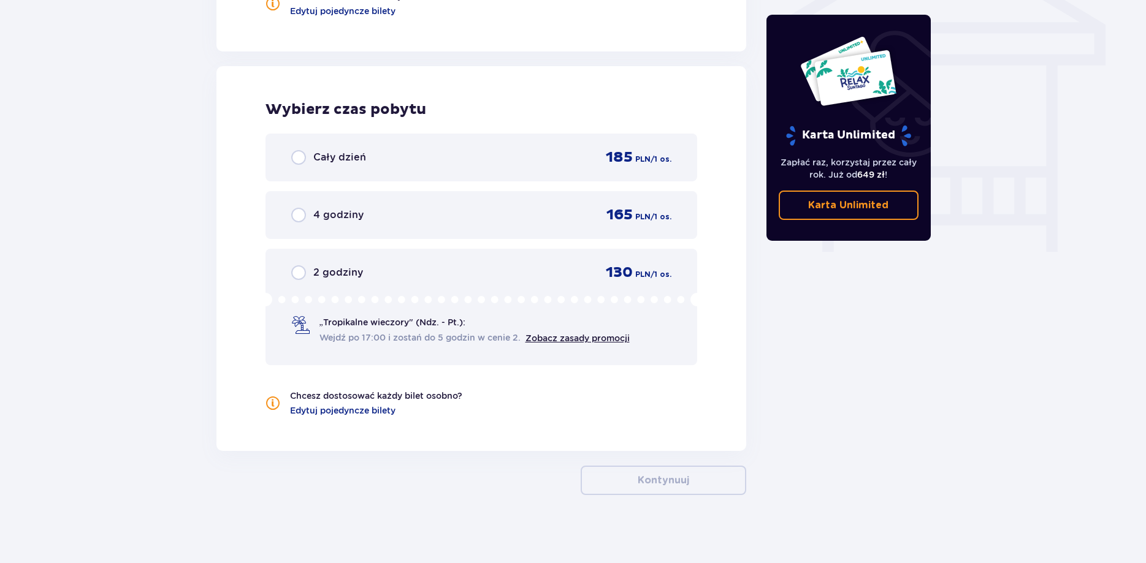
scroll to position [1076, 0]
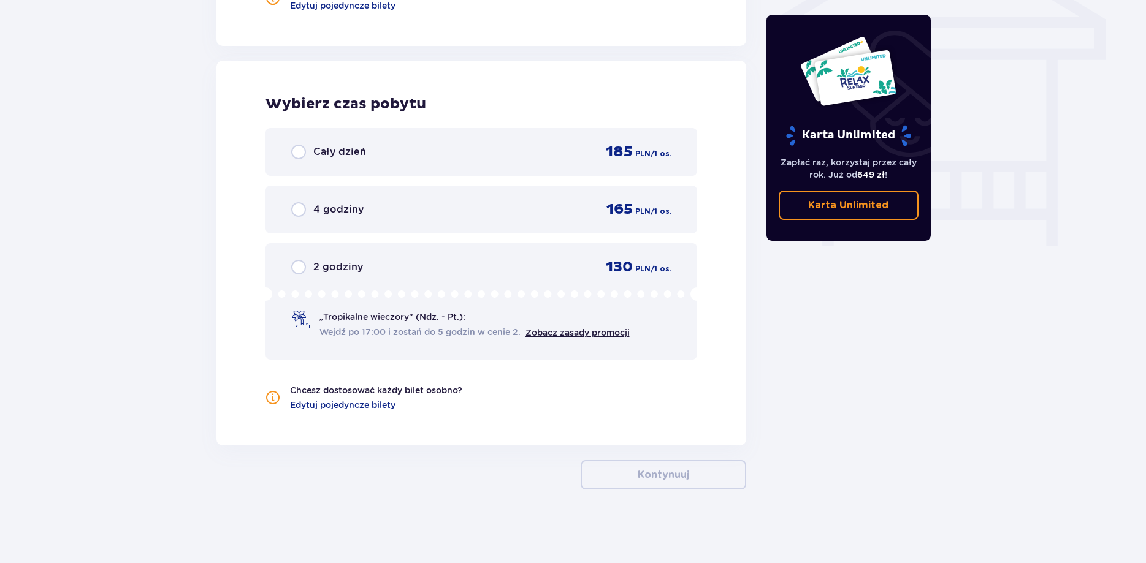
click at [357, 166] on div "Cały dzień 185 PLN / 1 os." at bounding box center [481, 152] width 432 height 48
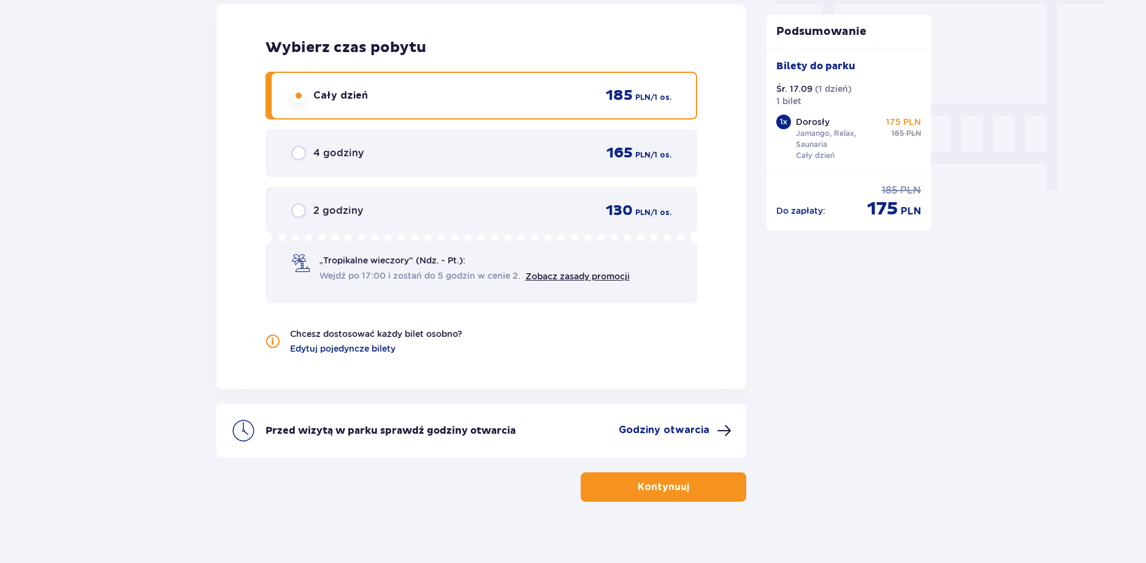
scroll to position [1138, 0]
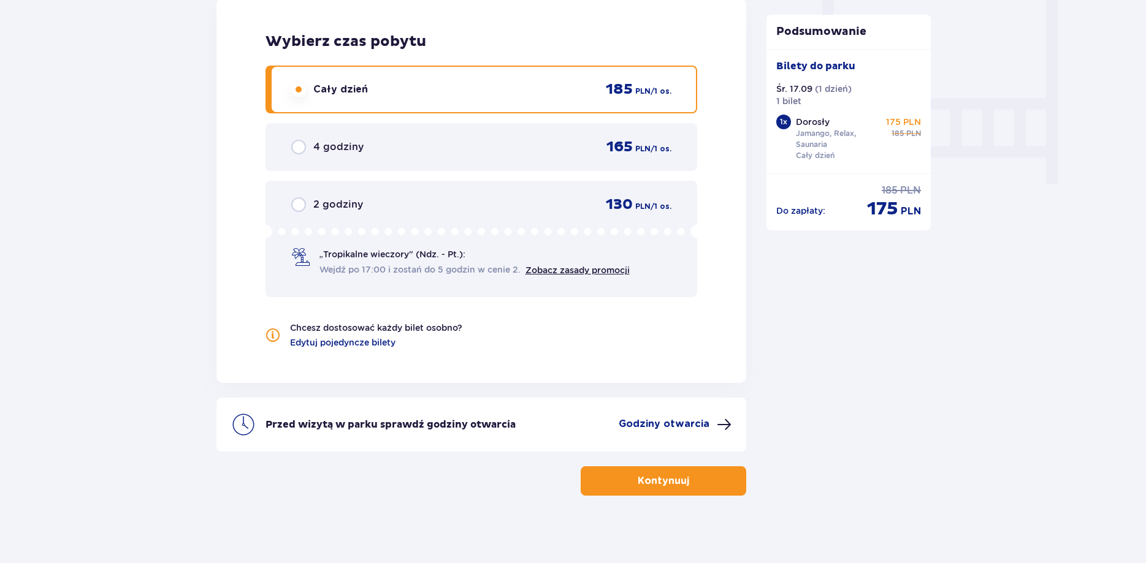
click at [679, 480] on p "Kontynuuj" at bounding box center [663, 480] width 51 height 13
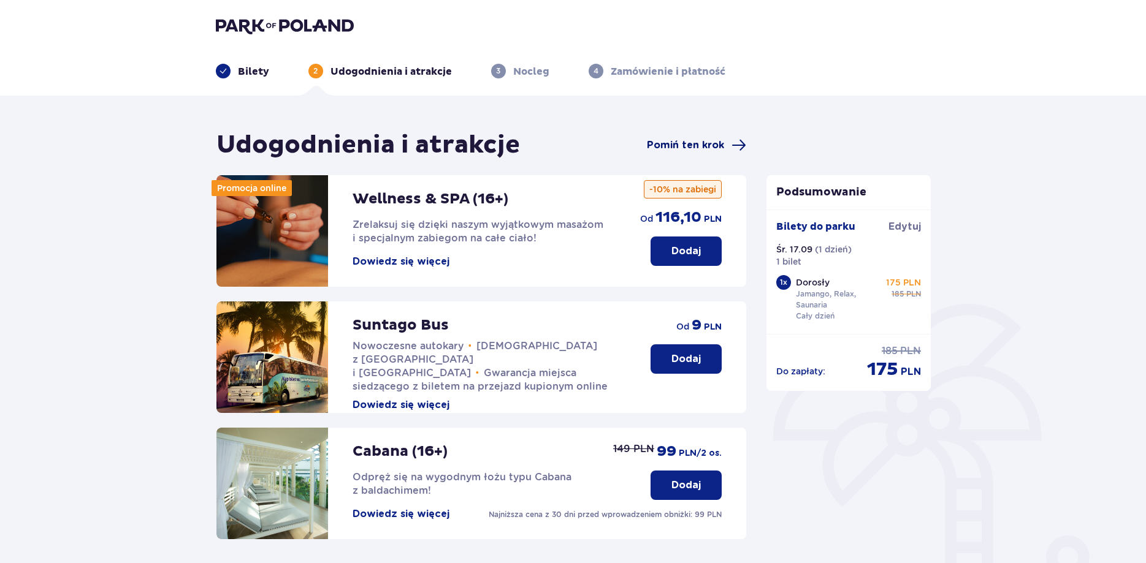
click at [726, 144] on span "Pomiń ten krok" at bounding box center [696, 145] width 99 height 15
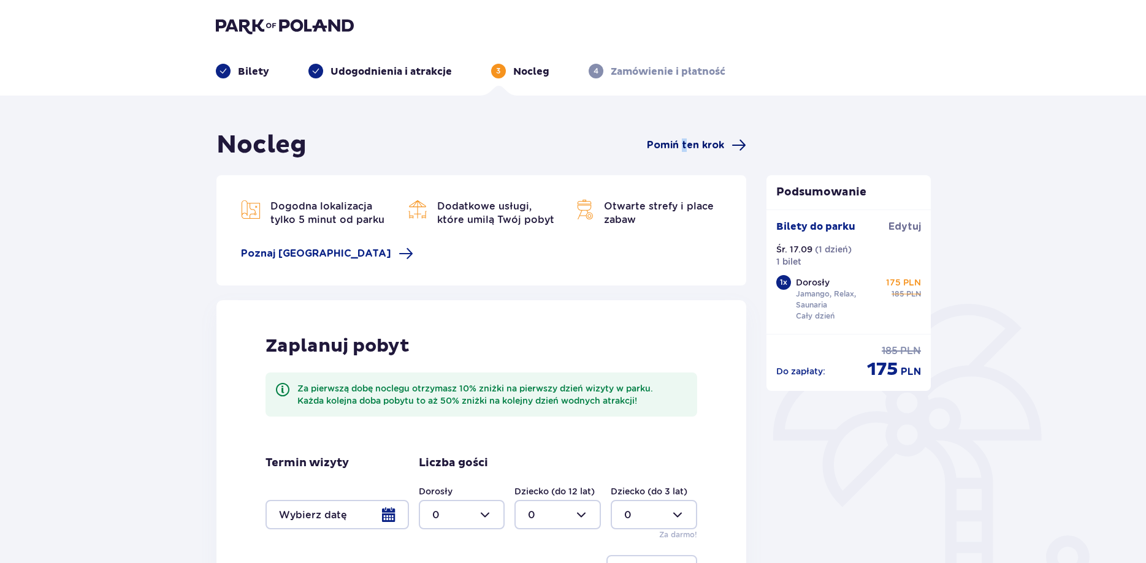
click at [685, 149] on span "Pomiń ten krok" at bounding box center [685, 145] width 77 height 13
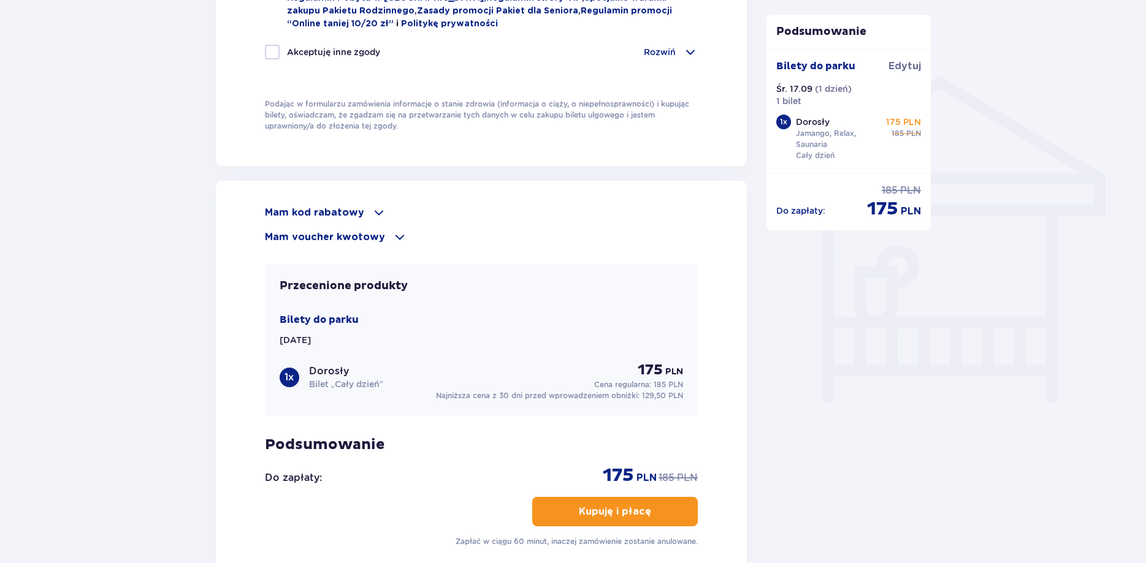
scroll to position [938, 0]
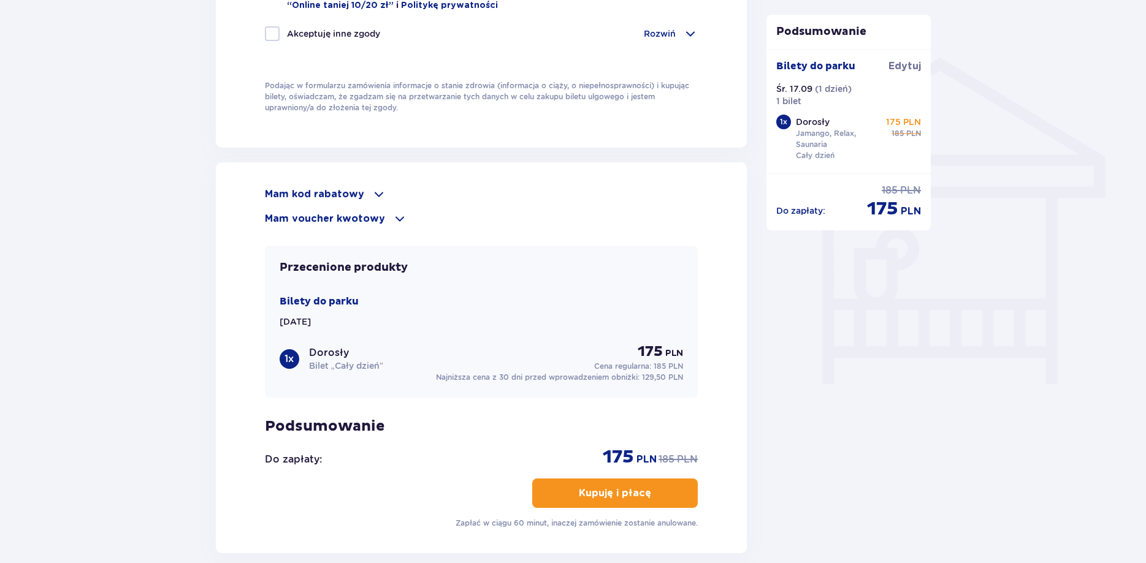
click at [354, 188] on p "Mam kod rabatowy" at bounding box center [314, 194] width 99 height 13
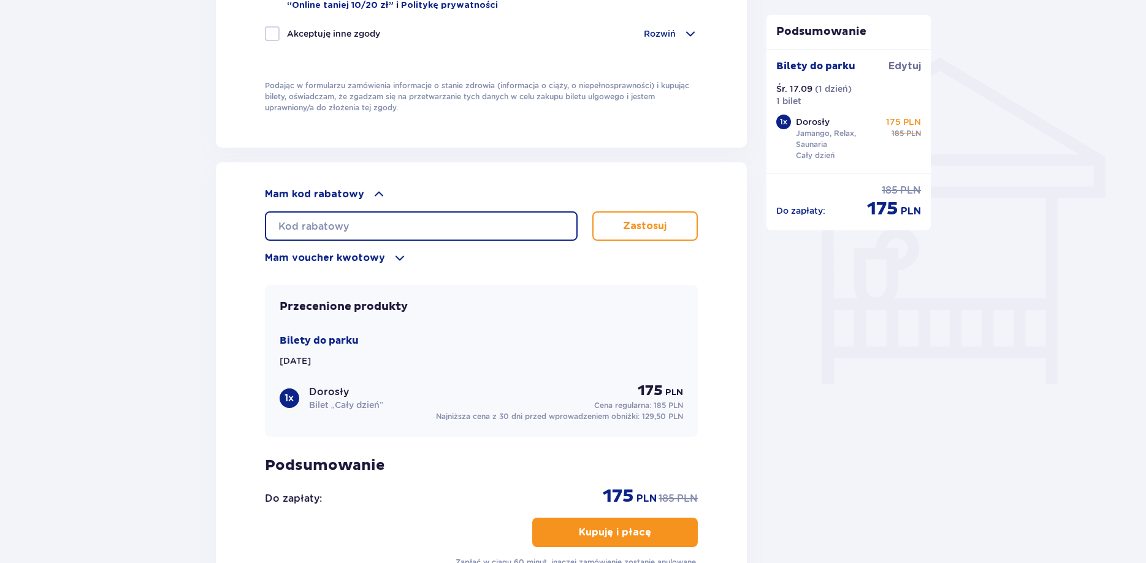
click at [371, 226] on input "text" at bounding box center [421, 225] width 313 height 29
type input "STUDENT30"
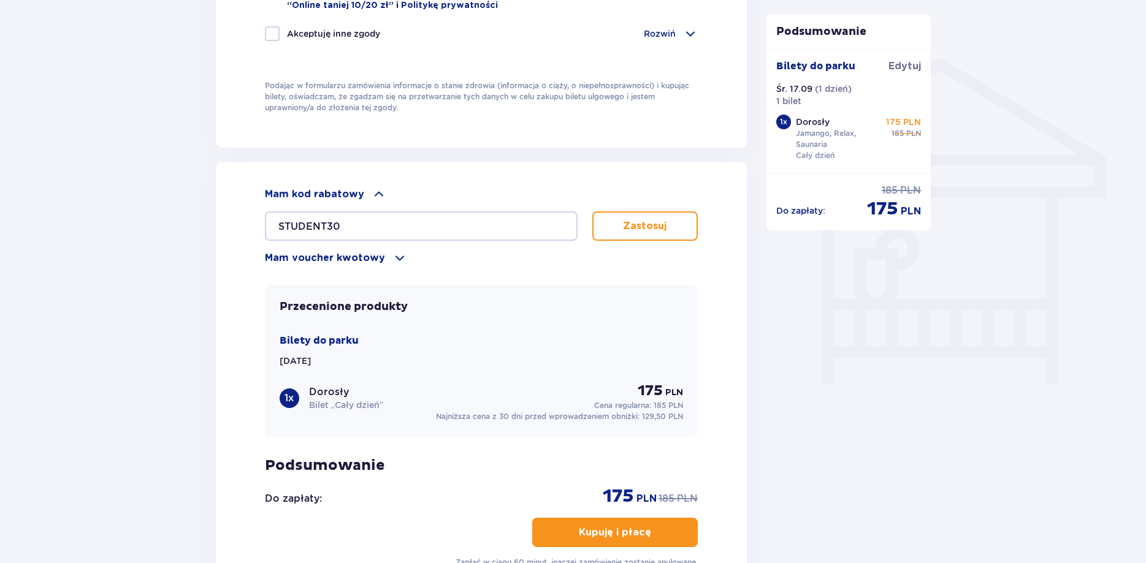
click at [648, 224] on p "Zastosuj" at bounding box center [645, 225] width 44 height 13
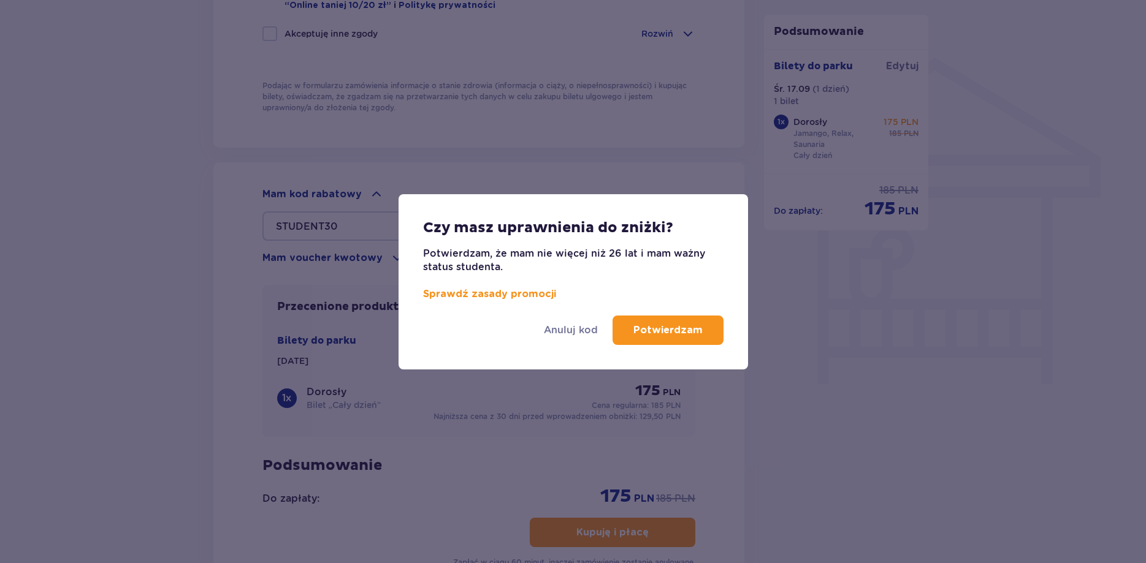
click at [678, 333] on p "Potwierdzam" at bounding box center [667, 330] width 69 height 13
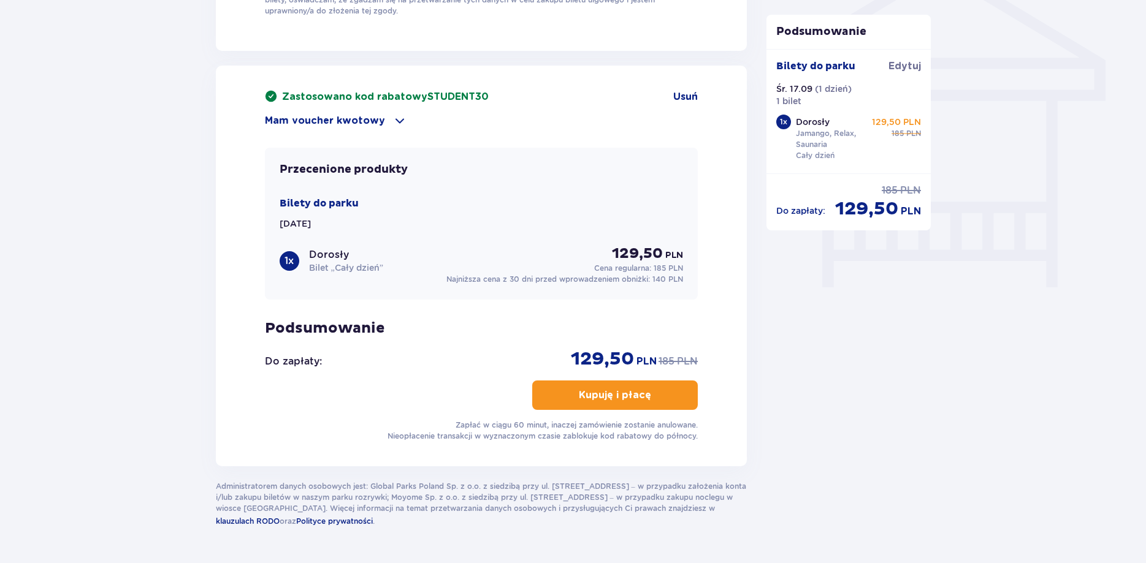
scroll to position [1063, 0]
